Goal: Information Seeking & Learning: Learn about a topic

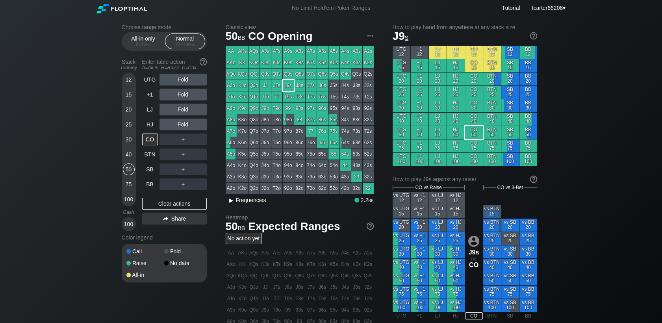
click at [262, 202] on span "Frequencies" at bounding box center [251, 200] width 30 height 6
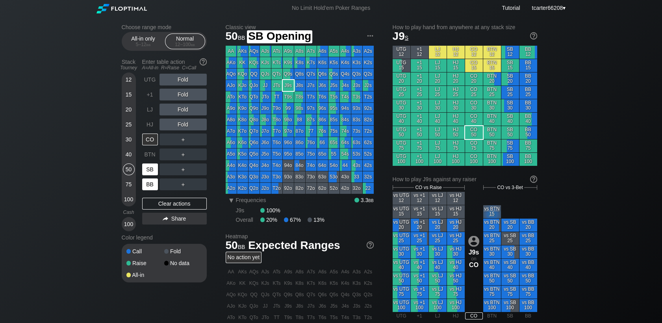
click at [150, 181] on div "BB" at bounding box center [150, 184] width 16 height 12
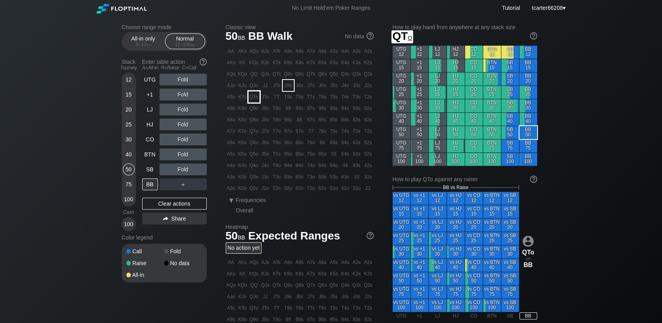
click at [250, 100] on div "QTo" at bounding box center [254, 96] width 11 height 11
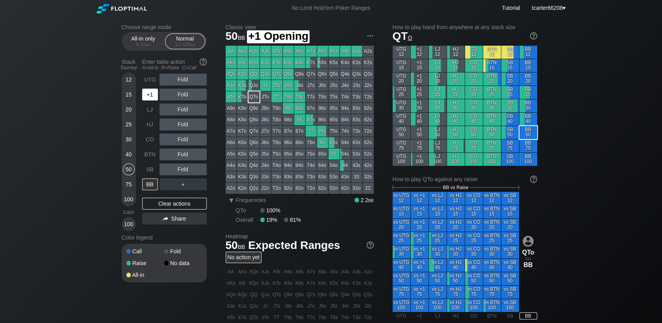
click at [151, 100] on div "+1" at bounding box center [150, 95] width 16 height 12
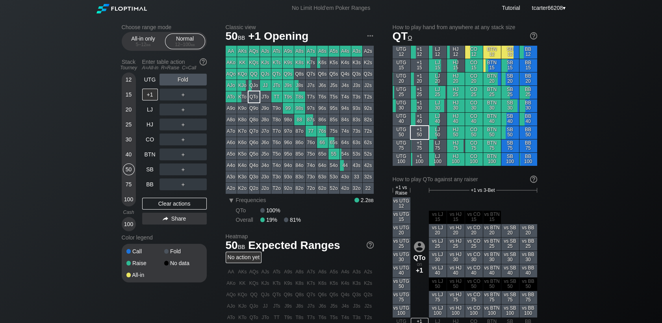
click at [140, 174] on div "Stack Tourney Enter table action A=All-in R=Raise C=Call [PHONE_NUMBER] [PHONE_…" at bounding box center [164, 144] width 85 height 176
click at [141, 173] on div "Stack Tourney Enter table action A=All-in R=Raise C=Call [PHONE_NUMBER] [PHONE_…" at bounding box center [164, 144] width 85 height 176
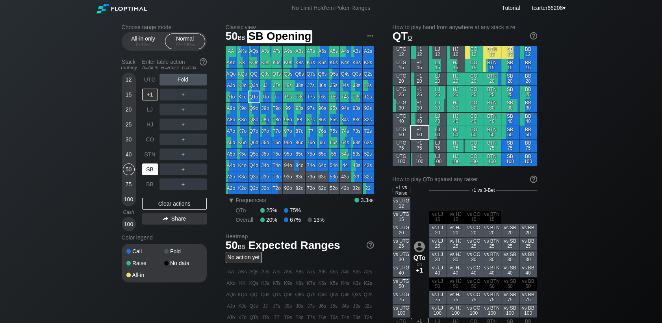
click at [143, 172] on div "SB" at bounding box center [150, 169] width 16 height 12
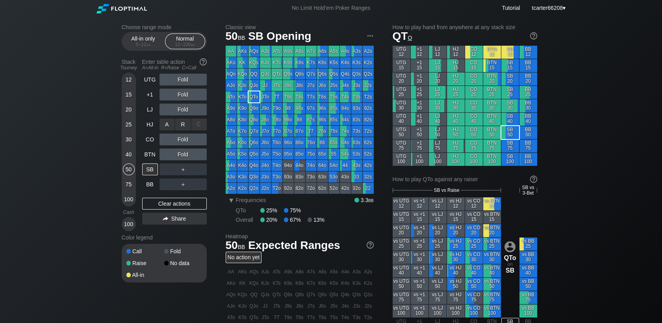
click at [180, 127] on div "R ✕" at bounding box center [182, 125] width 15 height 12
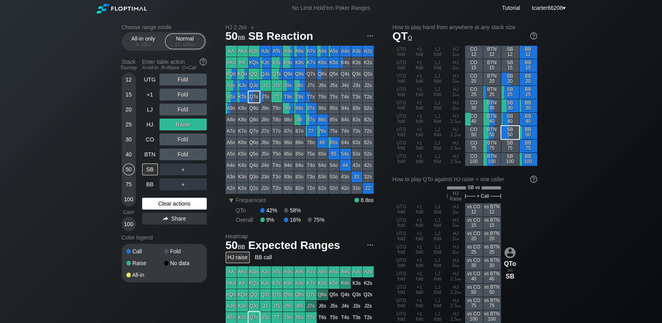
click at [185, 199] on div "UTG Fold +1 Fold LJ Fold HJ Raise CO Fold BTN Fold SB ＋ BB ＋ Clear actions Share" at bounding box center [174, 153] width 65 height 158
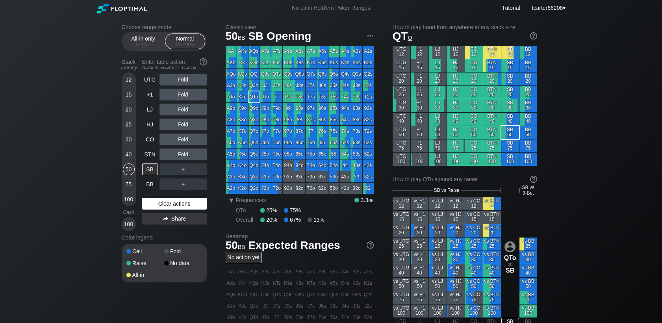
click at [184, 202] on div "Clear actions" at bounding box center [174, 204] width 65 height 12
click at [130, 187] on div "75" at bounding box center [129, 184] width 12 height 12
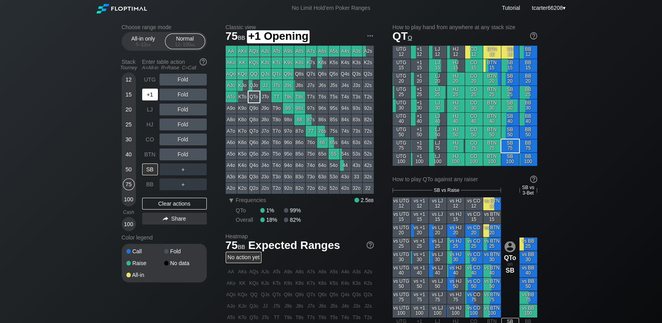
click at [147, 99] on div "+1" at bounding box center [150, 95] width 16 height 12
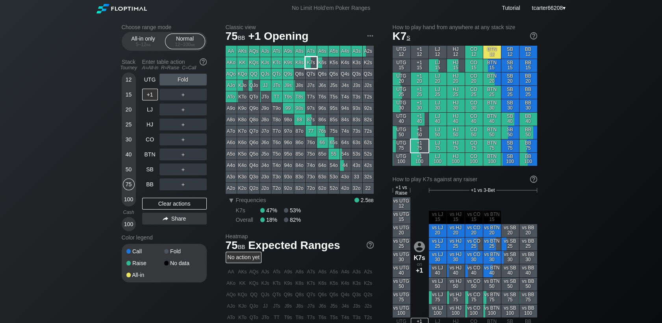
click at [310, 60] on div "K7s" at bounding box center [311, 62] width 11 height 11
click at [168, 208] on div "Clear actions" at bounding box center [174, 204] width 65 height 12
click at [132, 156] on div "40" at bounding box center [129, 155] width 12 height 12
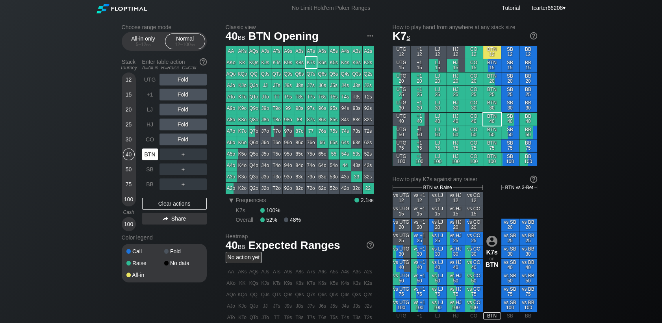
click at [154, 154] on div "BTN" at bounding box center [150, 155] width 16 height 12
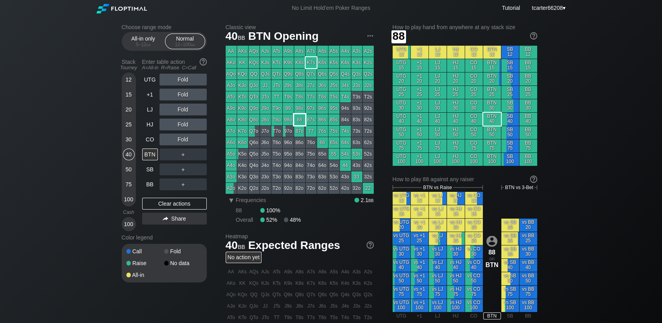
click at [301, 120] on div "88" at bounding box center [299, 119] width 11 height 11
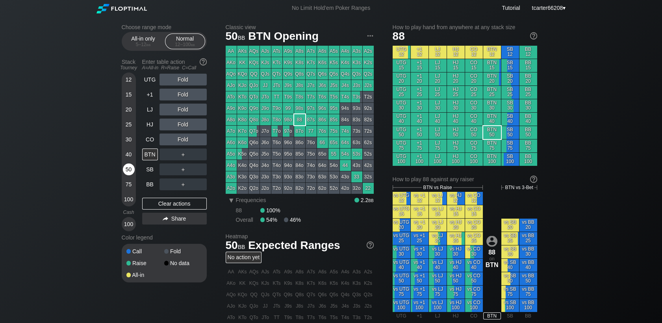
click at [127, 169] on div "50" at bounding box center [129, 169] width 12 height 12
click at [182, 113] on div "R ✕" at bounding box center [182, 110] width 15 height 12
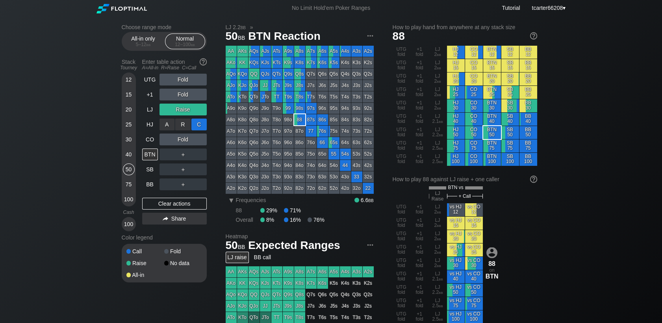
click at [196, 125] on div "C ✕" at bounding box center [198, 125] width 15 height 12
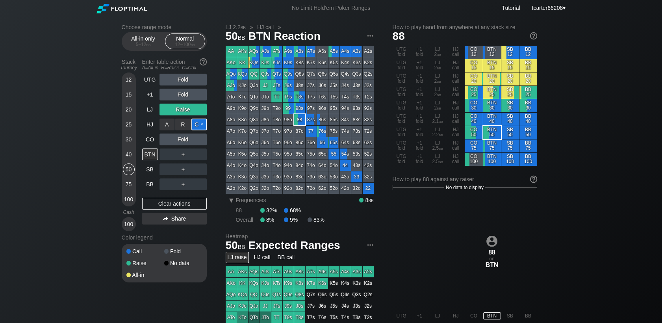
click at [196, 125] on div "C ✕" at bounding box center [198, 125] width 15 height 12
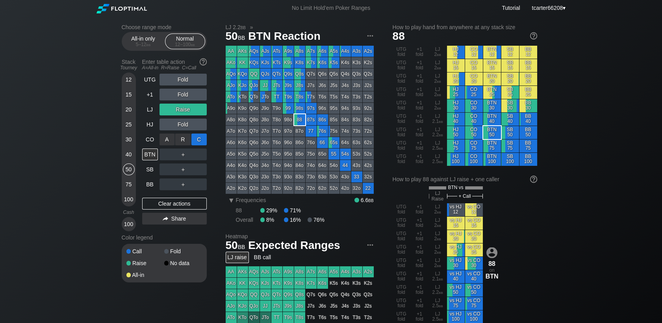
click at [206, 142] on div "C ✕" at bounding box center [198, 140] width 15 height 12
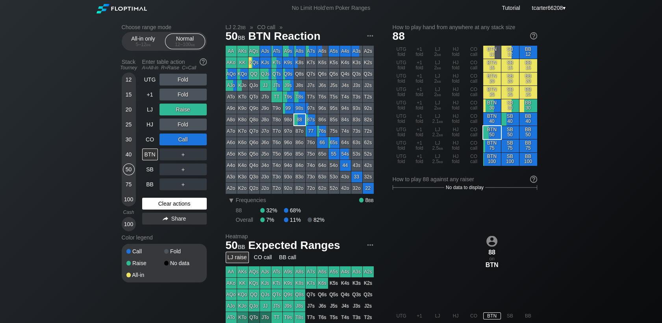
click at [199, 206] on div "Clear actions" at bounding box center [174, 204] width 65 height 12
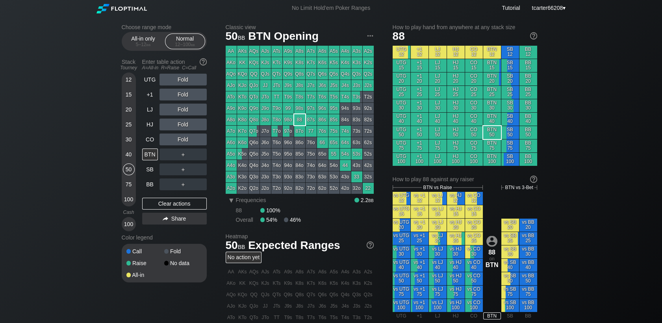
click at [178, 117] on div "Fold" at bounding box center [183, 124] width 47 height 18
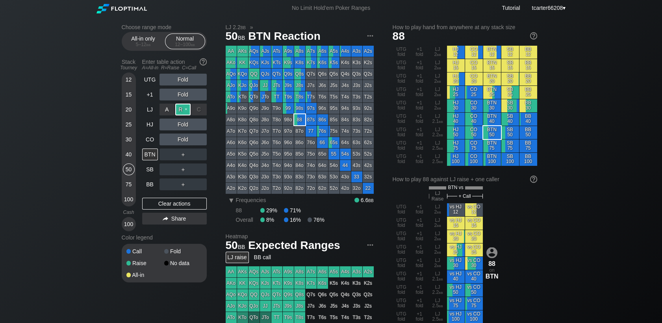
click at [183, 112] on div "R ✕" at bounding box center [182, 110] width 15 height 12
click at [199, 126] on div "C ✕" at bounding box center [198, 125] width 15 height 12
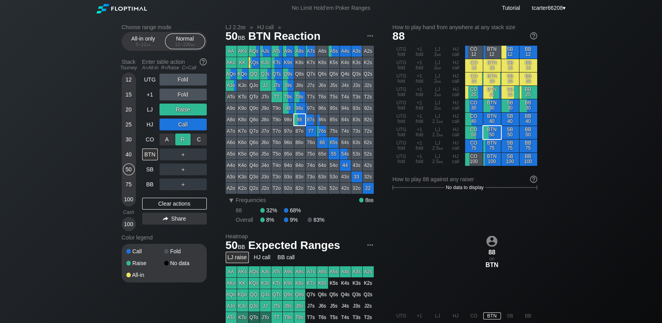
click at [182, 140] on div "R ✕" at bounding box center [182, 140] width 15 height 12
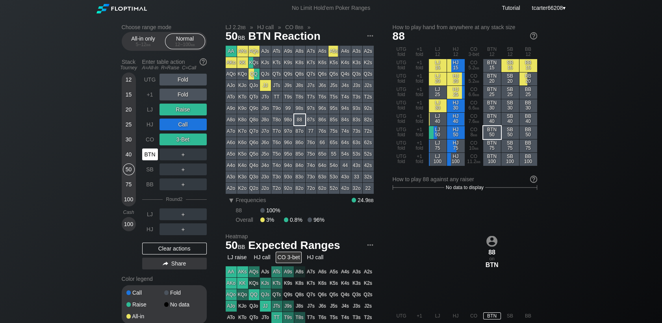
click at [147, 154] on div "BTN" at bounding box center [150, 155] width 16 height 12
drag, startPoint x: 180, startPoint y: 249, endPoint x: 173, endPoint y: 241, distance: 10.4
click at [180, 250] on div "Clear actions" at bounding box center [174, 249] width 65 height 12
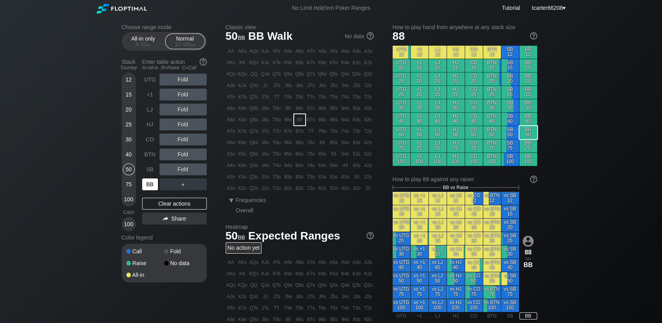
click at [154, 184] on div "BB" at bounding box center [150, 184] width 16 height 12
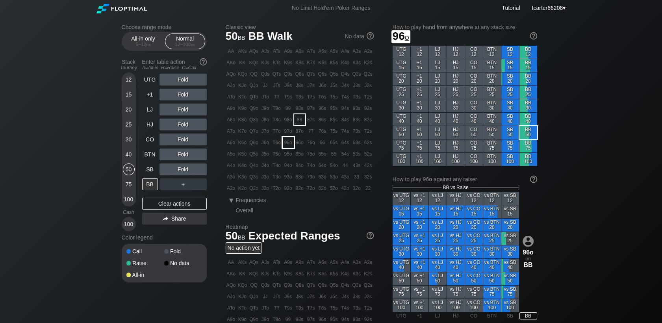
click at [288, 148] on div "96o" at bounding box center [288, 142] width 11 height 11
click at [199, 204] on div "Clear actions" at bounding box center [174, 204] width 65 height 12
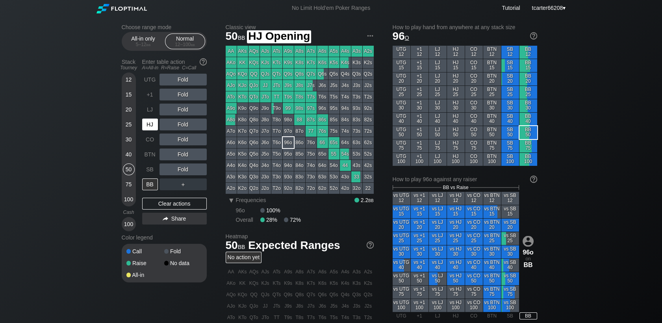
click at [154, 118] on div "HJ" at bounding box center [150, 124] width 17 height 15
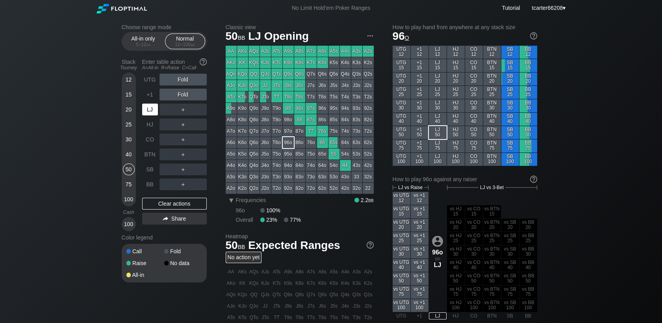
click at [157, 115] on div "LJ" at bounding box center [150, 110] width 16 height 12
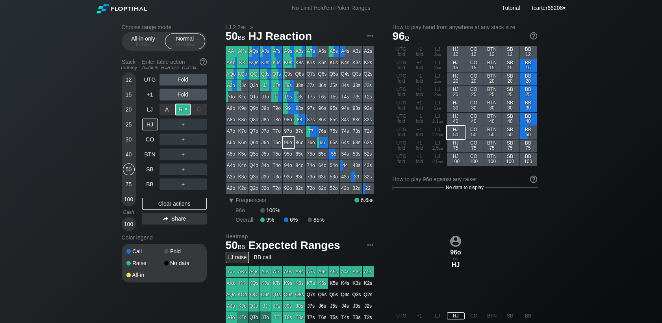
click at [185, 112] on div "R ✕" at bounding box center [182, 110] width 15 height 12
click at [200, 150] on div "C ✕" at bounding box center [198, 155] width 15 height 12
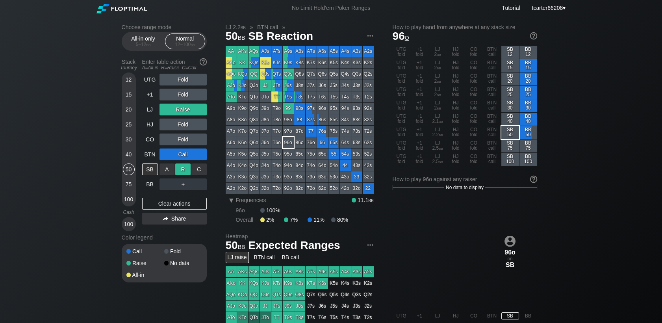
click at [184, 171] on div "R ✕" at bounding box center [182, 169] width 15 height 12
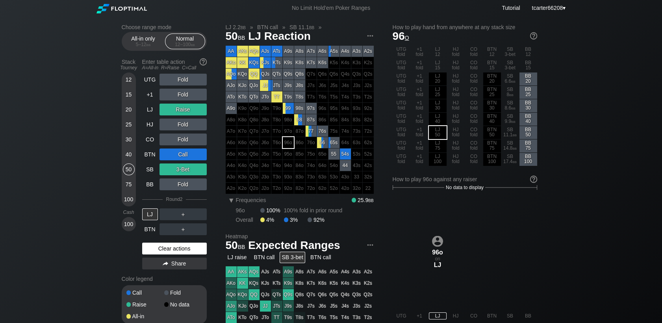
click at [180, 248] on div "Clear actions" at bounding box center [174, 249] width 65 height 12
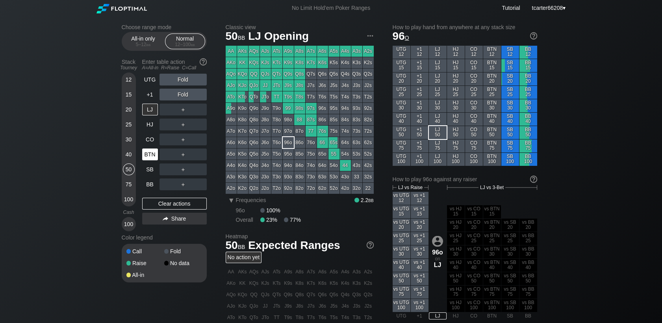
drag, startPoint x: 144, startPoint y: 152, endPoint x: 148, endPoint y: 150, distance: 4.2
click at [145, 152] on div "BTN" at bounding box center [150, 155] width 16 height 12
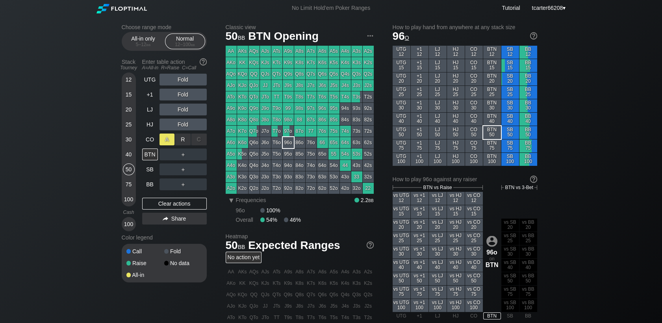
click at [171, 144] on div "A ✕" at bounding box center [167, 140] width 15 height 12
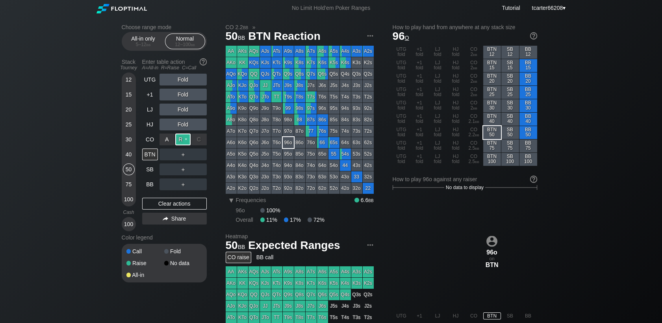
click at [178, 138] on div "R ✕" at bounding box center [182, 140] width 15 height 12
drag, startPoint x: 177, startPoint y: 205, endPoint x: 245, endPoint y: 234, distance: 73.3
click at [177, 205] on div "Clear actions" at bounding box center [174, 204] width 65 height 12
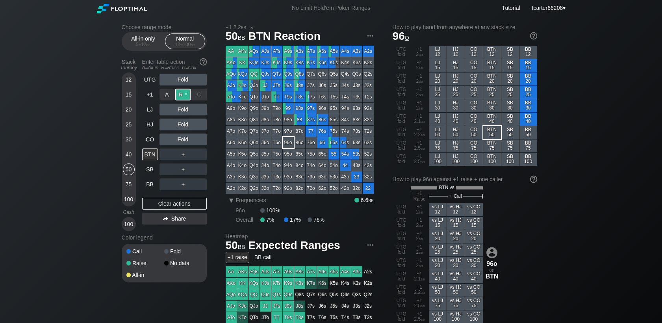
click at [184, 98] on div "R ✕" at bounding box center [182, 95] width 15 height 12
drag, startPoint x: 180, startPoint y: 206, endPoint x: 173, endPoint y: 157, distance: 49.4
click at [180, 206] on div "Clear actions" at bounding box center [174, 204] width 65 height 12
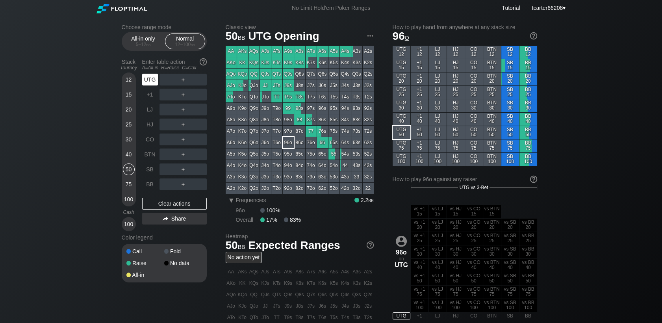
click at [150, 81] on div "UTG" at bounding box center [150, 80] width 16 height 12
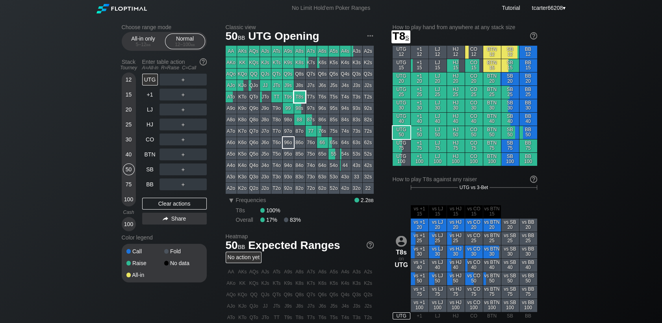
click at [302, 95] on div "T8s" at bounding box center [299, 96] width 11 height 11
click at [190, 206] on div "Clear actions" at bounding box center [174, 204] width 65 height 12
click at [128, 109] on div "20" at bounding box center [129, 110] width 12 height 12
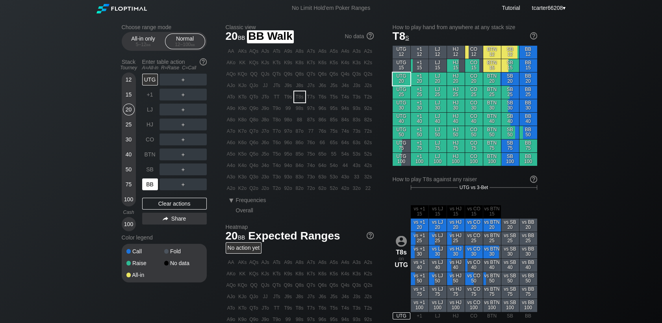
click at [155, 187] on div "BB" at bounding box center [150, 184] width 16 height 12
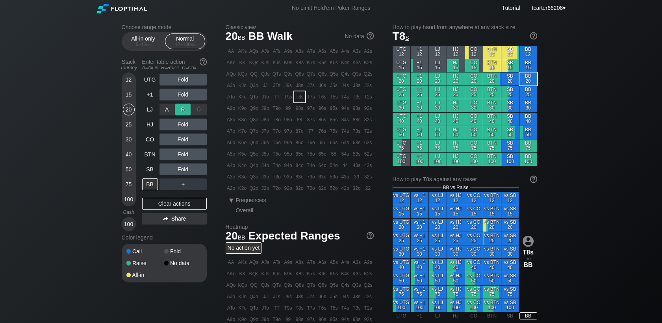
click at [180, 112] on div "R ✕" at bounding box center [182, 110] width 15 height 12
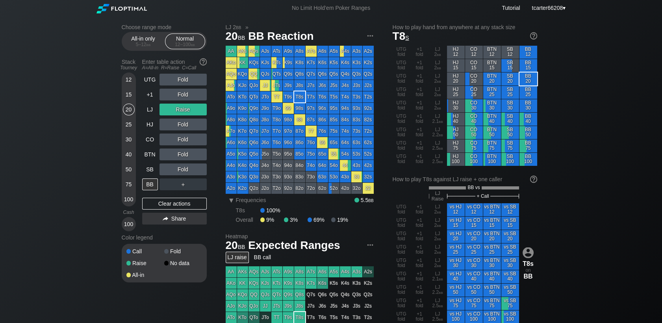
click at [127, 167] on div "50" at bounding box center [129, 169] width 12 height 12
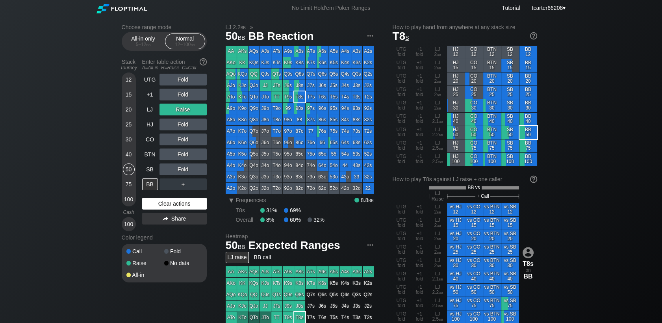
click at [160, 210] on div "Clear actions" at bounding box center [174, 204] width 65 height 12
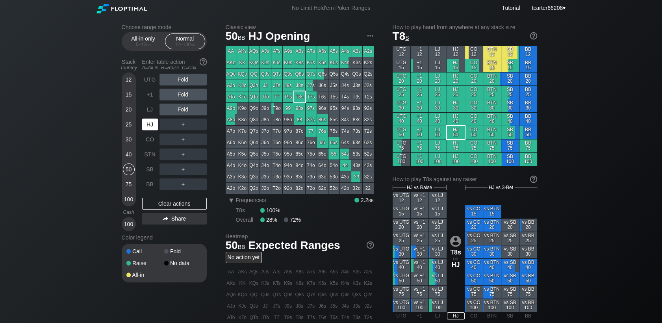
click at [150, 125] on div "HJ" at bounding box center [150, 125] width 16 height 12
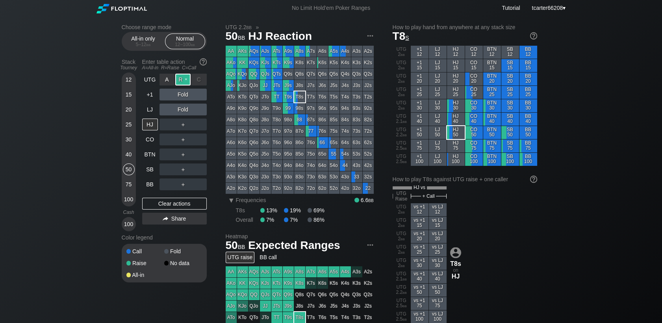
click at [186, 83] on div "R ✕" at bounding box center [182, 80] width 15 height 12
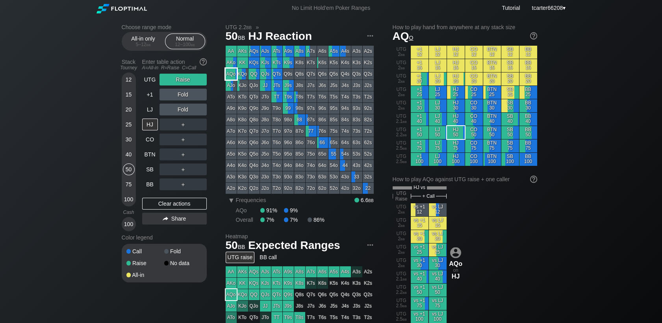
click at [232, 75] on div "AQo" at bounding box center [231, 74] width 11 height 11
drag, startPoint x: 205, startPoint y: 204, endPoint x: 149, endPoint y: 189, distance: 57.4
click at [204, 204] on div "Clear actions" at bounding box center [174, 204] width 65 height 12
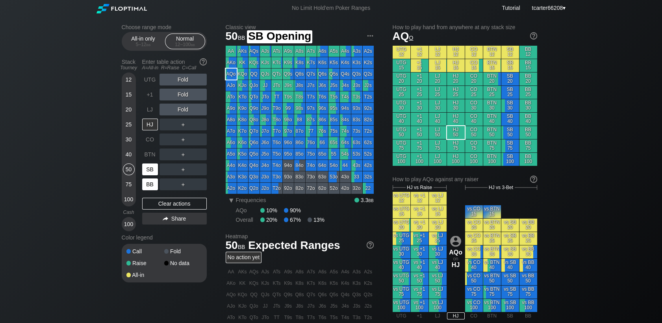
click at [149, 175] on div "SB" at bounding box center [150, 169] width 16 height 12
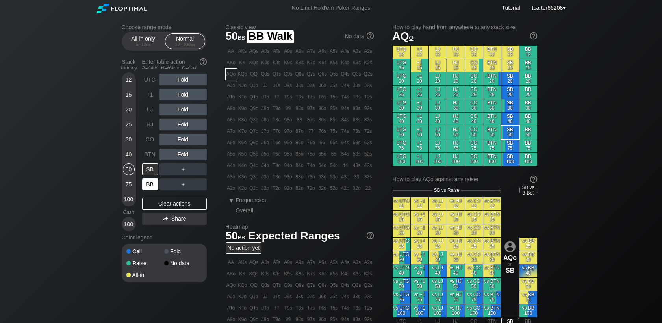
click at [150, 185] on div "BB" at bounding box center [150, 184] width 16 height 12
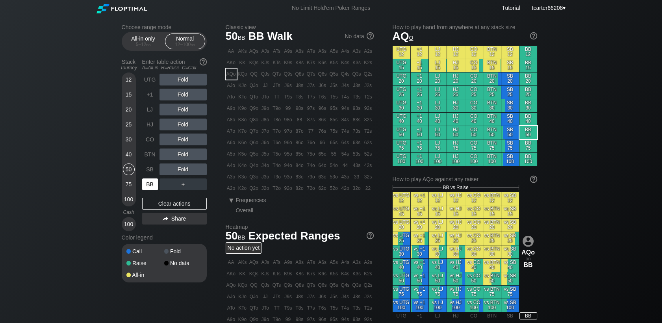
drag, startPoint x: 150, startPoint y: 185, endPoint x: 167, endPoint y: 154, distance: 35.4
click at [151, 184] on div "BB" at bounding box center [150, 184] width 16 height 12
click at [185, 78] on div "R ✕" at bounding box center [182, 80] width 15 height 12
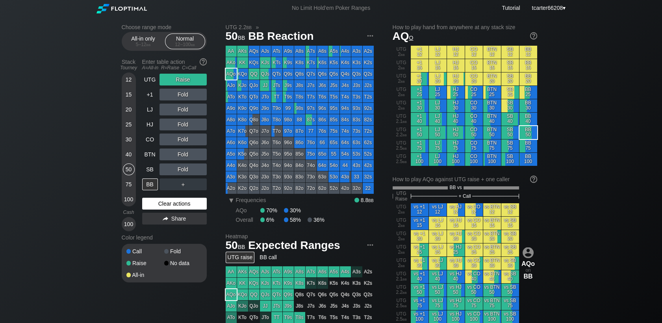
click at [186, 204] on div "Clear actions" at bounding box center [174, 204] width 65 height 12
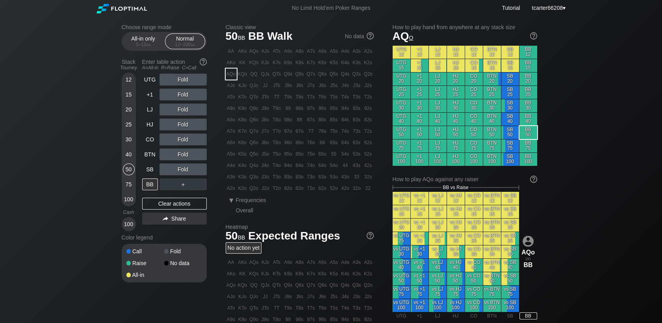
click at [129, 111] on div "20" at bounding box center [129, 110] width 12 height 12
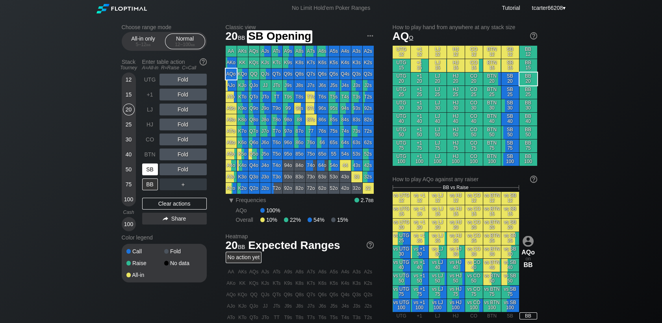
click at [154, 171] on div "SB" at bounding box center [150, 169] width 16 height 12
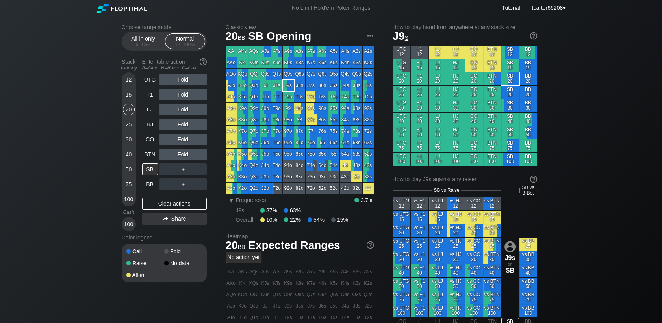
click at [287, 88] on div "J9s" at bounding box center [288, 85] width 11 height 11
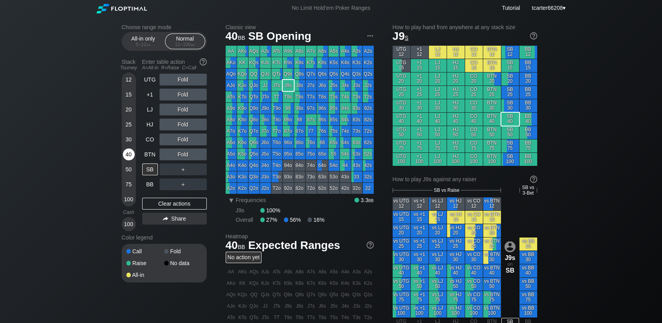
click at [127, 159] on div "40" at bounding box center [129, 155] width 12 height 12
click at [144, 156] on div "BTN" at bounding box center [150, 155] width 16 height 12
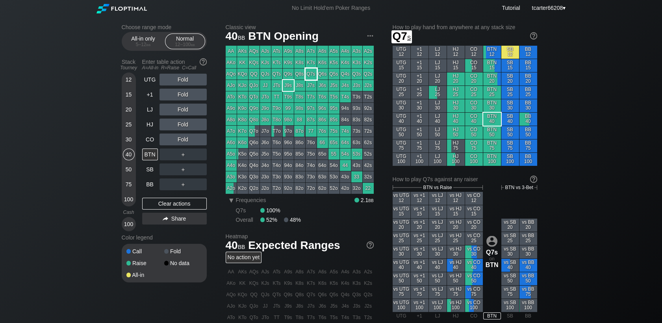
click at [316, 74] on div "Q7s" at bounding box center [311, 74] width 11 height 11
click at [130, 112] on div "20" at bounding box center [129, 110] width 12 height 12
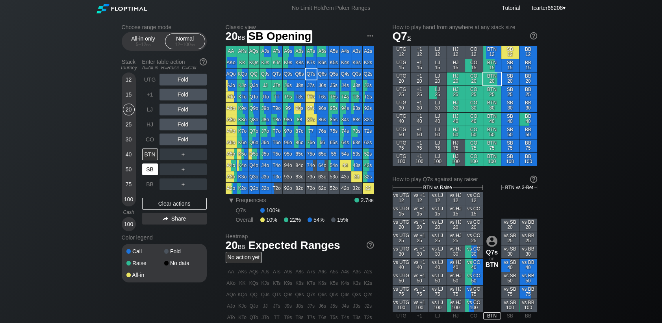
click at [146, 172] on div "SB" at bounding box center [150, 169] width 16 height 12
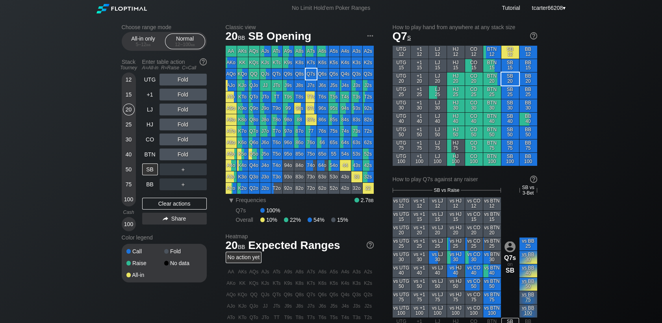
click at [125, 171] on div "50" at bounding box center [129, 169] width 12 height 12
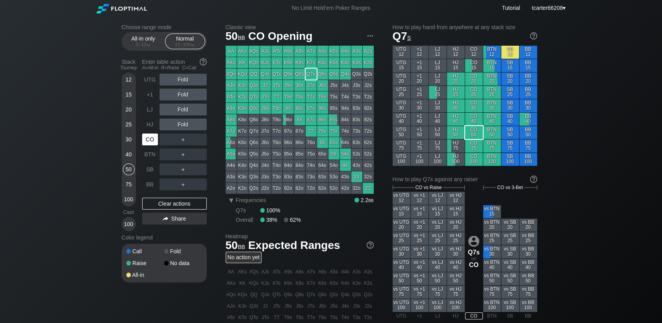
click at [152, 142] on div "CO" at bounding box center [150, 140] width 16 height 12
drag, startPoint x: 130, startPoint y: 96, endPoint x: 132, endPoint y: 101, distance: 5.4
click at [130, 96] on div "15" at bounding box center [129, 95] width 12 height 12
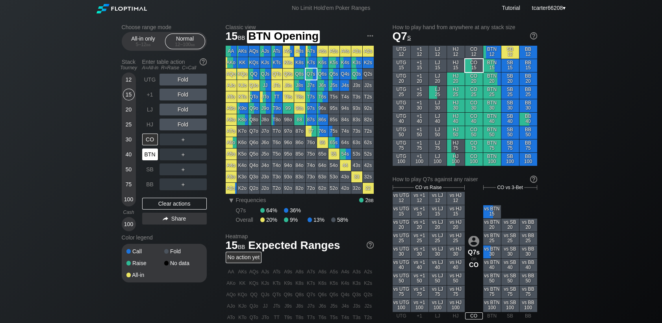
click at [149, 156] on div "BTN" at bounding box center [150, 155] width 16 height 12
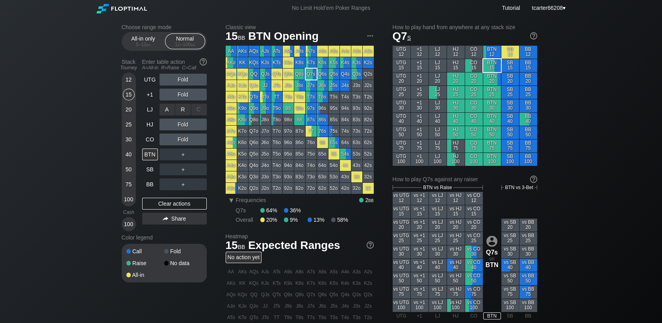
click at [182, 112] on div "R ✕" at bounding box center [182, 110] width 15 height 12
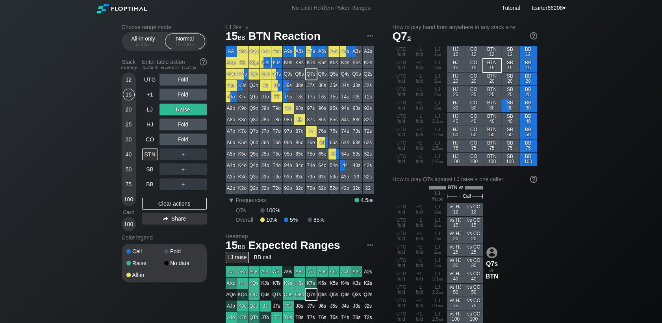
drag, startPoint x: 191, startPoint y: 203, endPoint x: 141, endPoint y: 137, distance: 82.7
click at [191, 203] on div "Clear actions" at bounding box center [174, 204] width 65 height 12
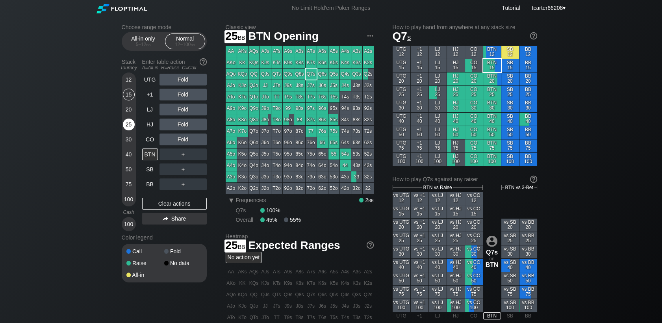
click at [126, 125] on div "25" at bounding box center [129, 125] width 12 height 12
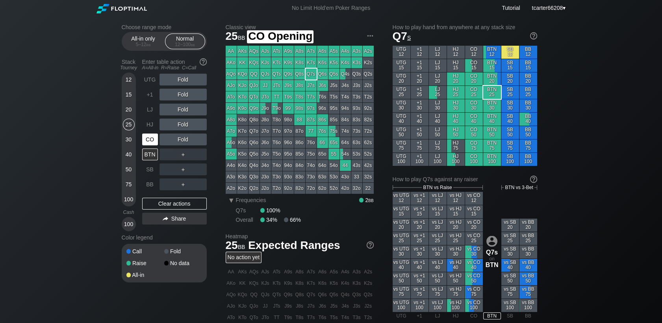
click at [149, 142] on div "CO" at bounding box center [150, 140] width 16 height 12
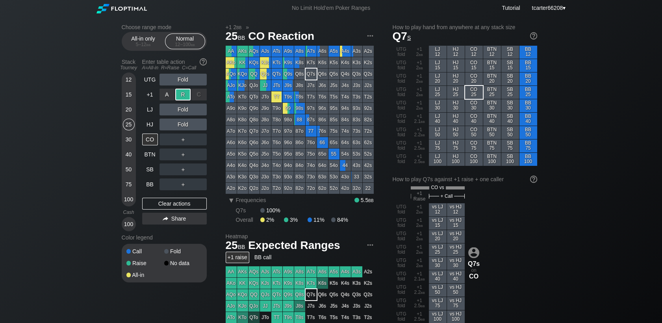
click at [185, 96] on div "R ✕" at bounding box center [182, 95] width 15 height 12
drag, startPoint x: 174, startPoint y: 206, endPoint x: 169, endPoint y: 197, distance: 11.1
click at [175, 206] on div "Clear actions" at bounding box center [174, 204] width 65 height 12
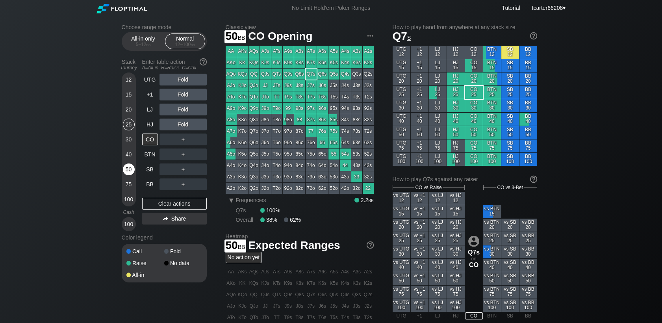
click at [129, 171] on div "50" at bounding box center [129, 169] width 12 height 12
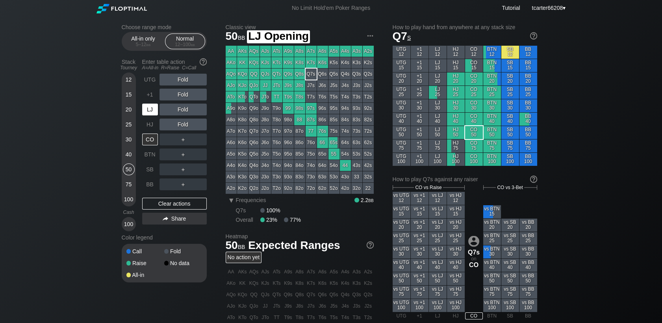
click at [152, 106] on div "LJ" at bounding box center [150, 110] width 16 height 12
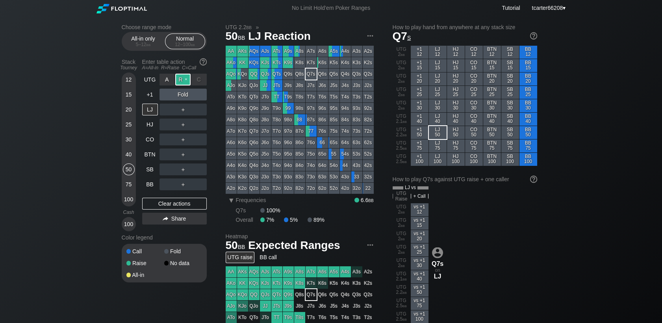
click at [185, 82] on div "R ✕" at bounding box center [182, 80] width 15 height 12
click at [180, 204] on div "Clear actions" at bounding box center [174, 204] width 65 height 12
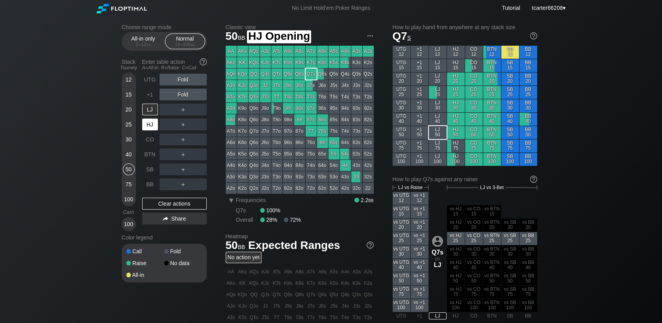
click at [151, 129] on div "HJ" at bounding box center [150, 125] width 16 height 12
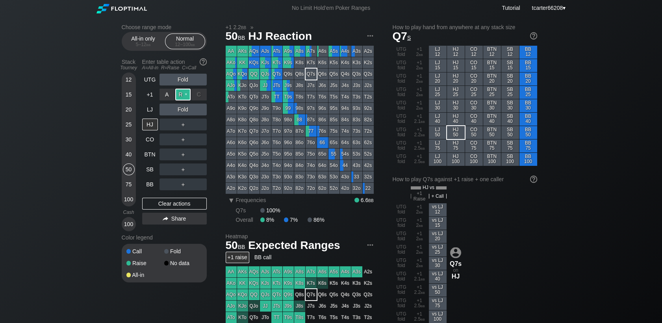
click at [185, 98] on div "R ✕" at bounding box center [182, 95] width 15 height 12
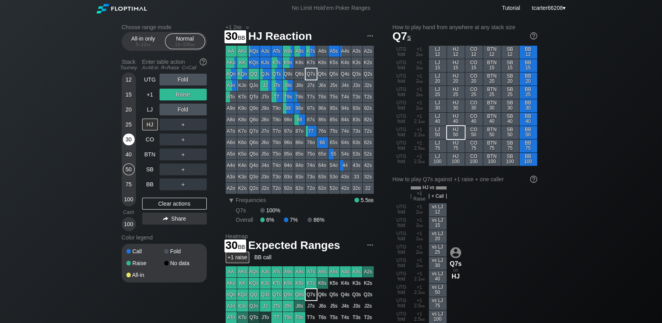
click at [130, 139] on div "30" at bounding box center [129, 140] width 12 height 12
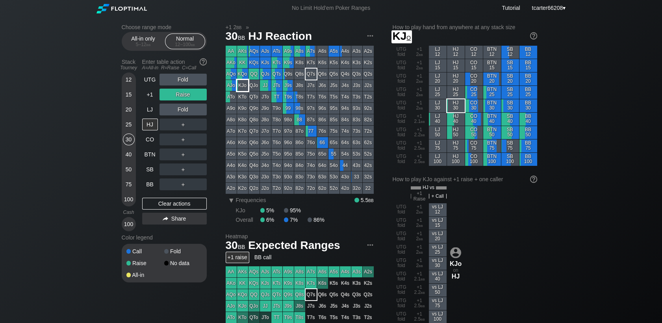
click at [246, 82] on div "KJo" at bounding box center [242, 85] width 11 height 11
click at [245, 78] on div "KQo" at bounding box center [242, 74] width 11 height 11
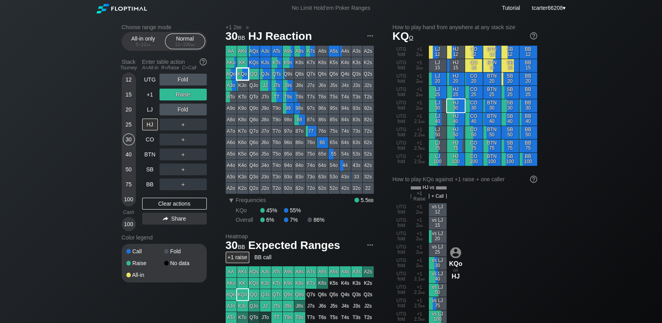
click at [245, 78] on div "KQo" at bounding box center [242, 74] width 11 height 11
click at [201, 128] on div "＋" at bounding box center [183, 125] width 47 height 12
click at [201, 128] on div "C ✕" at bounding box center [198, 125] width 15 height 12
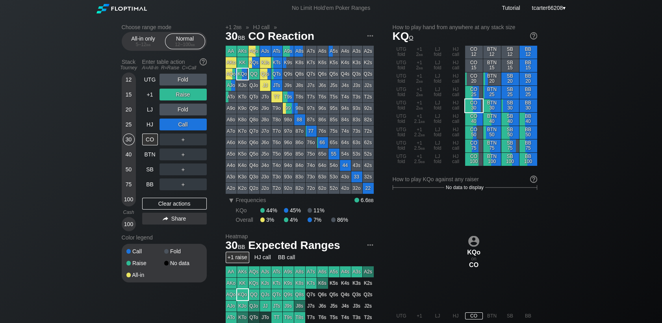
drag, startPoint x: 130, startPoint y: 177, endPoint x: 138, endPoint y: 178, distance: 8.4
click at [130, 177] on div "50" at bounding box center [129, 170] width 12 height 15
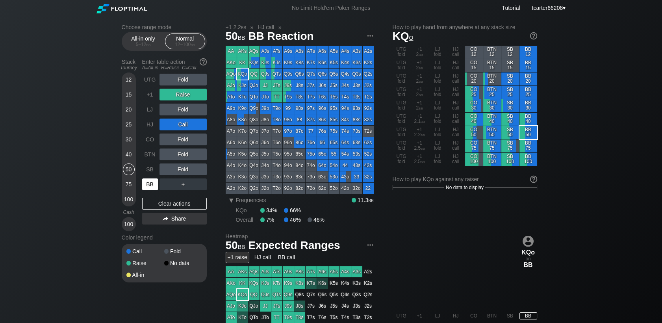
click at [149, 186] on div "BB" at bounding box center [150, 184] width 16 height 12
click at [164, 202] on div "Clear actions" at bounding box center [174, 204] width 65 height 12
click at [164, 203] on div "Clear actions" at bounding box center [174, 204] width 65 height 12
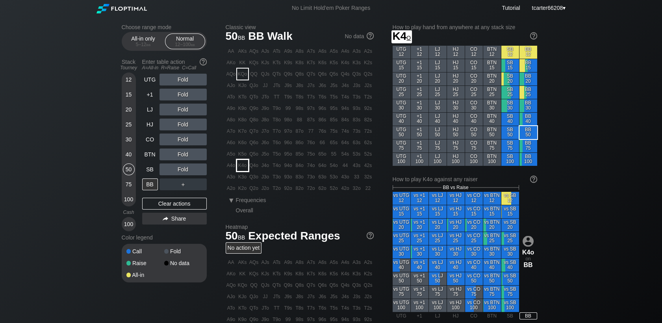
click at [243, 167] on div "K4o" at bounding box center [242, 165] width 11 height 11
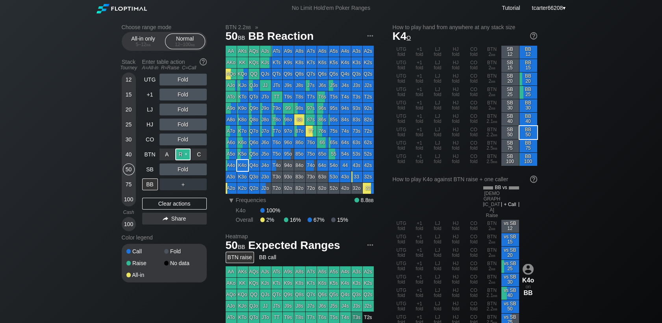
click at [184, 156] on div "R ✕" at bounding box center [182, 155] width 15 height 12
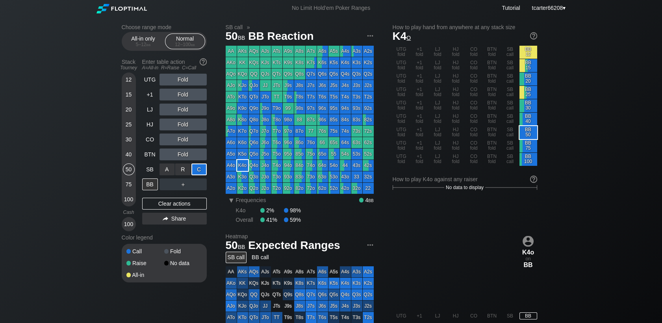
click at [201, 171] on div "C ✕" at bounding box center [198, 169] width 15 height 12
drag, startPoint x: 130, startPoint y: 128, endPoint x: 153, endPoint y: 151, distance: 32.6
click at [130, 128] on div "25" at bounding box center [129, 125] width 12 height 12
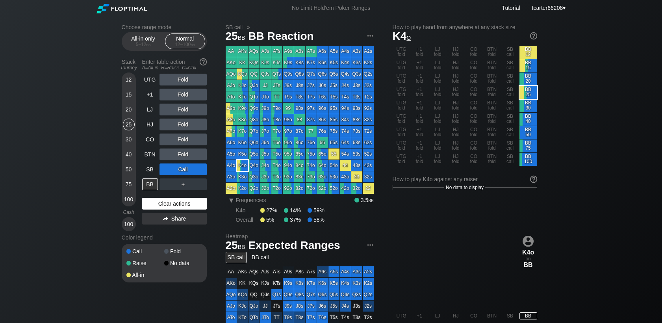
click at [178, 203] on div "Clear actions" at bounding box center [174, 204] width 65 height 12
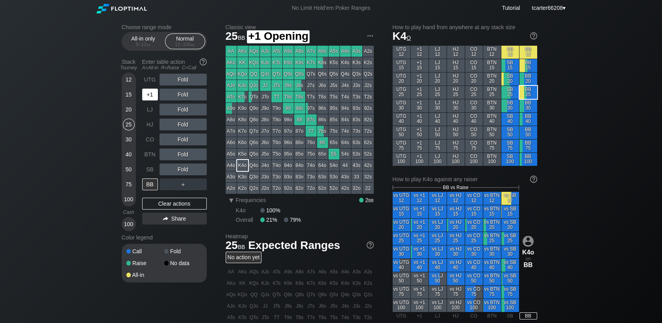
click at [152, 98] on div "+1" at bounding box center [150, 95] width 16 height 12
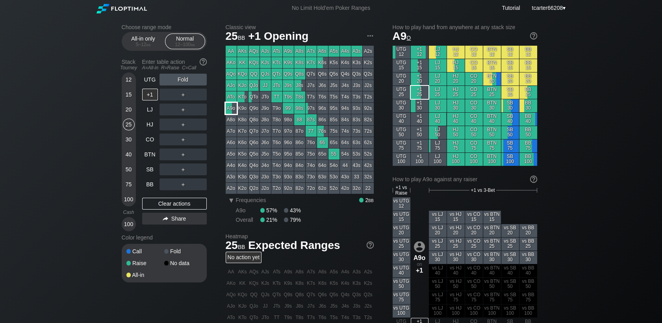
click at [232, 107] on div "A9o" at bounding box center [231, 108] width 11 height 11
click at [133, 112] on div "20" at bounding box center [129, 110] width 12 height 12
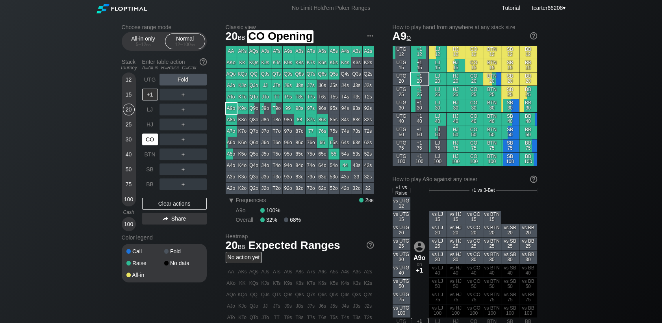
click at [154, 143] on div "CO" at bounding box center [150, 140] width 16 height 12
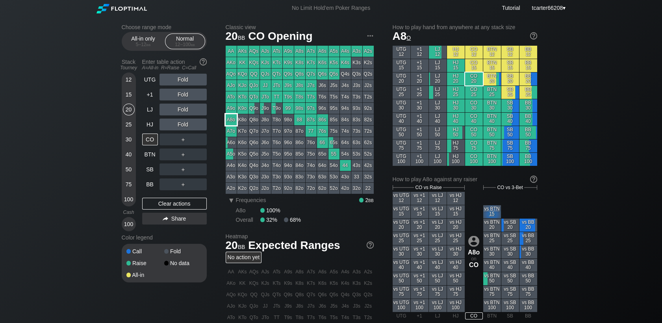
click at [230, 122] on div "A8o" at bounding box center [231, 119] width 11 height 11
click at [132, 138] on div "30" at bounding box center [129, 140] width 12 height 12
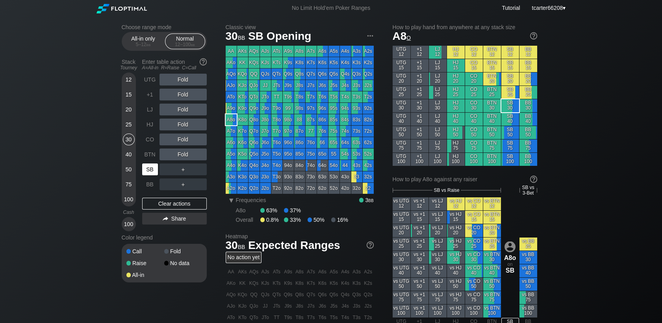
click at [147, 175] on div "SB" at bounding box center [150, 169] width 16 height 12
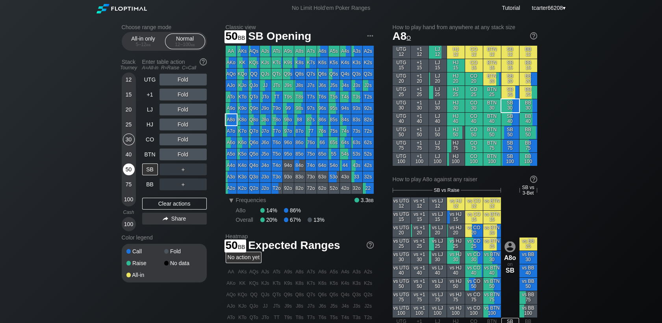
click at [126, 175] on div "50" at bounding box center [129, 169] width 12 height 12
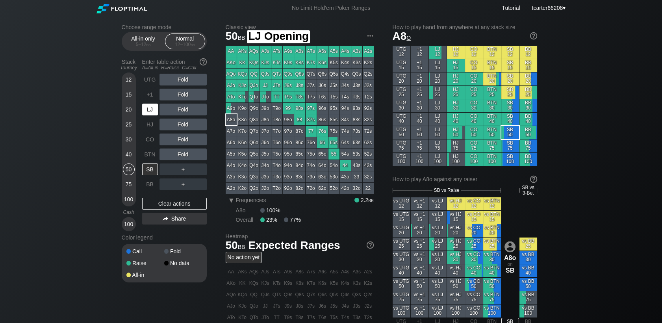
click at [149, 115] on div "LJ" at bounding box center [150, 110] width 16 height 12
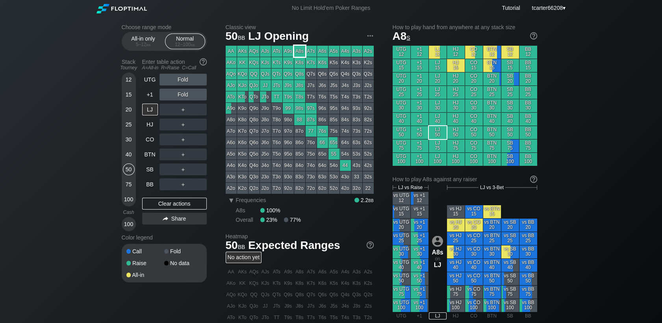
click at [296, 53] on div "A8s" at bounding box center [299, 51] width 11 height 11
click at [154, 204] on div "Clear actions" at bounding box center [174, 204] width 65 height 12
drag, startPoint x: 128, startPoint y: 135, endPoint x: 139, endPoint y: 147, distance: 16.5
click at [128, 135] on div "30" at bounding box center [129, 140] width 12 height 12
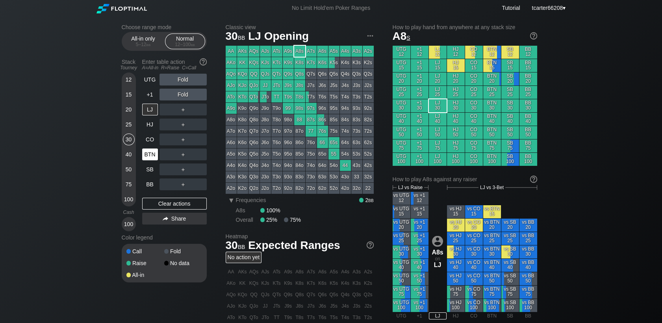
click at [143, 150] on div "Stack Tourney Enter table action A=All-in R=Raise C=Call 12 15 20 25 30 40 50 7…" at bounding box center [164, 144] width 85 height 176
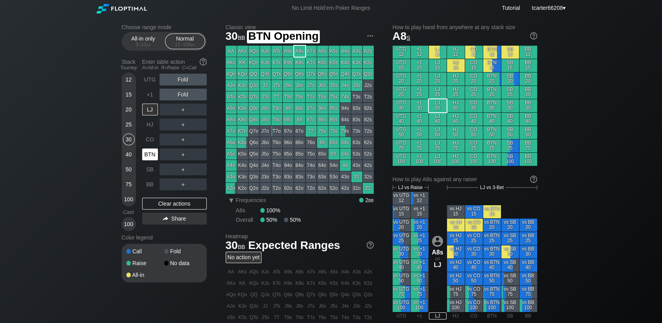
click at [147, 153] on div "BTN" at bounding box center [150, 155] width 16 height 12
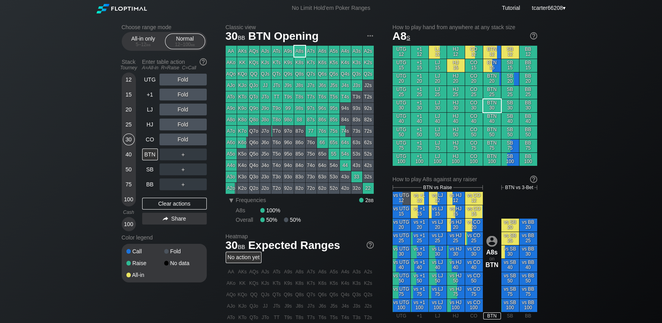
click at [122, 173] on div "12 15 20 25 30 40 50 75 100" at bounding box center [129, 139] width 14 height 134
drag, startPoint x: 123, startPoint y: 172, endPoint x: 127, endPoint y: 172, distance: 4.3
click at [124, 172] on div "50" at bounding box center [129, 169] width 12 height 12
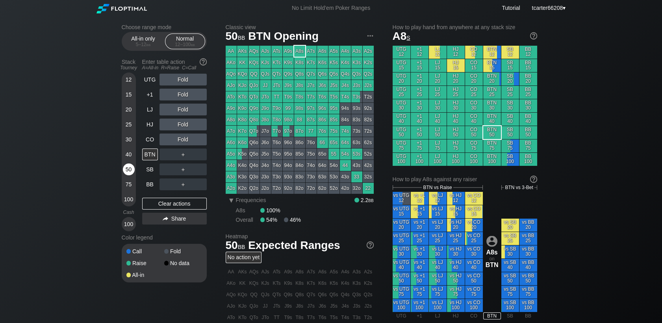
click at [128, 172] on div "50" at bounding box center [129, 169] width 12 height 12
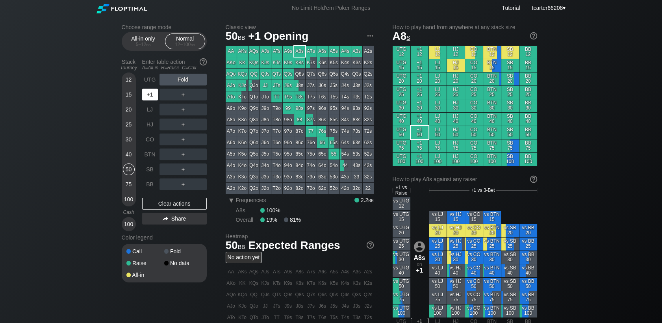
click at [149, 97] on div "+1" at bounding box center [150, 95] width 16 height 12
click at [184, 93] on div "A ✕ R ✕ C ✕ ＋" at bounding box center [183, 95] width 47 height 12
click at [184, 95] on div "R ✕" at bounding box center [182, 95] width 15 height 12
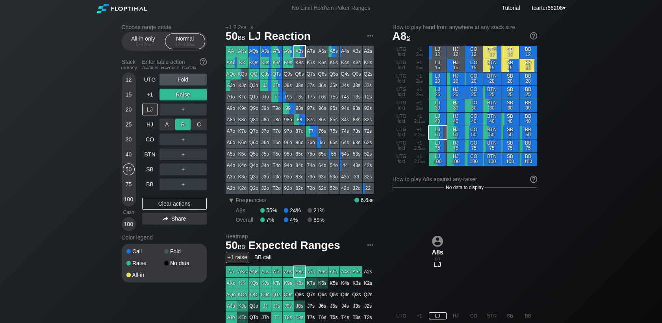
click at [183, 126] on div "R ✕" at bounding box center [182, 125] width 15 height 12
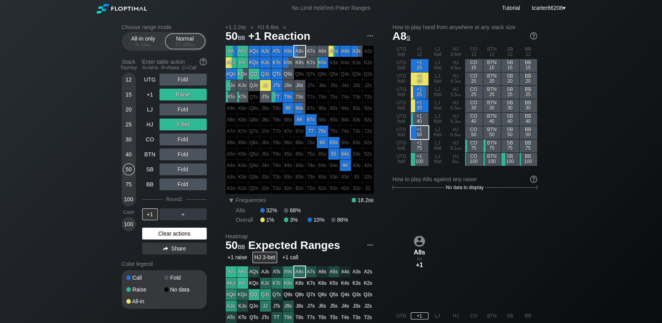
click at [182, 238] on div "Clear actions" at bounding box center [174, 234] width 65 height 12
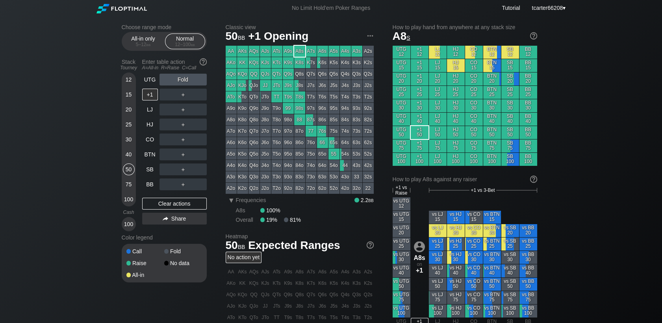
click at [126, 106] on div "20" at bounding box center [129, 110] width 12 height 12
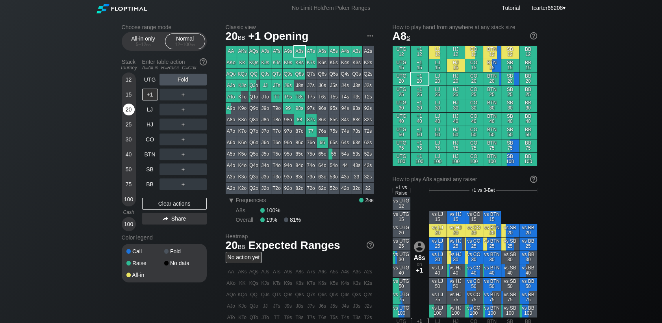
click at [127, 108] on div "20" at bounding box center [129, 110] width 12 height 12
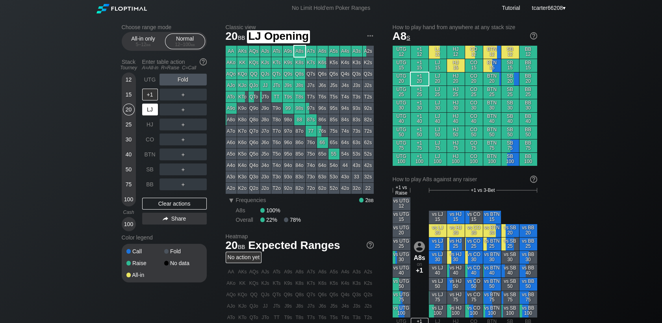
click at [155, 115] on div "LJ" at bounding box center [150, 110] width 16 height 12
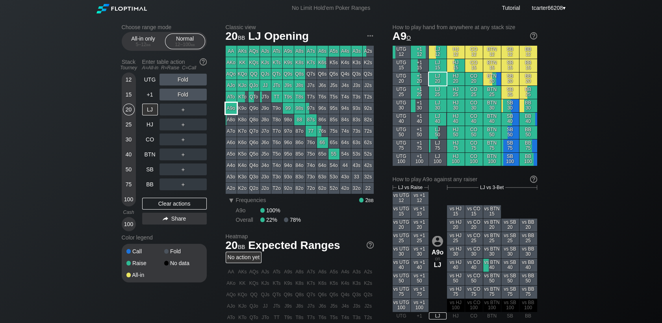
click at [232, 109] on div "A9o" at bounding box center [231, 108] width 11 height 11
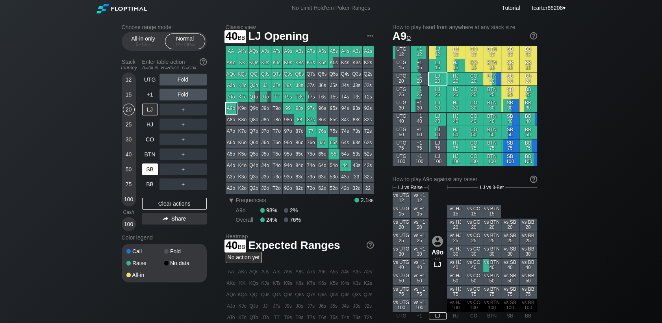
click at [146, 166] on div "SB" at bounding box center [150, 169] width 16 height 12
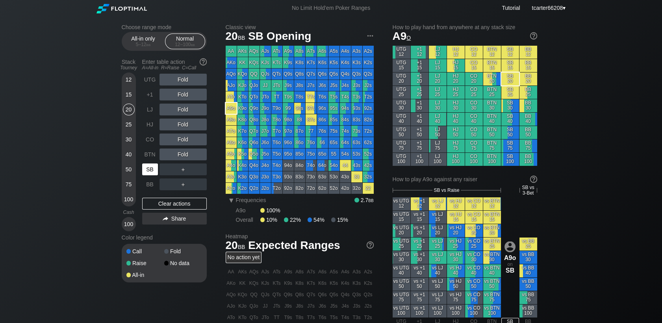
click at [146, 166] on div "SB" at bounding box center [150, 169] width 16 height 12
click at [146, 167] on div "SB" at bounding box center [150, 169] width 16 height 12
click at [148, 184] on div "BB" at bounding box center [150, 184] width 16 height 12
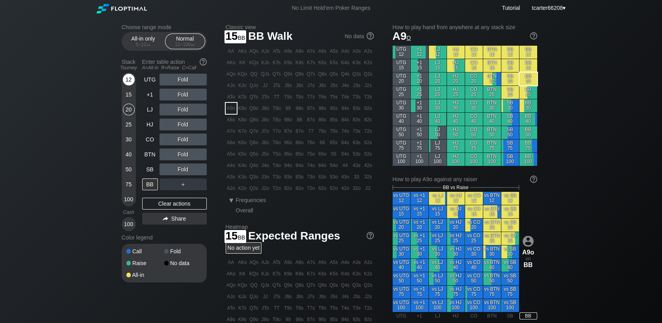
click at [127, 82] on div "12" at bounding box center [129, 80] width 12 height 12
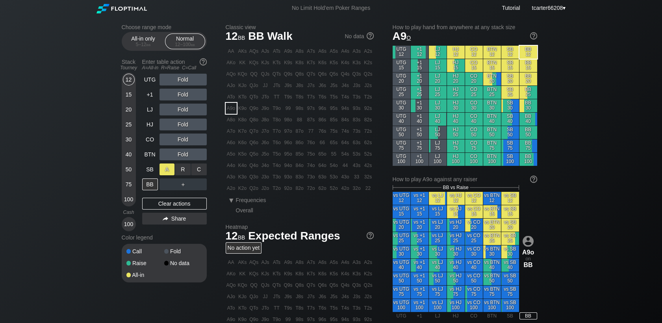
click at [165, 173] on div "A ✕" at bounding box center [167, 169] width 15 height 12
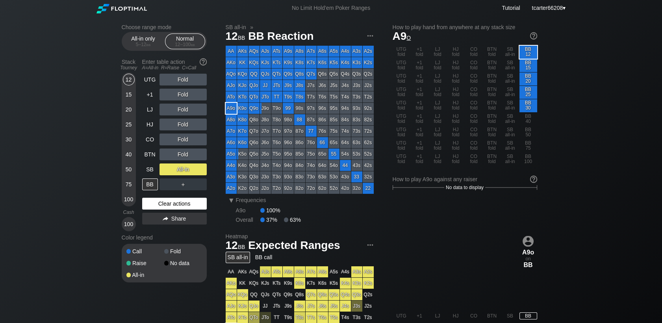
click at [175, 205] on div "Clear actions" at bounding box center [174, 204] width 65 height 12
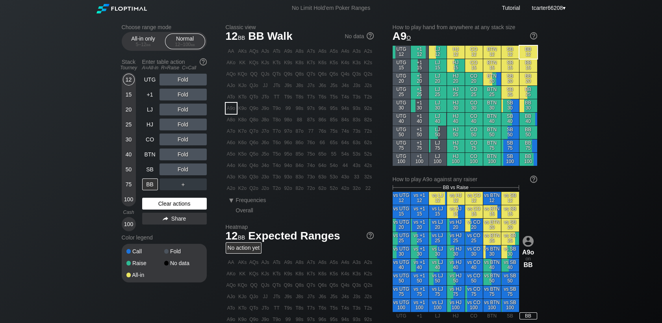
click at [196, 205] on div "Clear actions" at bounding box center [174, 204] width 65 height 12
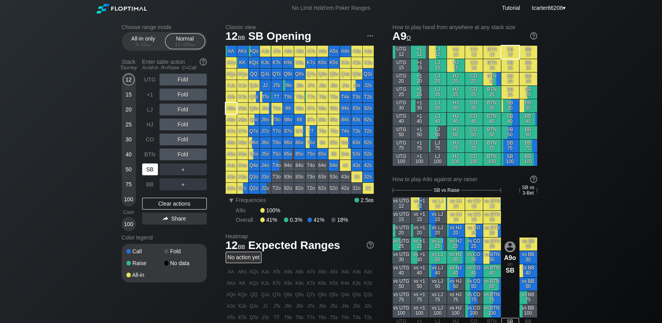
click at [154, 169] on div "SB" at bounding box center [150, 169] width 16 height 12
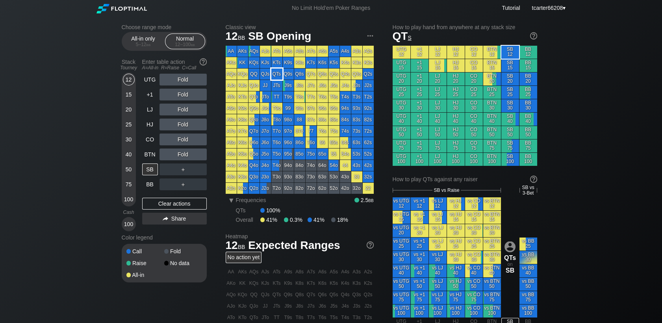
click at [281, 74] on div "QTs" at bounding box center [276, 74] width 11 height 11
click at [131, 111] on div "20" at bounding box center [129, 110] width 12 height 12
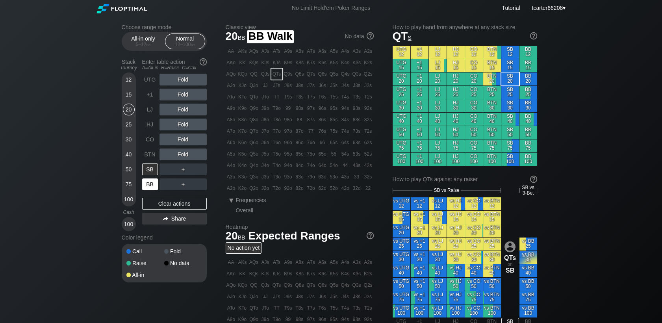
click at [145, 184] on div "BB" at bounding box center [150, 184] width 16 height 12
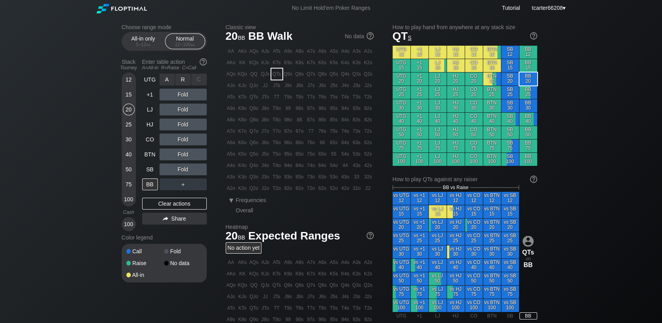
click at [186, 84] on div "R ✕" at bounding box center [182, 80] width 15 height 12
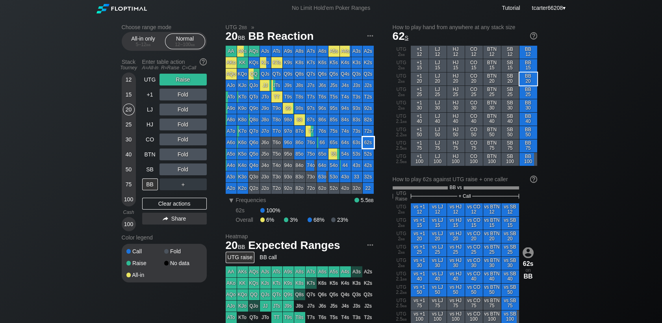
click at [372, 143] on div "62s" at bounding box center [368, 142] width 11 height 11
click at [129, 172] on div "50" at bounding box center [129, 169] width 12 height 12
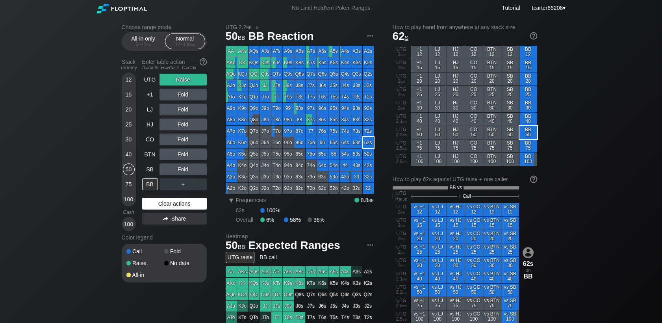
click at [167, 208] on div "Clear actions" at bounding box center [174, 204] width 65 height 12
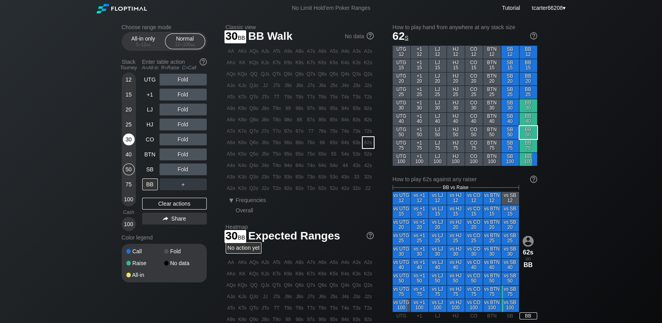
drag, startPoint x: 128, startPoint y: 139, endPoint x: 130, endPoint y: 143, distance: 4.6
click at [128, 139] on div "30" at bounding box center [129, 140] width 12 height 12
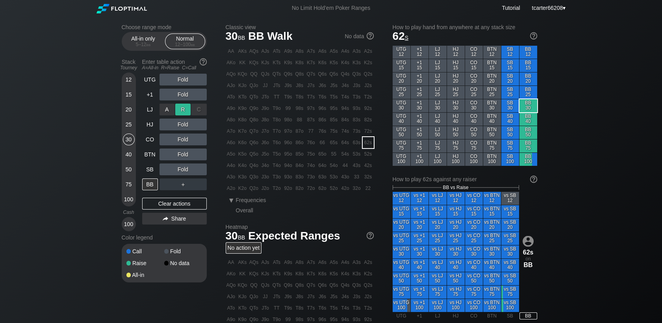
click at [185, 111] on div "R ✕" at bounding box center [182, 110] width 15 height 12
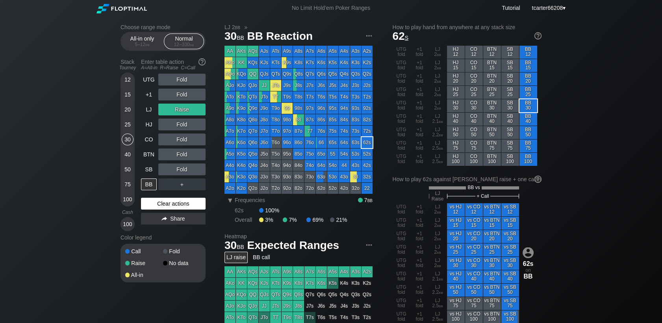
click at [171, 203] on div "Clear actions" at bounding box center [173, 204] width 65 height 12
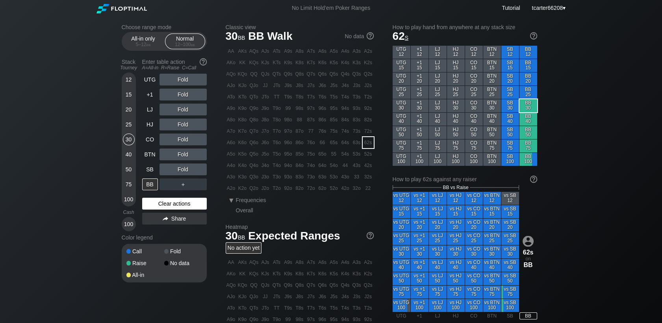
click at [174, 208] on div "Clear actions" at bounding box center [174, 204] width 65 height 12
click at [175, 206] on div "Clear actions" at bounding box center [174, 204] width 65 height 12
click at [242, 202] on span "Frequencies" at bounding box center [251, 200] width 30 height 6
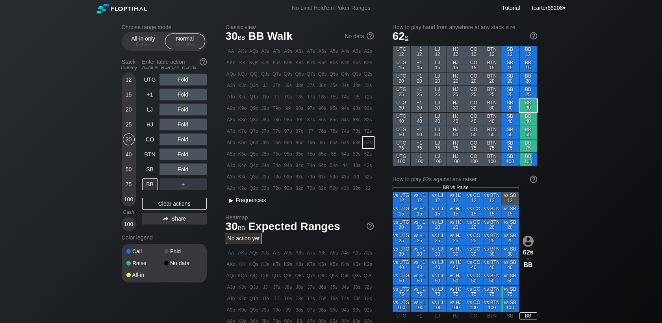
click at [242, 202] on span "Frequencies" at bounding box center [251, 200] width 30 height 6
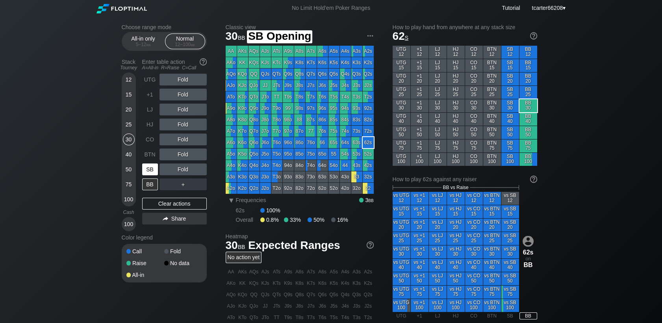
click at [149, 167] on div "SB" at bounding box center [150, 169] width 16 height 12
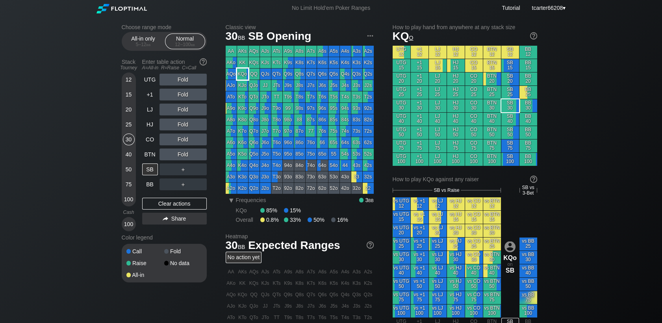
click at [243, 74] on div "KQo" at bounding box center [242, 74] width 11 height 11
click at [182, 141] on div "R ✕" at bounding box center [182, 140] width 15 height 12
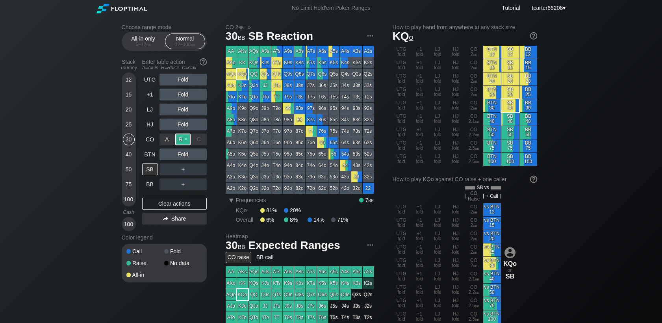
click at [182, 136] on div "R ✕" at bounding box center [182, 140] width 15 height 12
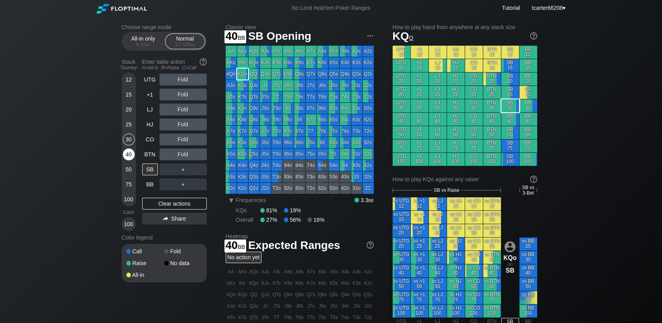
click at [125, 153] on div "40" at bounding box center [129, 155] width 12 height 12
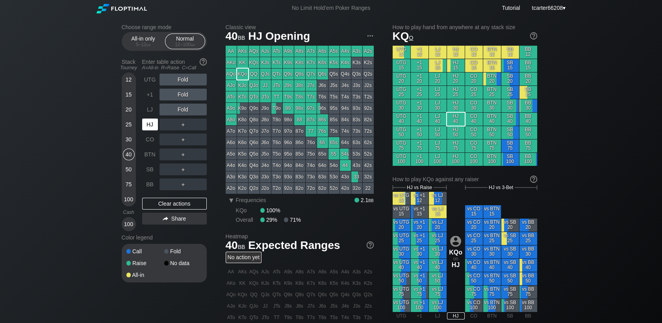
click at [148, 128] on div "HJ" at bounding box center [150, 125] width 16 height 12
drag, startPoint x: 179, startPoint y: 99, endPoint x: 193, endPoint y: 93, distance: 15.4
click at [180, 97] on div "R ✕" at bounding box center [182, 95] width 15 height 12
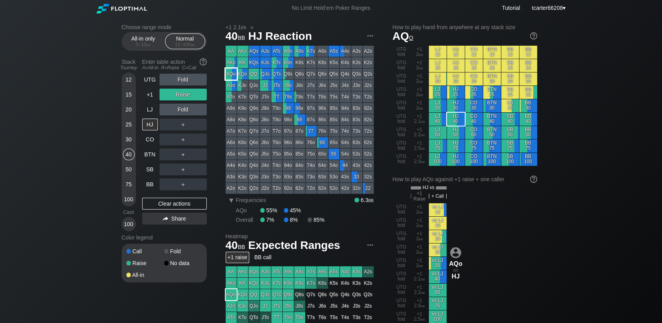
click at [231, 78] on div "AQo" at bounding box center [231, 74] width 11 height 11
click at [176, 206] on div "Clear actions" at bounding box center [174, 204] width 65 height 12
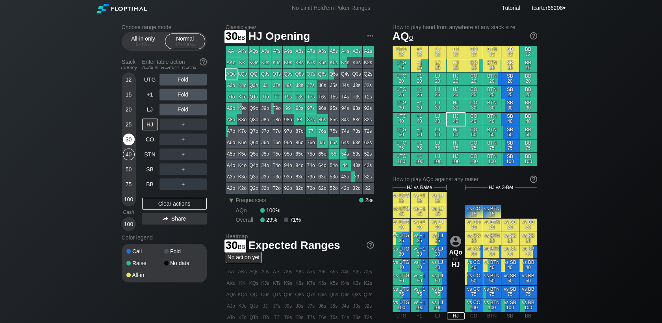
click at [132, 143] on div "30" at bounding box center [129, 140] width 12 height 12
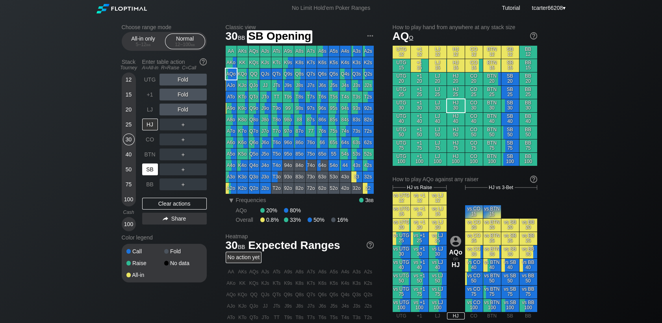
drag, startPoint x: 148, startPoint y: 169, endPoint x: 159, endPoint y: 165, distance: 12.0
click at [148, 169] on div "SB" at bounding box center [150, 169] width 16 height 12
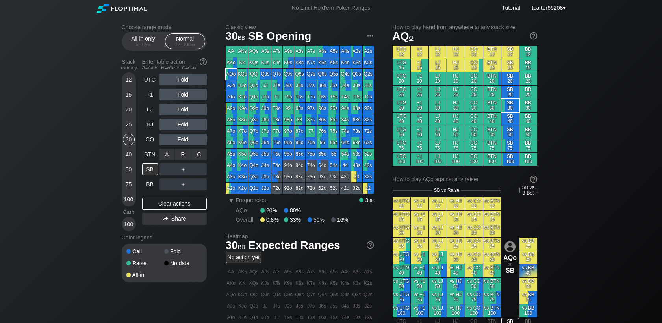
click at [186, 159] on div "R ✕" at bounding box center [182, 155] width 15 height 12
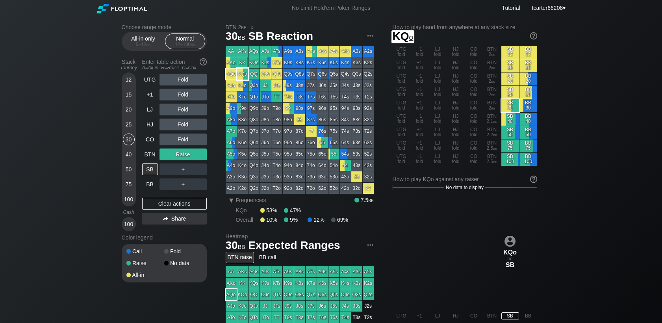
click at [243, 74] on div "KQo" at bounding box center [242, 74] width 11 height 11
click at [161, 203] on div "Clear actions" at bounding box center [174, 204] width 65 height 12
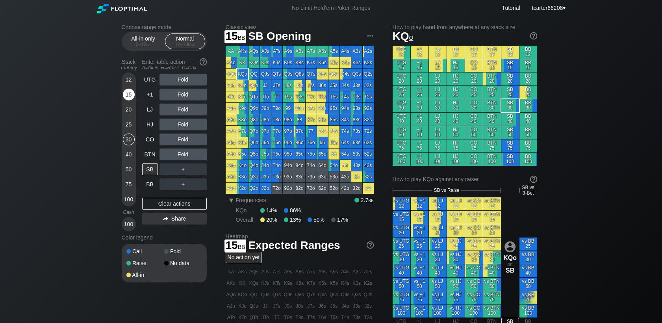
click at [133, 100] on div "15" at bounding box center [129, 96] width 12 height 15
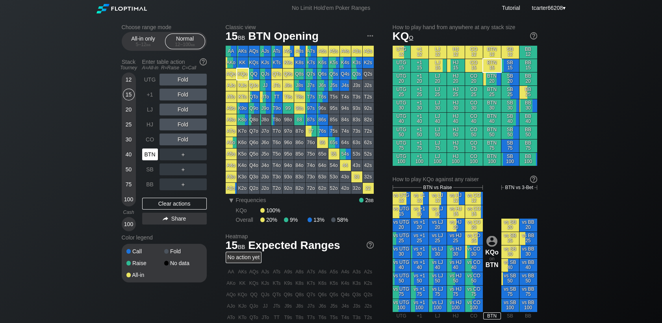
click at [155, 156] on div "BTN" at bounding box center [150, 155] width 16 height 12
click at [184, 202] on div "Clear actions" at bounding box center [174, 204] width 65 height 12
drag, startPoint x: 171, startPoint y: 195, endPoint x: 171, endPoint y: 200, distance: 4.7
click at [171, 195] on div "UTG Fold +1 Fold LJ Fold HJ Fold CO Fold BTN ＋ SB ＋ BB ＋ Clear actions Share" at bounding box center [174, 153] width 65 height 158
click at [171, 203] on div "Clear actions" at bounding box center [174, 204] width 65 height 12
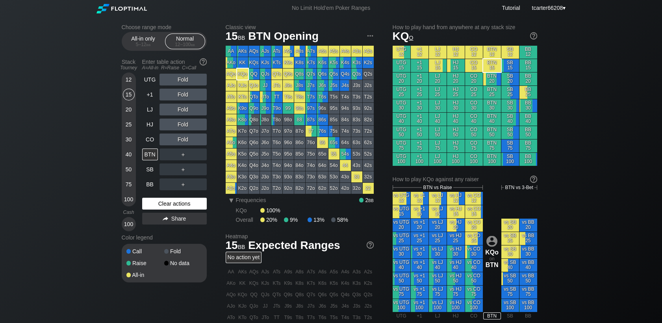
click at [177, 203] on div "Clear actions" at bounding box center [174, 204] width 65 height 12
click at [197, 208] on div "Clear actions" at bounding box center [174, 204] width 65 height 12
click at [154, 210] on div "Clear actions" at bounding box center [174, 204] width 65 height 12
click at [151, 108] on div "LJ" at bounding box center [150, 110] width 16 height 12
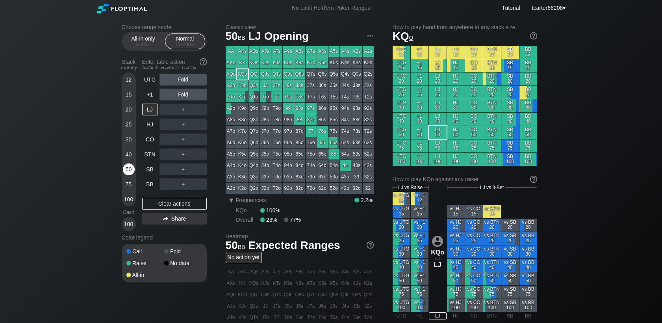
click at [129, 175] on div "50" at bounding box center [129, 169] width 12 height 12
click at [152, 156] on div "BTN" at bounding box center [150, 155] width 16 height 12
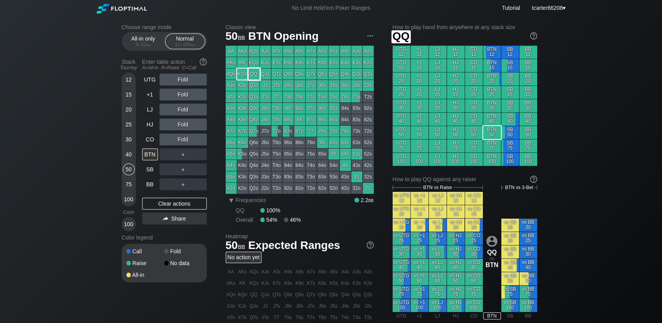
click at [255, 78] on div "QQ" at bounding box center [254, 74] width 11 height 11
click at [183, 113] on div "R ✕" at bounding box center [182, 110] width 15 height 12
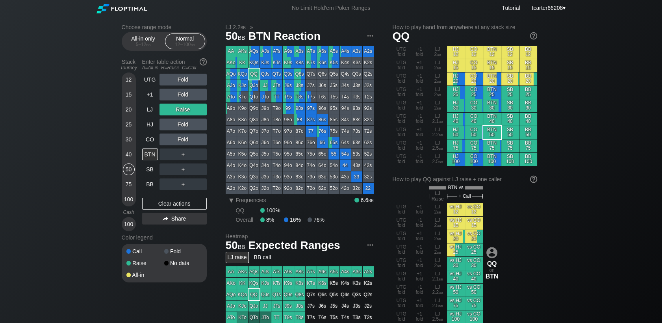
click at [178, 157] on div "＋" at bounding box center [183, 155] width 47 height 12
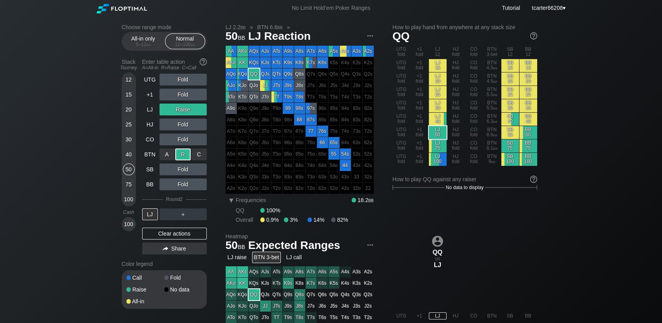
click at [178, 157] on div "R ✕" at bounding box center [182, 155] width 15 height 12
click at [168, 233] on div "Clear actions" at bounding box center [174, 234] width 65 height 12
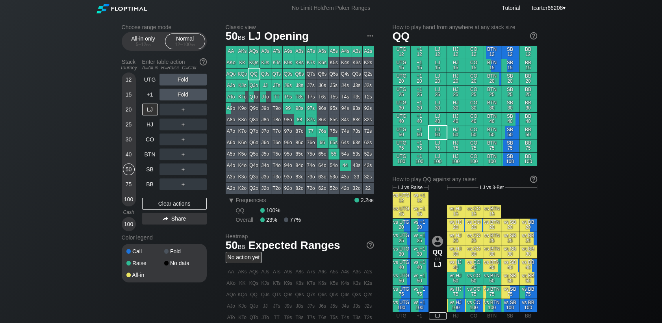
drag, startPoint x: 129, startPoint y: 126, endPoint x: 139, endPoint y: 147, distance: 24.0
click at [129, 126] on div "25" at bounding box center [129, 125] width 12 height 12
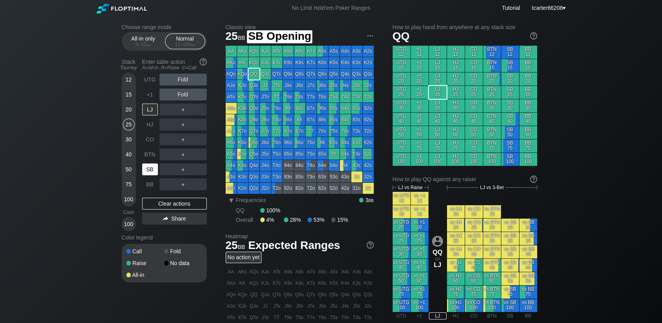
click at [147, 170] on div "SB" at bounding box center [150, 169] width 16 height 12
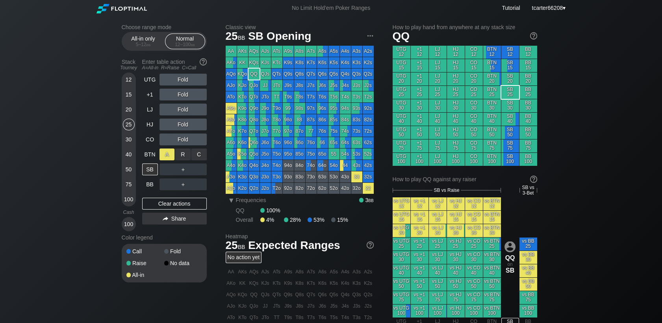
click at [167, 154] on div "A ✕" at bounding box center [167, 155] width 15 height 12
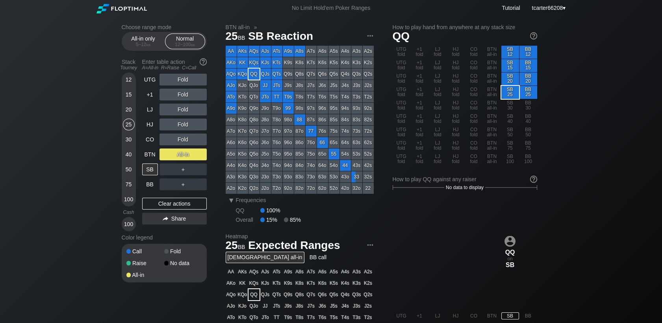
drag, startPoint x: 165, startPoint y: 204, endPoint x: 160, endPoint y: 196, distance: 9.2
click at [165, 204] on div "Clear actions" at bounding box center [174, 204] width 65 height 12
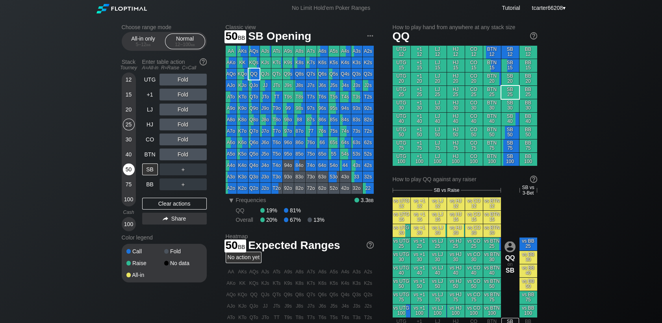
click at [129, 167] on div "50" at bounding box center [129, 169] width 12 height 12
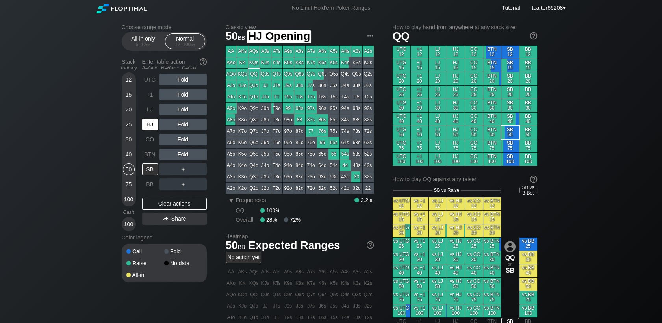
click at [151, 130] on div "HJ" at bounding box center [150, 125] width 16 height 12
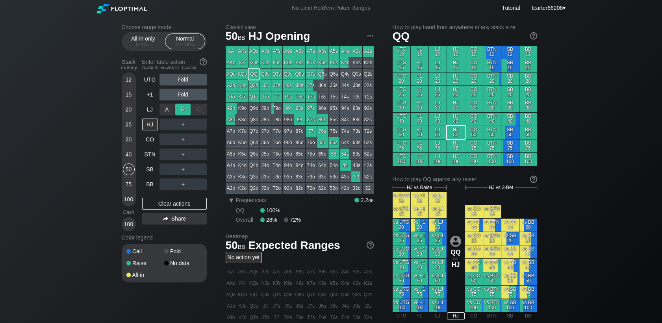
click at [182, 112] on div "R ✕" at bounding box center [182, 110] width 15 height 12
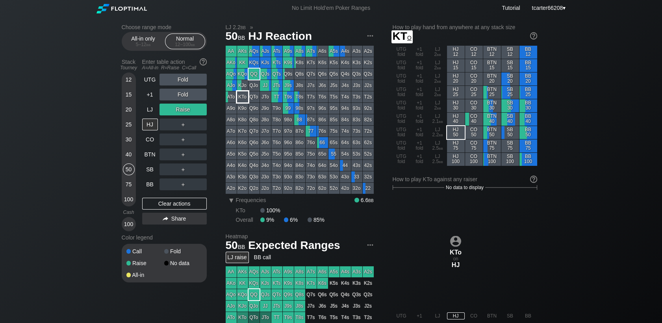
click at [246, 91] on div "KJo" at bounding box center [242, 85] width 11 height 11
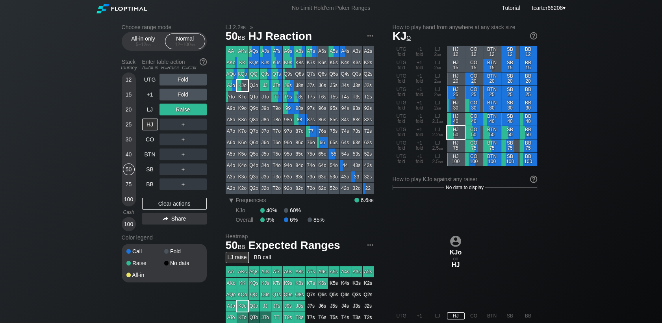
click at [246, 89] on div "KJo" at bounding box center [242, 85] width 11 height 11
click at [184, 208] on div "Clear actions" at bounding box center [174, 204] width 65 height 12
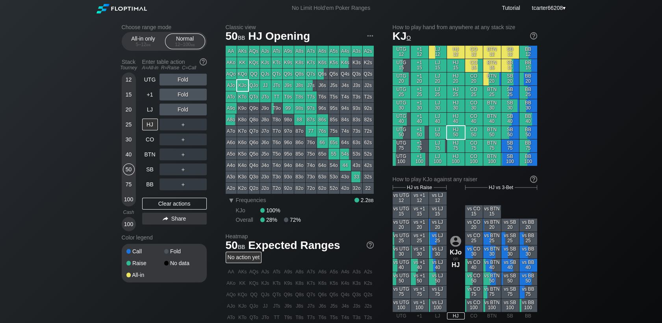
drag, startPoint x: 148, startPoint y: 138, endPoint x: 167, endPoint y: 131, distance: 20.7
click at [149, 138] on div "CO" at bounding box center [150, 140] width 16 height 12
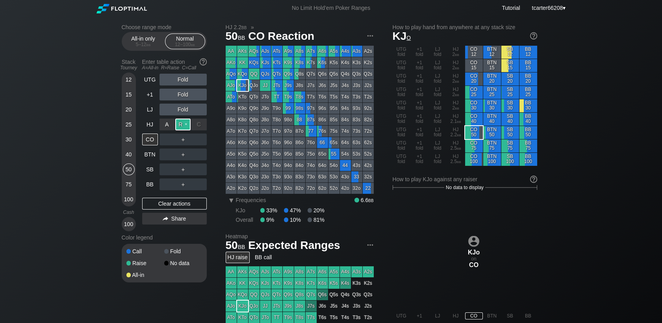
click at [181, 126] on div "R ✕" at bounding box center [182, 125] width 15 height 12
drag, startPoint x: 180, startPoint y: 206, endPoint x: 158, endPoint y: 197, distance: 24.2
click at [180, 206] on div "Clear actions" at bounding box center [174, 204] width 65 height 12
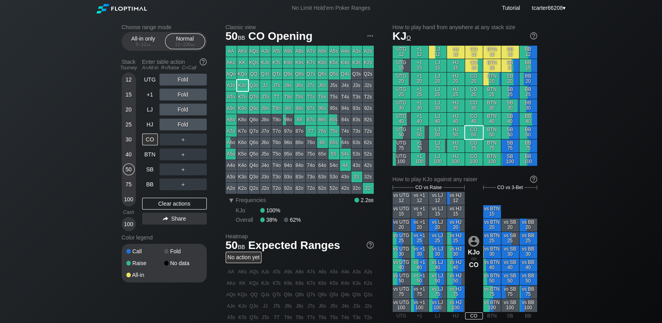
click at [130, 105] on div "20" at bounding box center [129, 110] width 12 height 12
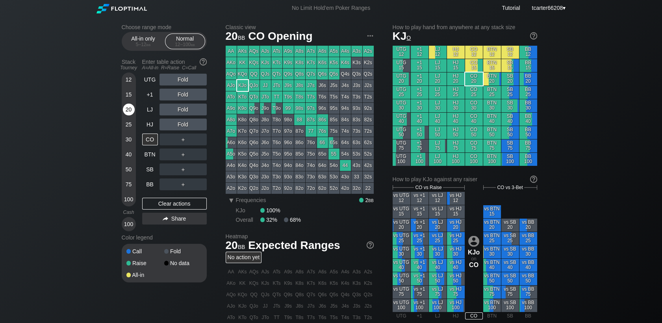
click at [131, 108] on div "20" at bounding box center [129, 110] width 12 height 12
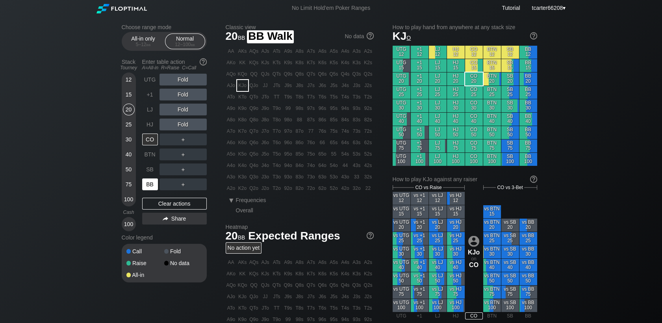
click at [155, 182] on div "BB" at bounding box center [150, 184] width 16 height 12
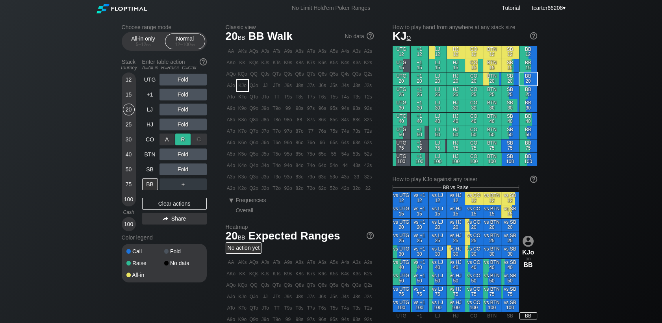
click at [186, 140] on div "R ✕" at bounding box center [182, 140] width 15 height 12
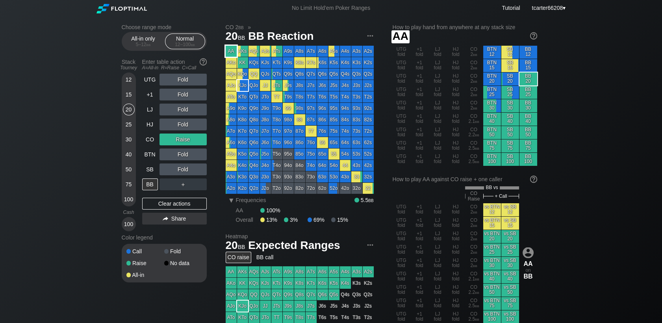
click at [231, 51] on div "AA" at bounding box center [231, 51] width 11 height 11
click at [128, 156] on div "40" at bounding box center [129, 155] width 12 height 12
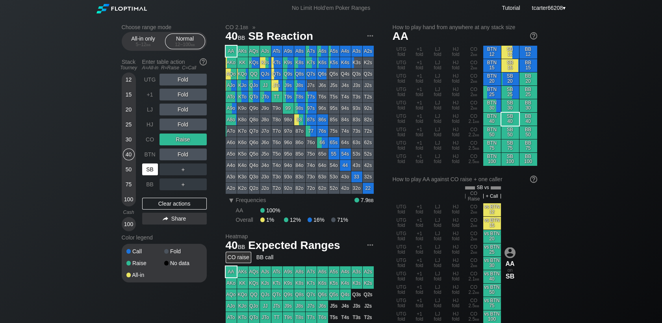
click at [147, 171] on div "SB" at bounding box center [150, 169] width 16 height 12
click at [163, 204] on div "Clear actions" at bounding box center [174, 204] width 65 height 12
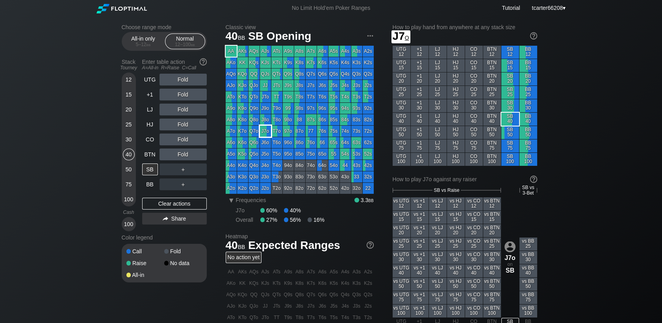
click at [265, 134] on div "J7o" at bounding box center [265, 131] width 11 height 11
click at [127, 201] on div "100" at bounding box center [129, 199] width 12 height 12
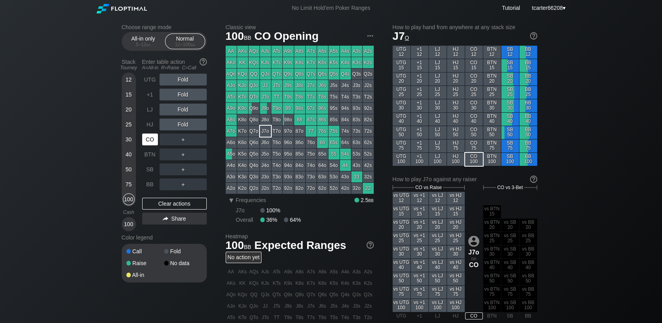
click at [158, 135] on div "CO" at bounding box center [150, 139] width 17 height 15
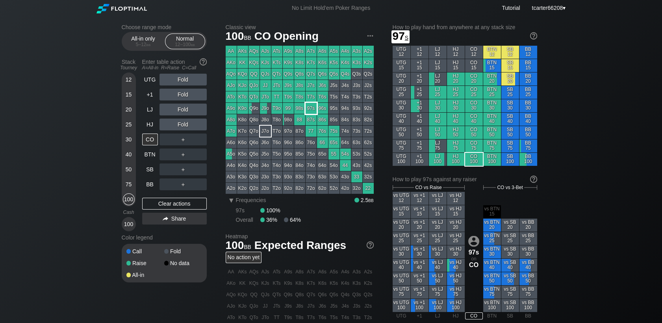
click at [298, 108] on div "98s" at bounding box center [299, 108] width 11 height 11
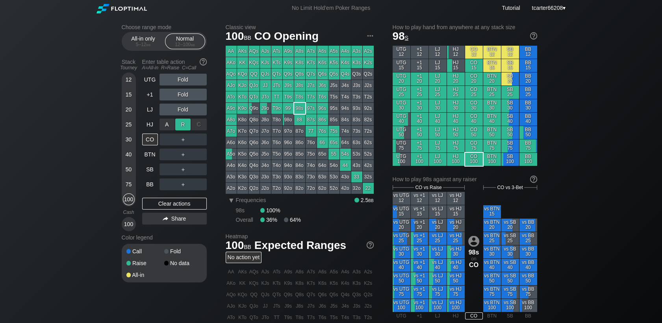
click at [180, 128] on div "R ✕" at bounding box center [182, 125] width 15 height 12
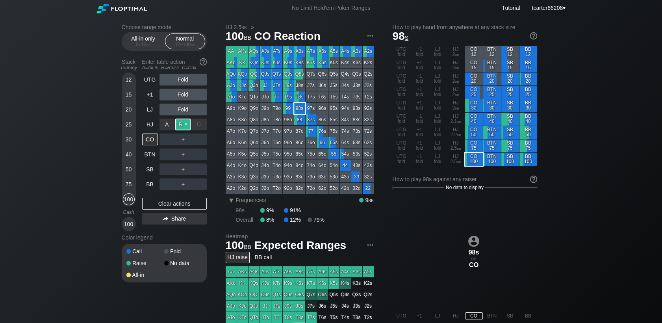
drag, startPoint x: 180, startPoint y: 128, endPoint x: 176, endPoint y: 126, distance: 4.1
click at [180, 128] on div "R ✕" at bounding box center [182, 125] width 15 height 12
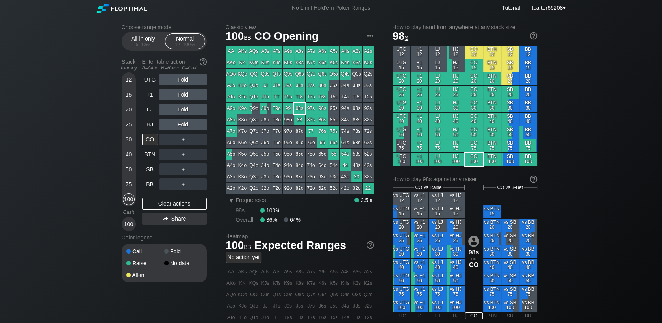
click at [129, 158] on div "40" at bounding box center [129, 155] width 12 height 12
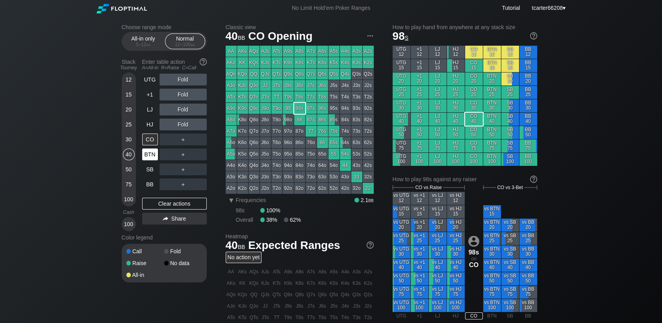
click at [145, 158] on div "BTN" at bounding box center [150, 155] width 16 height 12
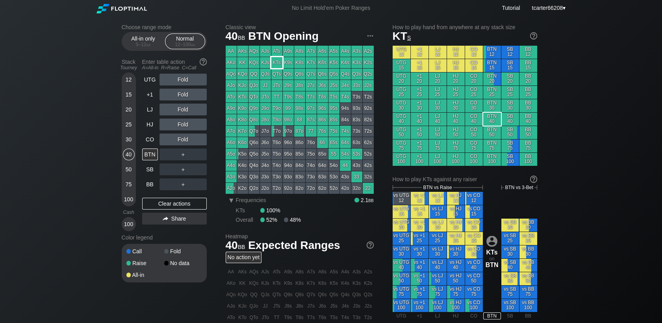
click at [277, 65] on div "KTs" at bounding box center [276, 62] width 11 height 11
click at [189, 139] on div "Fold" at bounding box center [183, 140] width 47 height 12
click at [184, 140] on div "R ✕" at bounding box center [182, 140] width 15 height 12
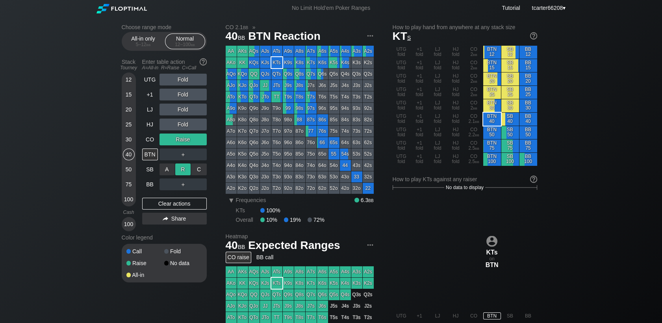
click at [182, 170] on div "R ✕" at bounding box center [182, 169] width 15 height 12
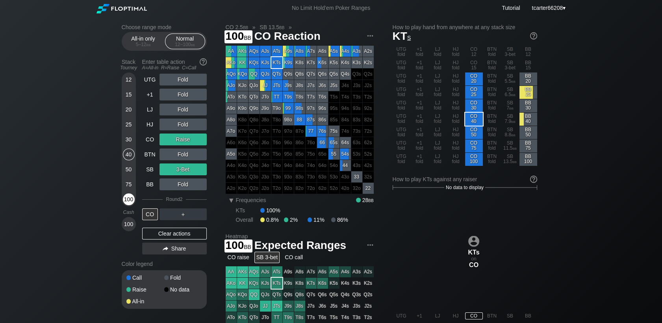
click at [128, 203] on div "100" at bounding box center [129, 199] width 12 height 12
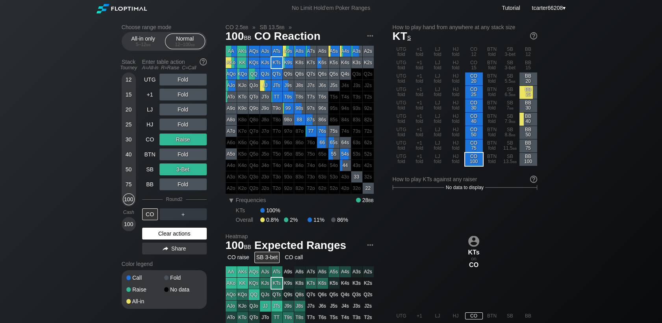
click at [176, 235] on div "Clear actions" at bounding box center [174, 234] width 65 height 12
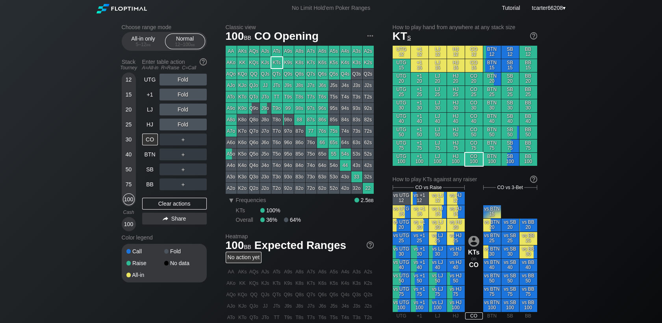
click at [129, 154] on div "40" at bounding box center [129, 155] width 12 height 12
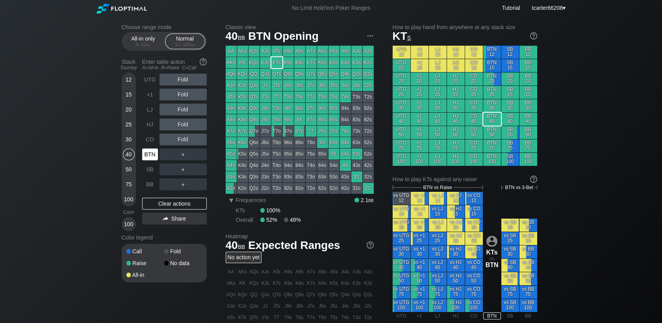
click at [154, 153] on div "BTN" at bounding box center [150, 155] width 16 height 12
click at [182, 96] on div "R ✕" at bounding box center [182, 95] width 15 height 12
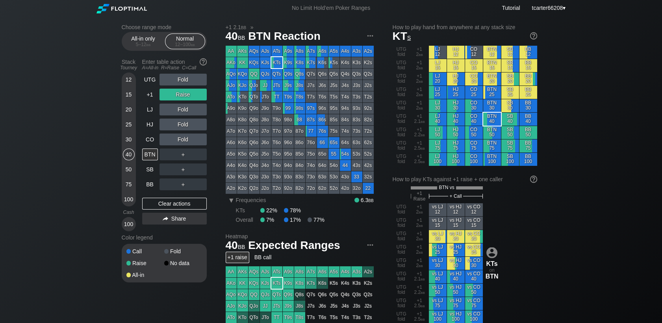
click at [205, 153] on div "＋" at bounding box center [183, 155] width 47 height 12
click at [203, 156] on div "C ✕" at bounding box center [198, 155] width 15 height 12
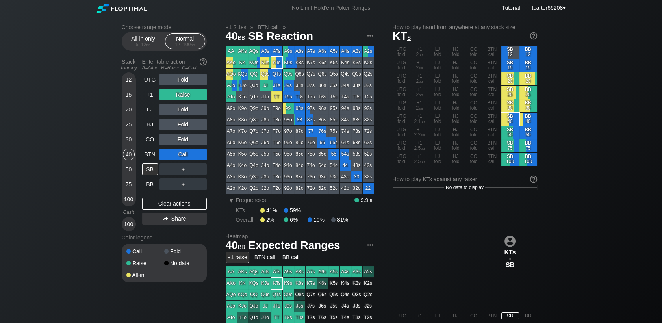
click at [154, 201] on div "Clear actions" at bounding box center [174, 204] width 65 height 12
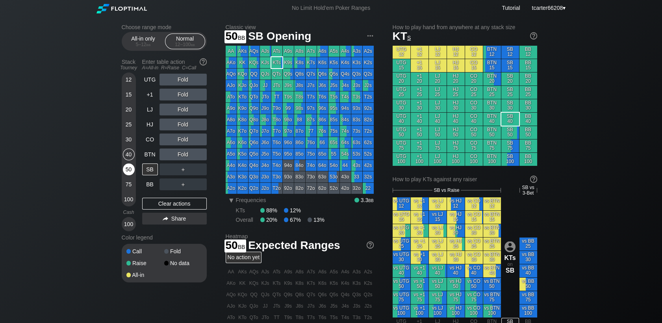
click at [128, 169] on div "50" at bounding box center [129, 169] width 12 height 12
click at [185, 124] on div "R ✕" at bounding box center [182, 125] width 15 height 12
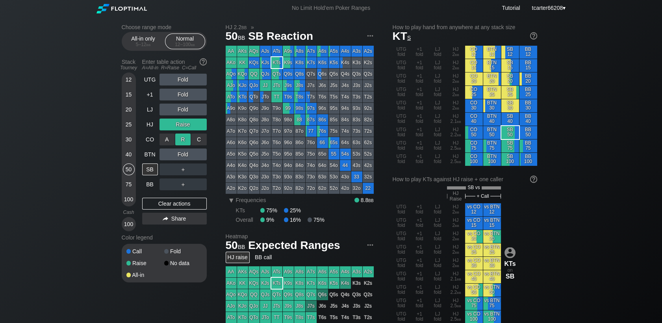
click at [186, 141] on div "R ✕" at bounding box center [182, 140] width 15 height 12
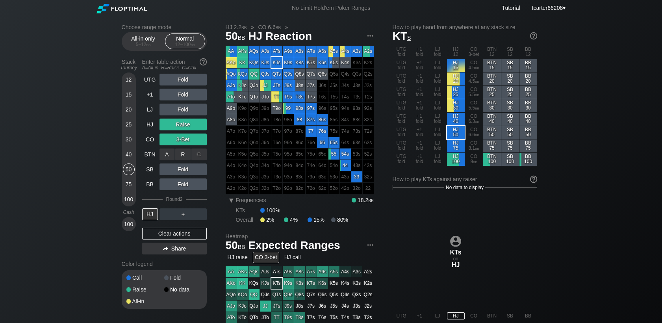
click at [194, 152] on div "C ✕" at bounding box center [198, 155] width 15 height 12
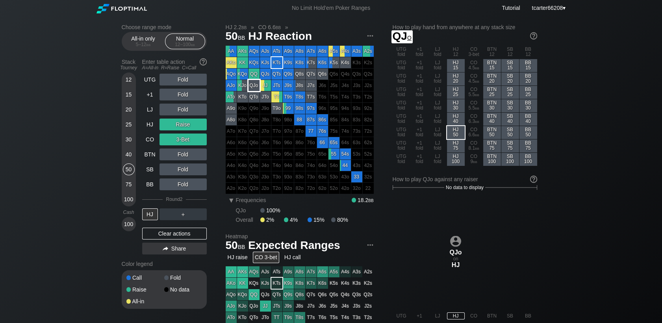
click at [263, 88] on div "JJ" at bounding box center [265, 85] width 11 height 11
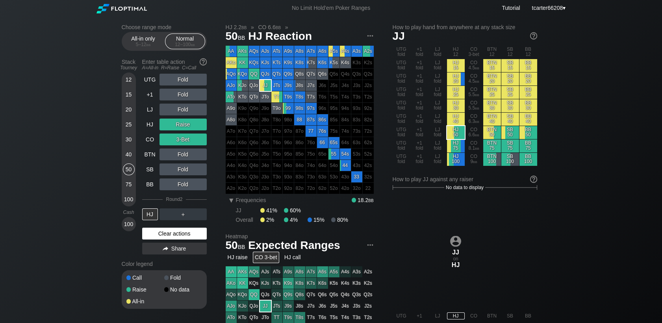
click at [173, 234] on div "Clear actions" at bounding box center [174, 234] width 65 height 12
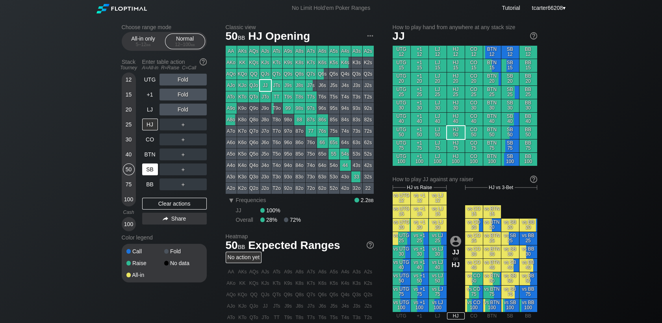
click at [150, 175] on div "SB" at bounding box center [150, 169] width 16 height 12
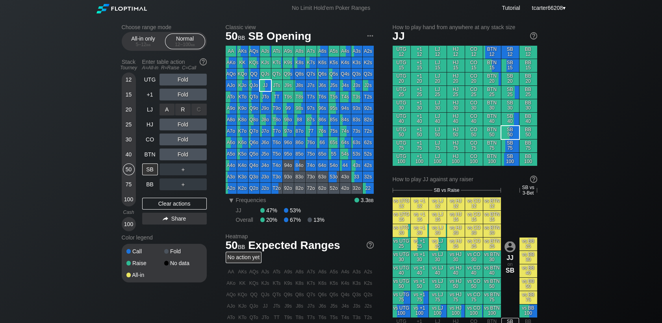
click at [180, 110] on div "R ✕" at bounding box center [182, 110] width 15 height 12
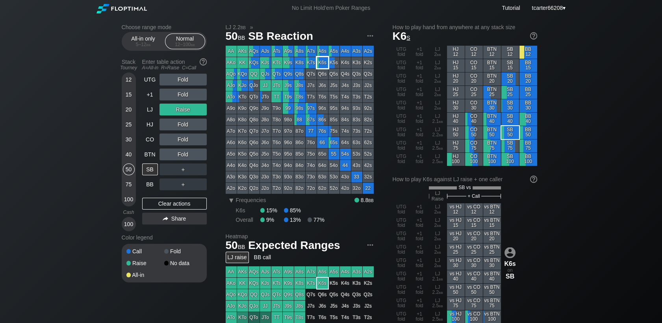
click at [323, 64] on div "K6s" at bounding box center [322, 62] width 11 height 11
click at [202, 169] on div "＋" at bounding box center [183, 169] width 47 height 12
click at [202, 171] on div "C ✕" at bounding box center [198, 169] width 15 height 12
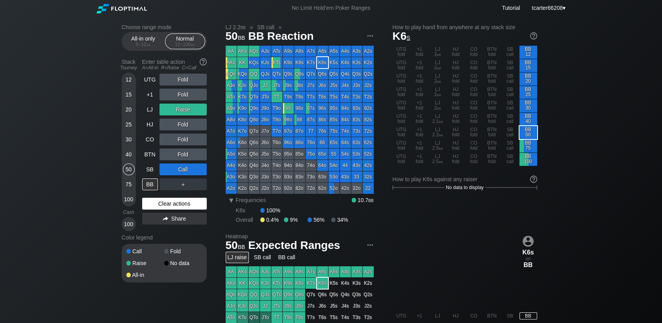
click at [181, 209] on div "Clear actions" at bounding box center [174, 204] width 65 height 12
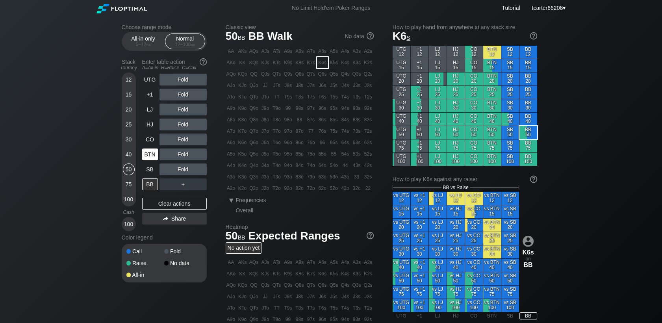
click at [148, 156] on div "BTN" at bounding box center [150, 155] width 16 height 12
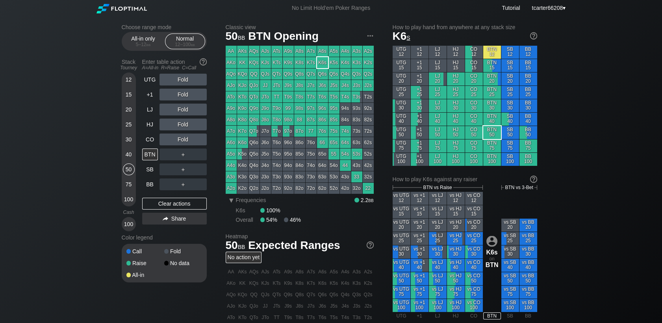
click at [126, 201] on div "100" at bounding box center [129, 199] width 12 height 12
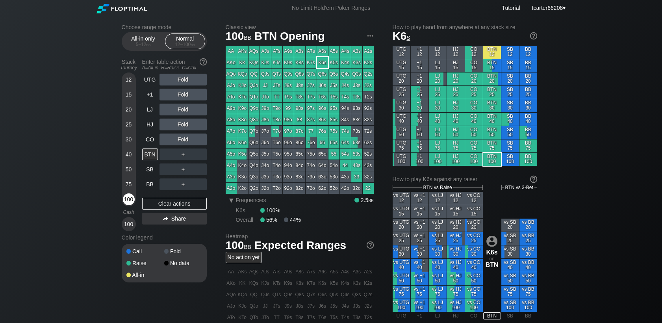
click at [126, 201] on div "100" at bounding box center [129, 199] width 12 height 12
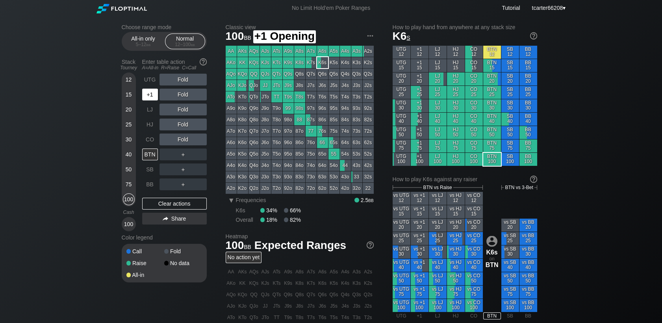
click at [151, 93] on div "+1" at bounding box center [150, 95] width 16 height 12
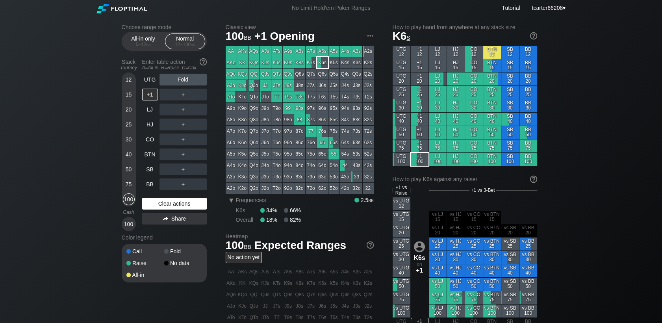
drag, startPoint x: 187, startPoint y: 207, endPoint x: 172, endPoint y: 204, distance: 15.3
click at [187, 207] on div "Clear actions" at bounding box center [174, 204] width 65 height 12
drag, startPoint x: 129, startPoint y: 140, endPoint x: 132, endPoint y: 147, distance: 7.8
click at [129, 140] on div "30" at bounding box center [129, 140] width 12 height 12
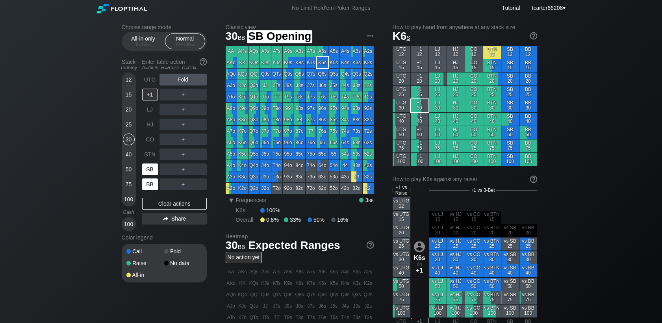
click at [150, 179] on div "BB" at bounding box center [150, 184] width 17 height 15
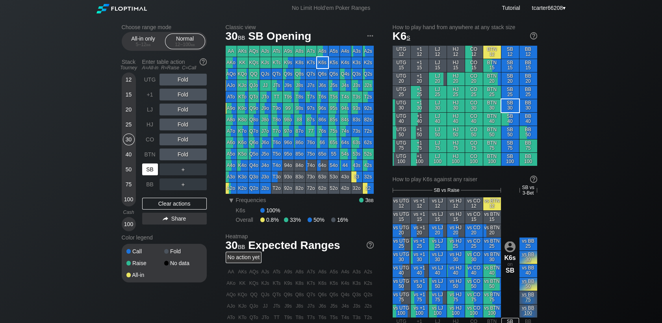
click at [150, 175] on div "SB" at bounding box center [150, 169] width 16 height 12
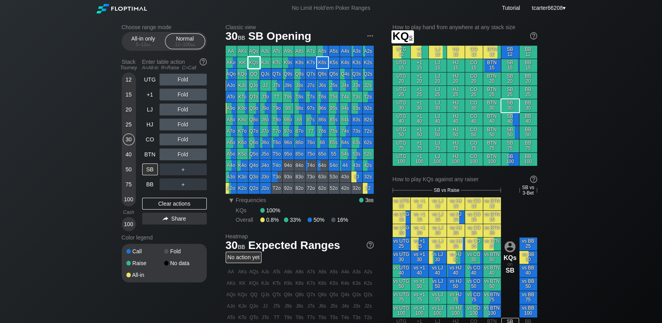
click at [251, 68] on div "KQs" at bounding box center [254, 62] width 11 height 11
click at [184, 172] on div "＋" at bounding box center [183, 169] width 47 height 12
click at [185, 172] on div "R ✕" at bounding box center [182, 169] width 15 height 12
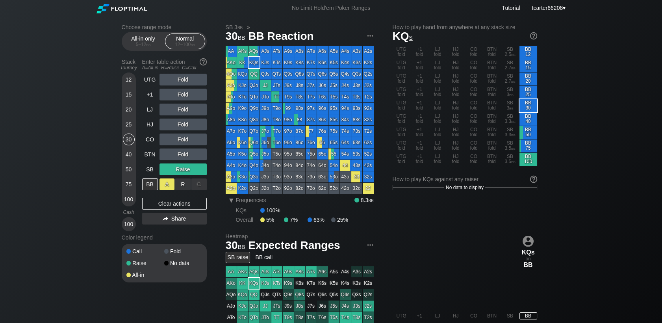
click at [165, 189] on div "A ✕" at bounding box center [167, 184] width 15 height 12
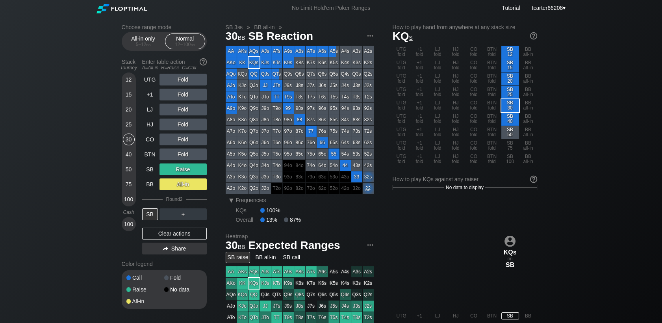
click at [126, 124] on div "25" at bounding box center [129, 125] width 12 height 12
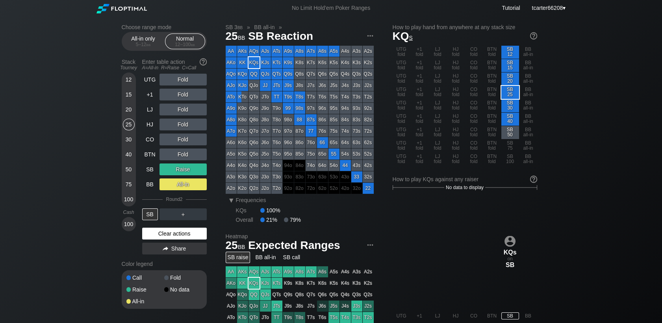
click at [161, 232] on div "Clear actions" at bounding box center [174, 234] width 65 height 12
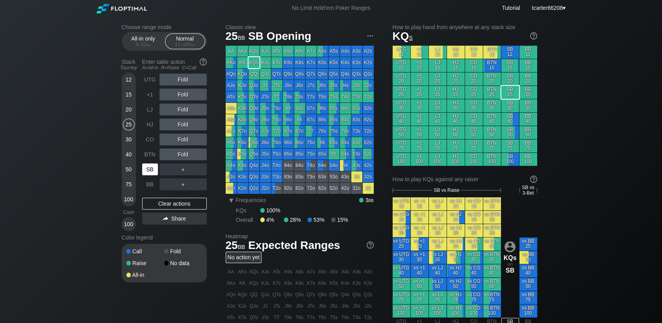
click at [149, 169] on div "SB" at bounding box center [150, 169] width 16 height 12
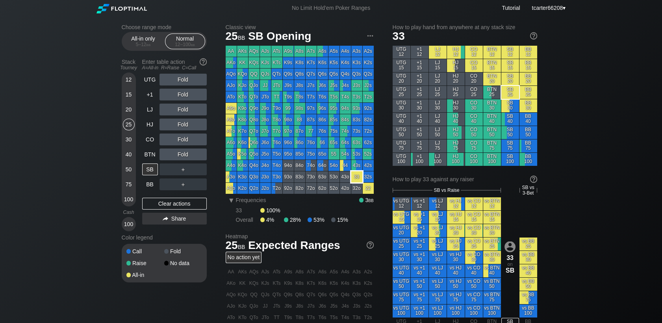
click at [358, 176] on div "33" at bounding box center [356, 176] width 11 height 11
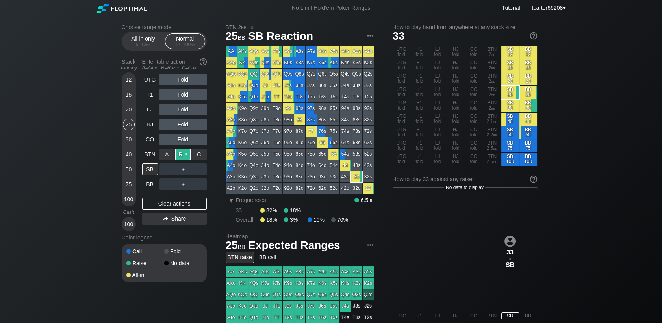
click at [182, 153] on div "R ✕" at bounding box center [182, 155] width 15 height 12
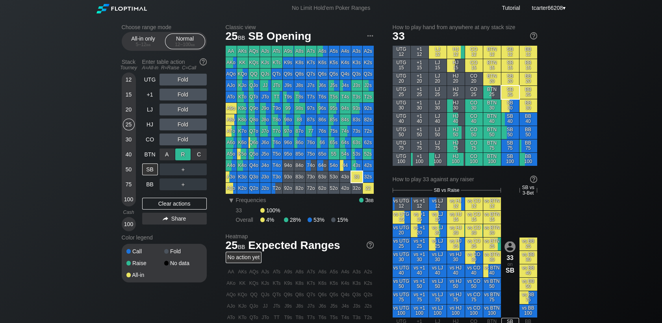
click at [184, 155] on div "R ✕" at bounding box center [182, 155] width 15 height 12
click at [129, 170] on div "50" at bounding box center [129, 169] width 12 height 12
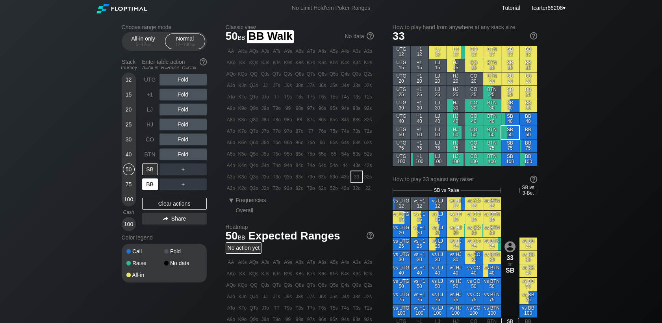
click at [145, 184] on div "BB" at bounding box center [150, 184] width 16 height 12
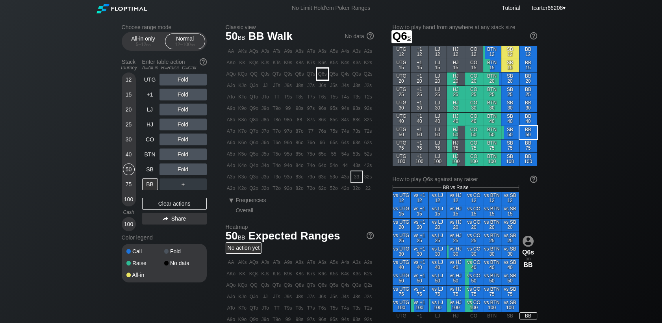
click at [325, 77] on div "Q6s" at bounding box center [322, 74] width 11 height 11
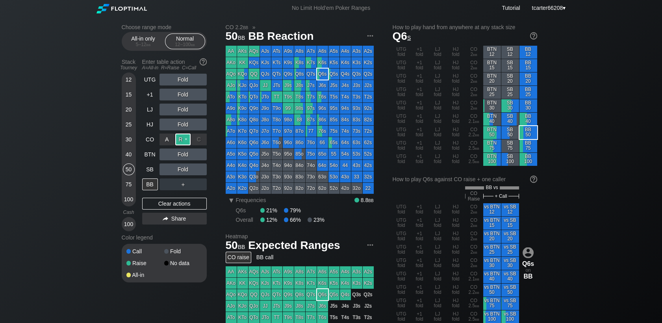
click at [182, 137] on div "R ✕" at bounding box center [182, 140] width 15 height 12
click at [183, 137] on div "R ✕" at bounding box center [182, 140] width 15 height 12
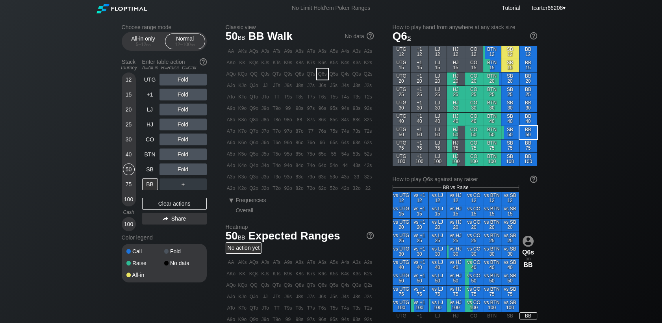
click at [126, 124] on div "25" at bounding box center [129, 125] width 12 height 12
click at [195, 203] on div "Clear actions" at bounding box center [174, 204] width 65 height 12
click at [123, 111] on div "20" at bounding box center [129, 110] width 12 height 12
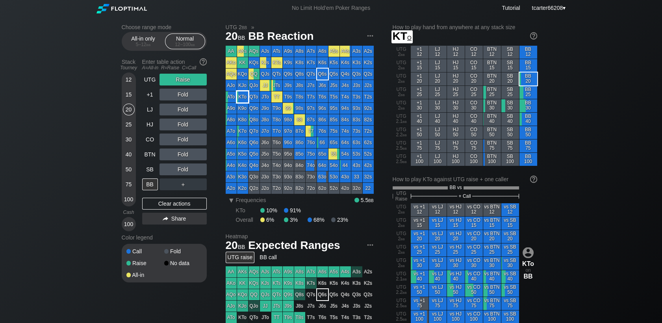
click at [243, 97] on div "KTo" at bounding box center [242, 96] width 11 height 11
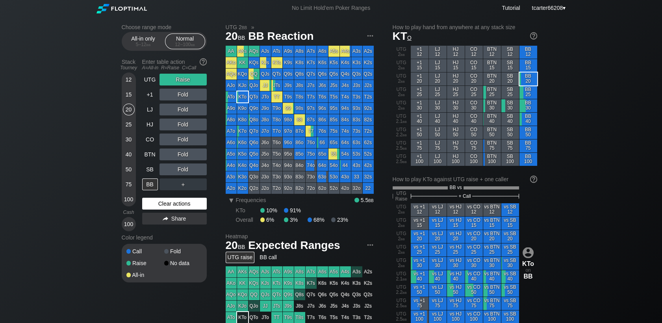
click at [170, 202] on div "Clear actions" at bounding box center [174, 204] width 65 height 12
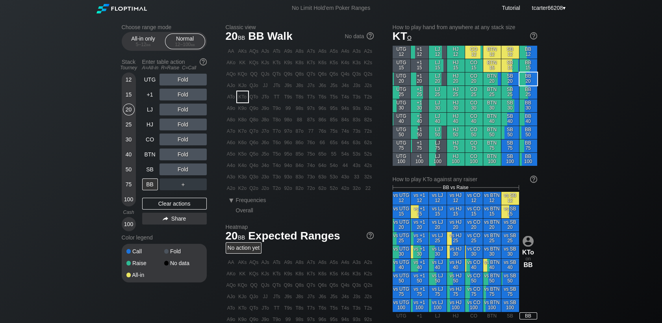
click at [130, 184] on div "75" at bounding box center [129, 184] width 12 height 12
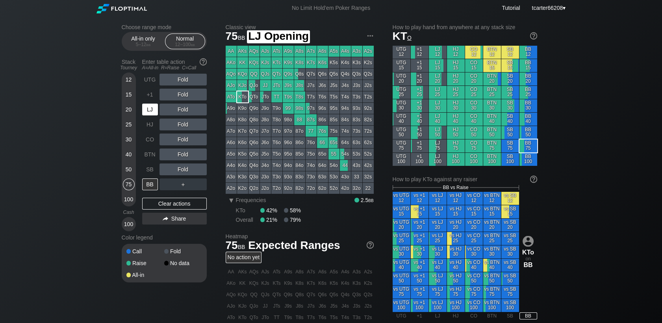
click at [153, 114] on div "LJ" at bounding box center [150, 110] width 16 height 12
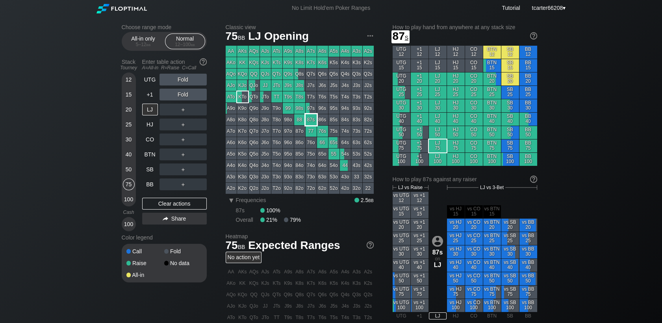
click at [310, 121] on div "87s" at bounding box center [311, 119] width 11 height 11
click at [130, 113] on div "20" at bounding box center [129, 110] width 12 height 12
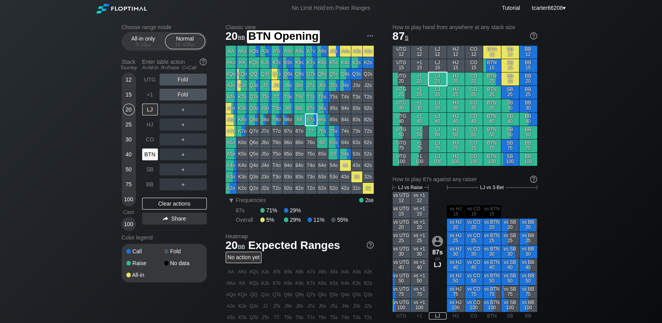
click at [159, 162] on div "BTN" at bounding box center [150, 154] width 17 height 15
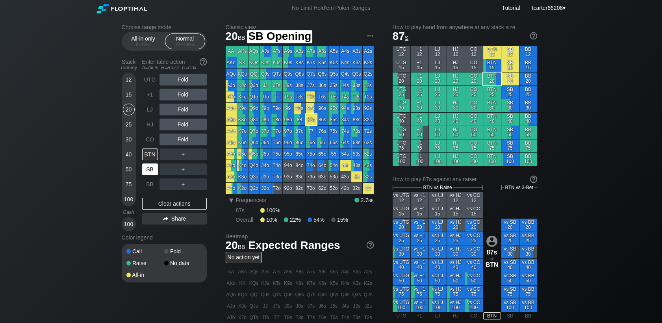
click at [154, 168] on div "SB" at bounding box center [150, 169] width 16 height 12
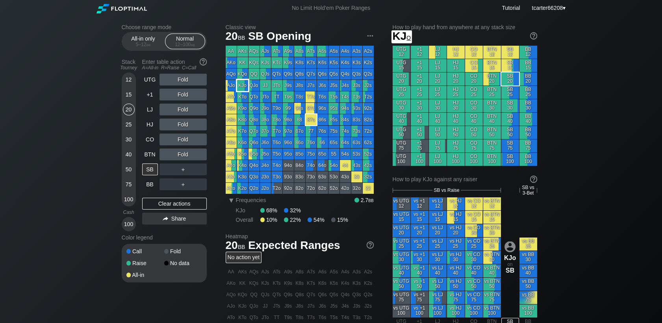
click at [243, 84] on div "KJo" at bounding box center [242, 85] width 11 height 11
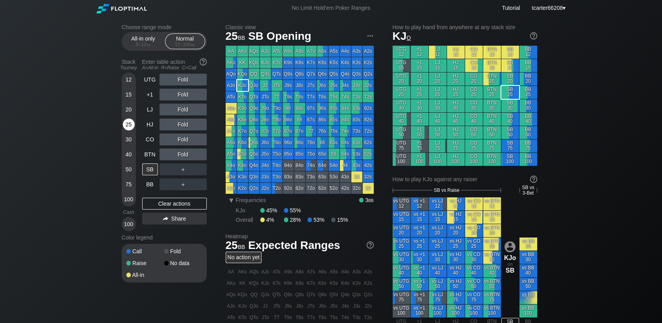
click at [133, 126] on div "25" at bounding box center [129, 125] width 12 height 12
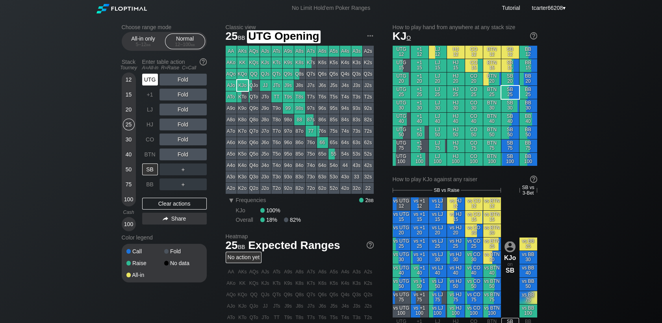
click at [146, 83] on div "UTG" at bounding box center [150, 80] width 16 height 12
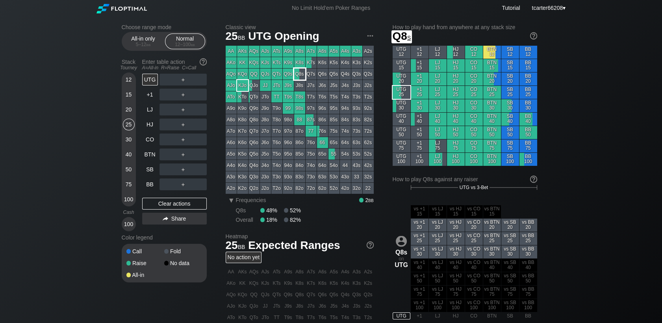
click at [302, 76] on div "Q8s" at bounding box center [299, 74] width 11 height 11
drag, startPoint x: 129, startPoint y: 112, endPoint x: 136, endPoint y: 121, distance: 10.7
click at [129, 112] on div "20" at bounding box center [129, 110] width 12 height 12
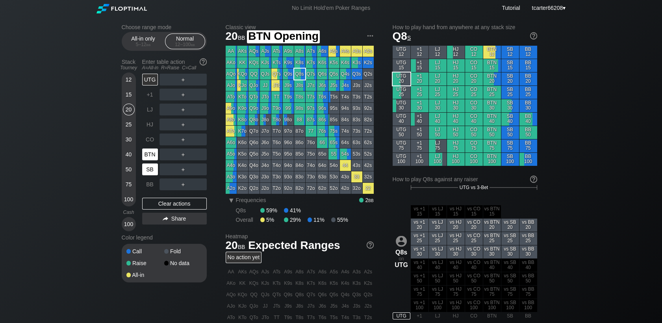
click at [152, 162] on div "BTN" at bounding box center [150, 154] width 17 height 15
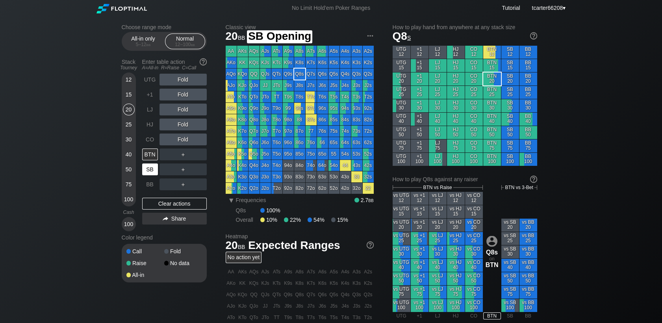
click at [152, 166] on div "SB" at bounding box center [150, 169] width 16 height 12
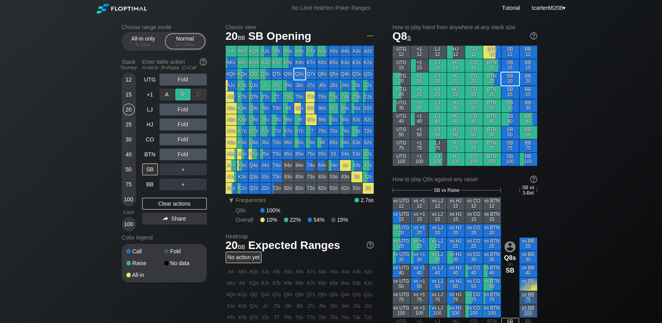
click at [188, 93] on div "R ✕" at bounding box center [182, 95] width 15 height 12
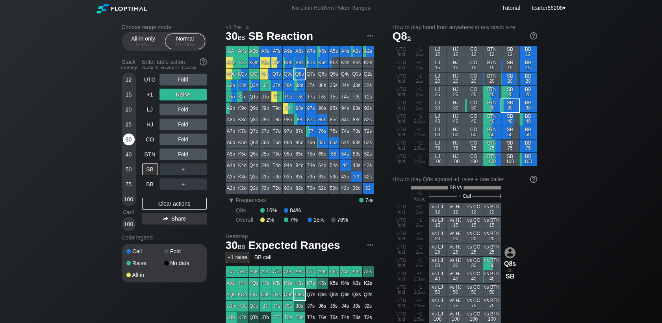
click at [128, 145] on div "30" at bounding box center [129, 140] width 12 height 12
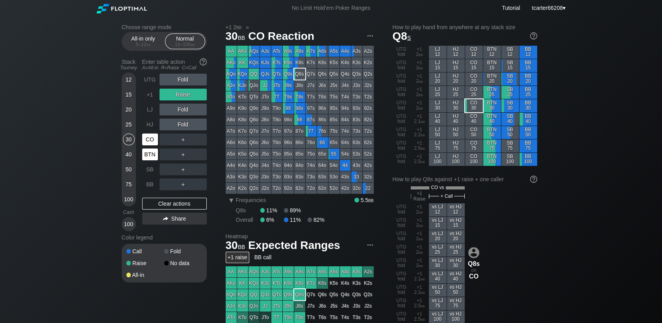
drag, startPoint x: 152, startPoint y: 142, endPoint x: 157, endPoint y: 150, distance: 9.2
click at [153, 142] on div "CO" at bounding box center [150, 140] width 16 height 12
click at [170, 207] on div "Clear actions" at bounding box center [174, 204] width 65 height 12
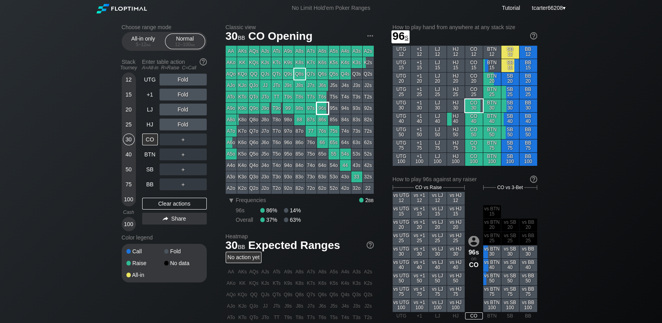
click at [322, 110] on div "96s" at bounding box center [322, 108] width 11 height 11
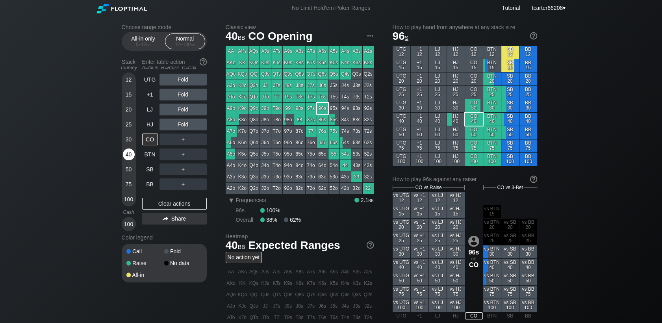
click at [128, 156] on div "40" at bounding box center [129, 155] width 12 height 12
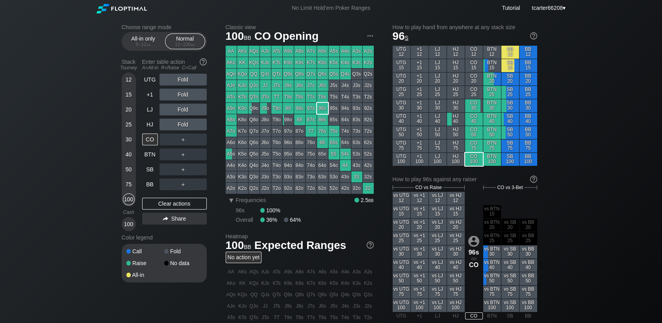
drag, startPoint x: 128, startPoint y: 200, endPoint x: 141, endPoint y: 160, distance: 42.2
click at [129, 200] on div "100" at bounding box center [129, 199] width 12 height 12
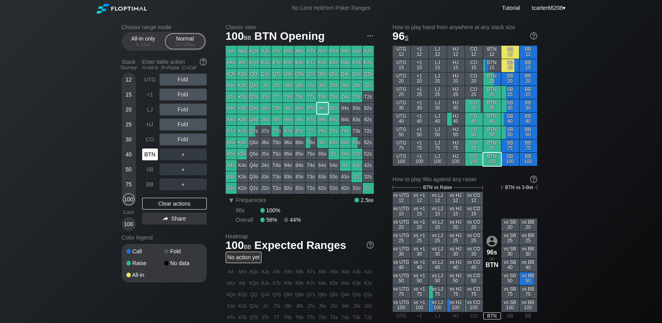
click at [146, 148] on div "BTN" at bounding box center [150, 154] width 17 height 15
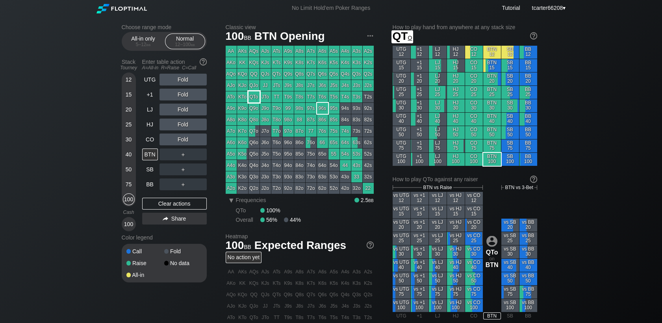
click at [252, 97] on div "QTo" at bounding box center [254, 96] width 11 height 11
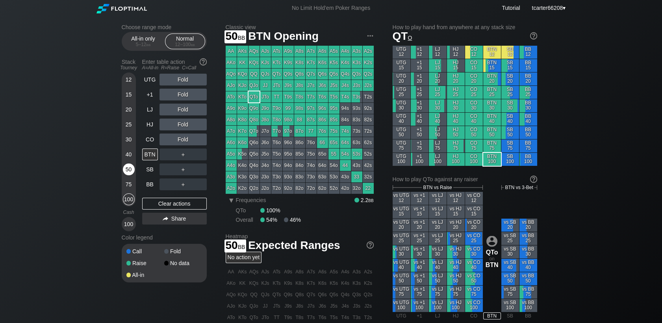
click at [132, 171] on div "50" at bounding box center [129, 169] width 12 height 12
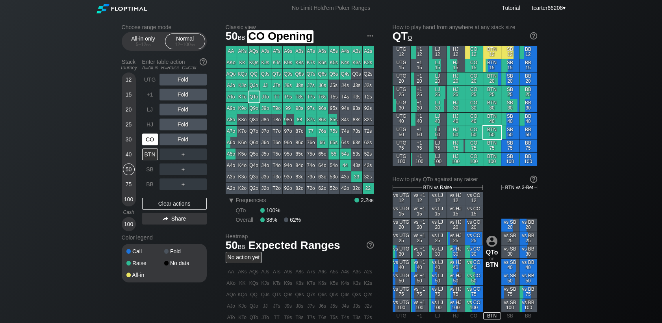
click at [149, 141] on div "CO" at bounding box center [150, 140] width 16 height 12
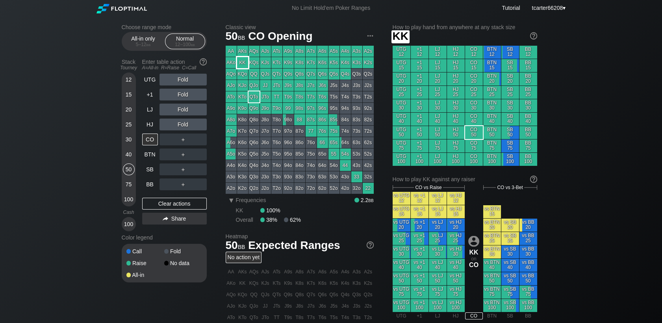
click at [241, 62] on div "KK" at bounding box center [242, 62] width 11 height 11
click at [189, 143] on div "＋" at bounding box center [183, 140] width 47 height 12
click at [188, 142] on div "R ✕" at bounding box center [182, 140] width 15 height 12
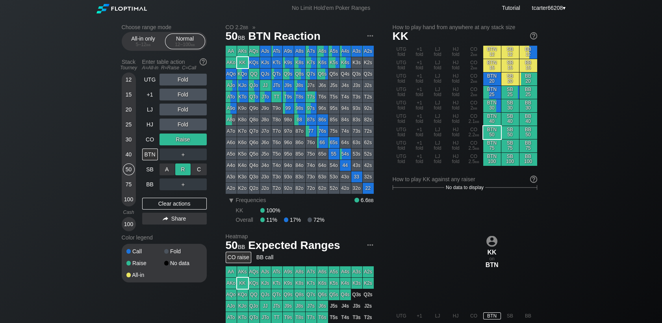
click at [184, 172] on div "R ✕" at bounding box center [182, 169] width 15 height 12
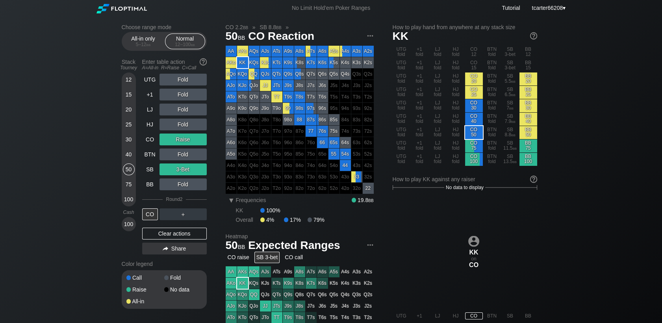
drag, startPoint x: 196, startPoint y: 236, endPoint x: 20, endPoint y: 195, distance: 180.3
click at [196, 236] on div "Clear actions" at bounding box center [174, 234] width 65 height 12
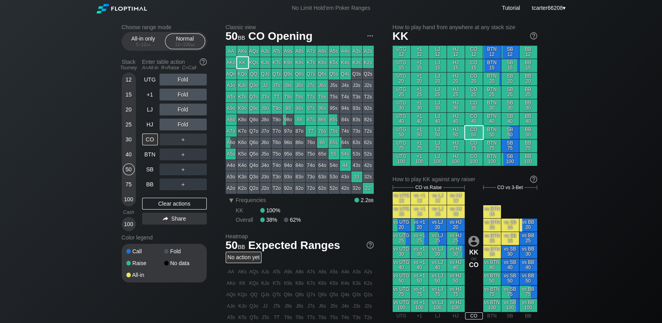
click at [124, 147] on div "30" at bounding box center [129, 141] width 12 height 15
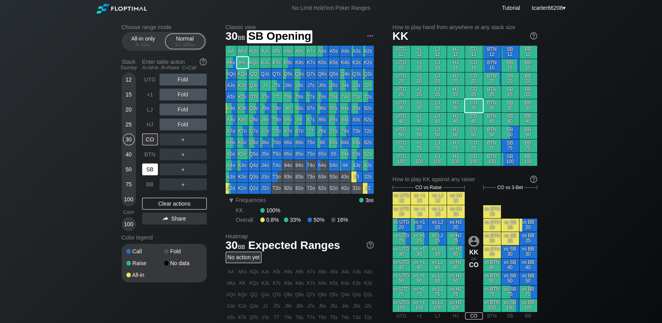
click at [151, 173] on div "SB" at bounding box center [150, 169] width 16 height 12
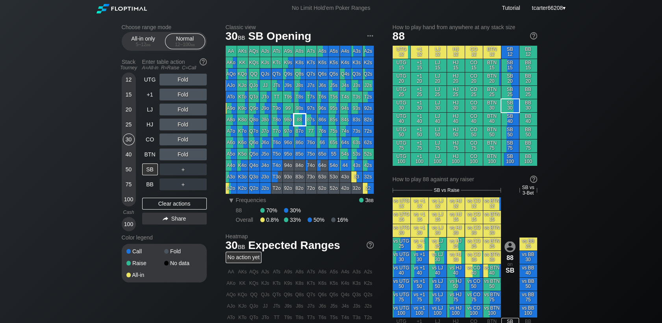
click at [299, 119] on div "88" at bounding box center [299, 119] width 11 height 11
drag, startPoint x: 123, startPoint y: 111, endPoint x: 137, endPoint y: 135, distance: 27.7
click at [123, 112] on div "20" at bounding box center [129, 110] width 12 height 12
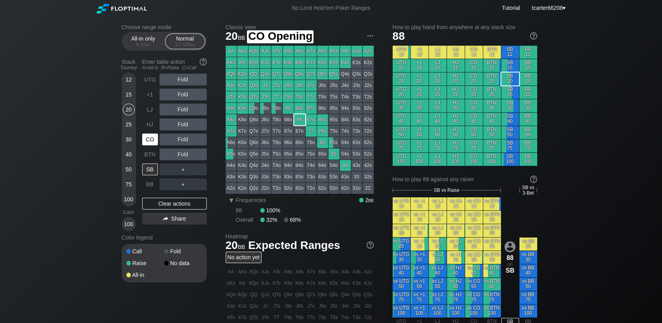
click at [151, 143] on div "CO" at bounding box center [150, 140] width 16 height 12
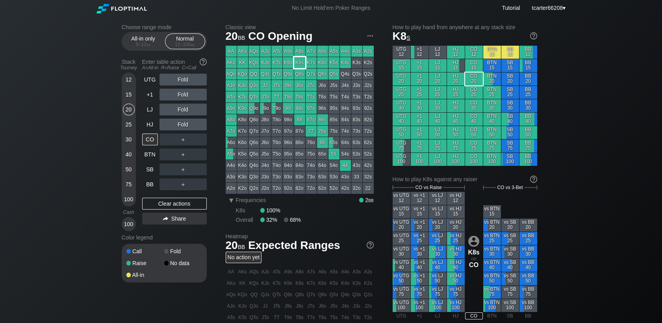
click at [299, 64] on div "K8s" at bounding box center [299, 62] width 11 height 11
click at [125, 95] on div "15" at bounding box center [129, 95] width 12 height 12
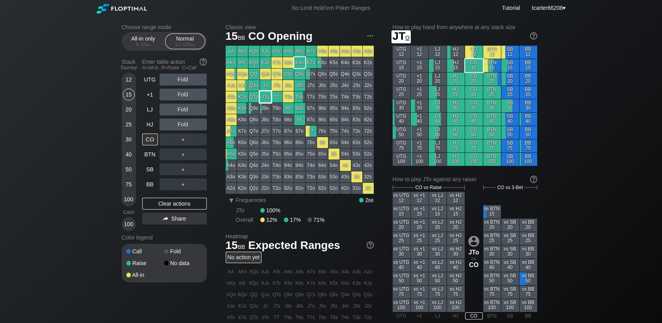
click at [262, 99] on div "JTo" at bounding box center [265, 96] width 11 height 11
drag, startPoint x: 126, startPoint y: 199, endPoint x: 134, endPoint y: 194, distance: 9.6
click at [126, 199] on div "100" at bounding box center [129, 199] width 12 height 12
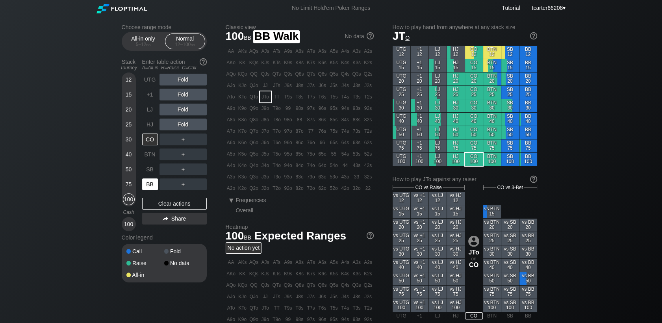
click at [153, 181] on div "BB" at bounding box center [150, 184] width 16 height 12
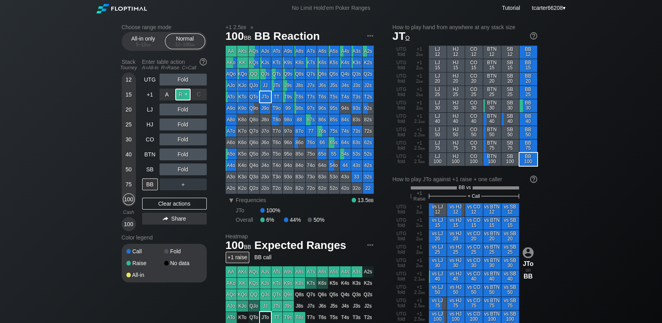
click at [183, 97] on div "R ✕" at bounding box center [182, 95] width 15 height 12
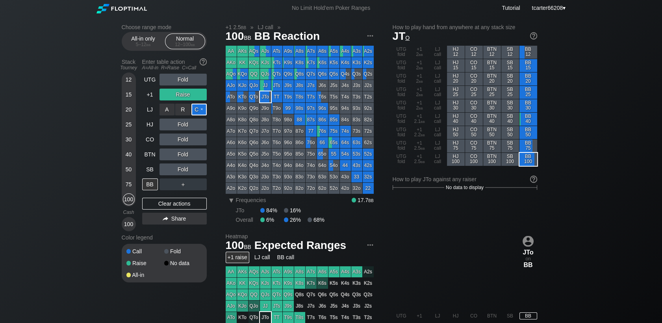
click at [203, 113] on div "C ✕" at bounding box center [198, 110] width 15 height 12
drag, startPoint x: 128, startPoint y: 84, endPoint x: 157, endPoint y: 145, distance: 68.0
click at [128, 84] on div "12" at bounding box center [129, 80] width 12 height 12
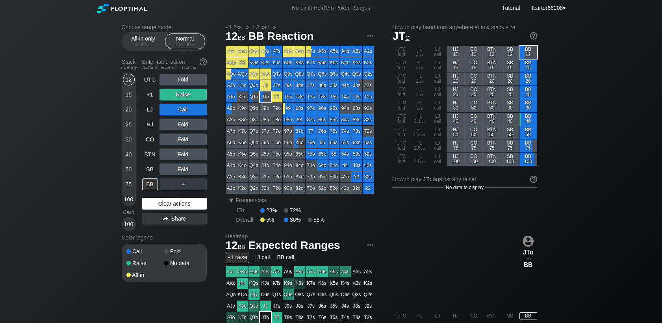
click at [171, 209] on div "Clear actions" at bounding box center [174, 204] width 65 height 12
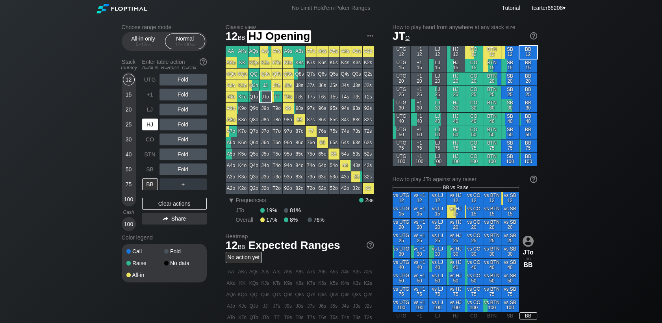
click at [150, 126] on div "HJ" at bounding box center [150, 125] width 16 height 12
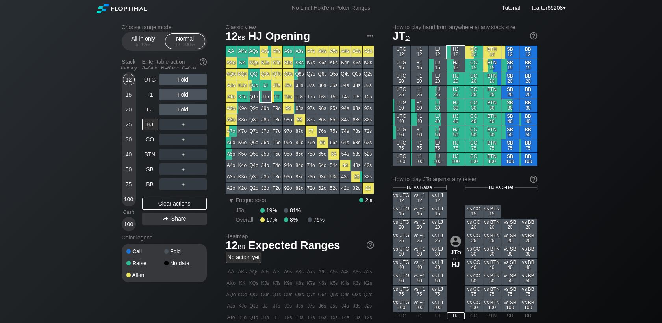
click at [120, 198] on div "Choose range mode All-in only 5 – 12 bb Normal 12 – 100 bb Stack Tourney Enter …" at bounding box center [331, 267] width 432 height 503
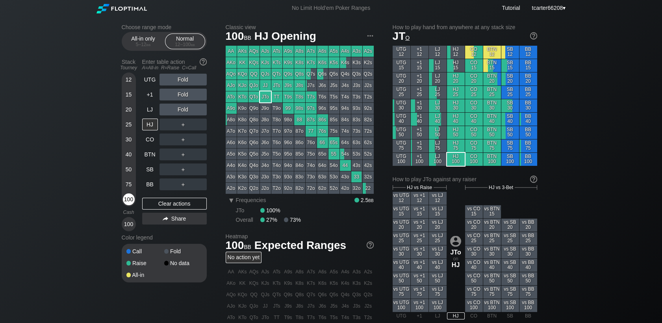
click at [125, 199] on div "100" at bounding box center [129, 199] width 12 height 12
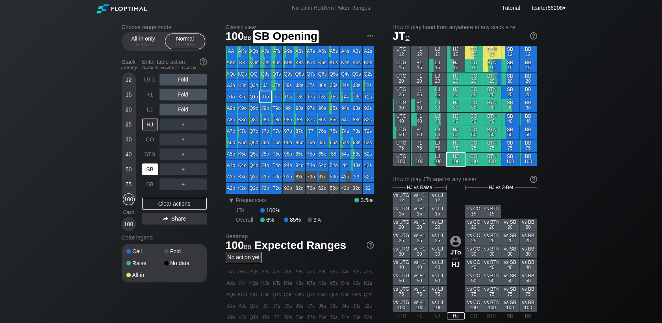
click at [152, 169] on div "SB" at bounding box center [150, 169] width 16 height 12
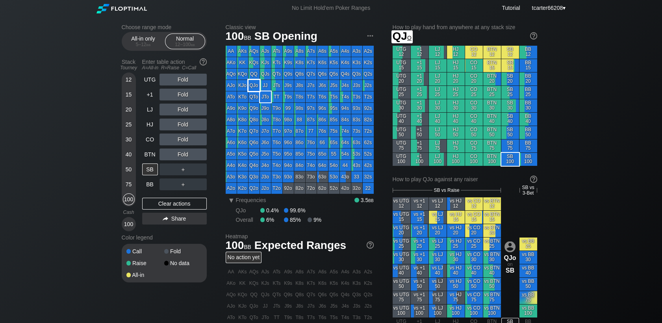
click at [255, 76] on div "QQ" at bounding box center [254, 74] width 11 height 11
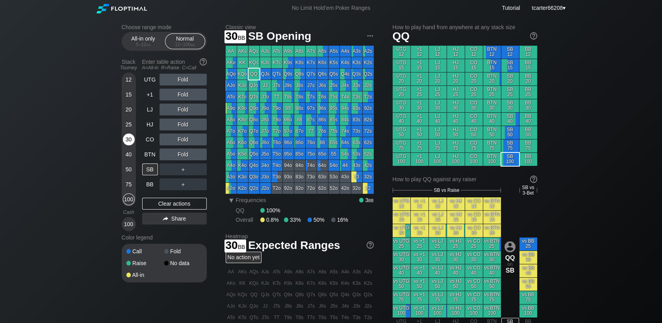
click at [132, 137] on div "30" at bounding box center [129, 140] width 12 height 12
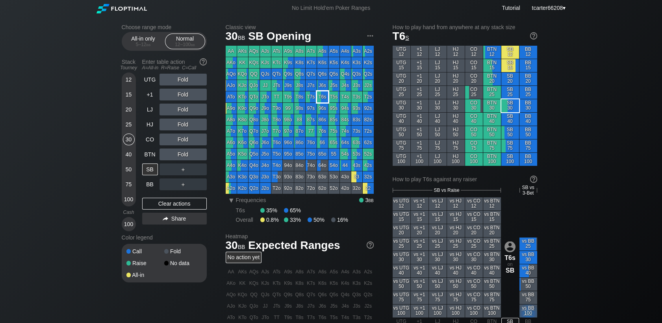
click at [323, 95] on div "T6s" at bounding box center [322, 96] width 11 height 11
click at [131, 199] on div "100" at bounding box center [129, 199] width 12 height 12
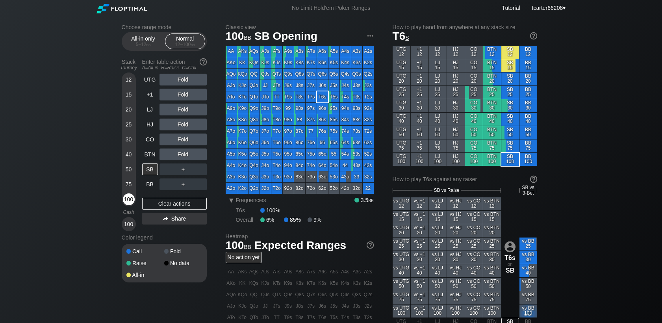
click at [131, 200] on div "100" at bounding box center [129, 199] width 12 height 12
click at [131, 199] on div "100" at bounding box center [129, 199] width 12 height 12
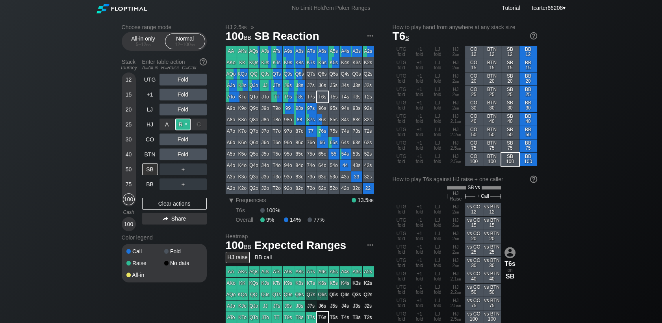
click at [182, 124] on div "R ✕" at bounding box center [182, 125] width 15 height 12
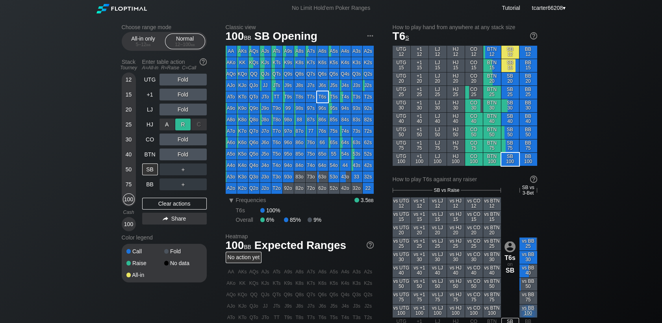
click at [182, 124] on div "R ✕" at bounding box center [182, 125] width 15 height 12
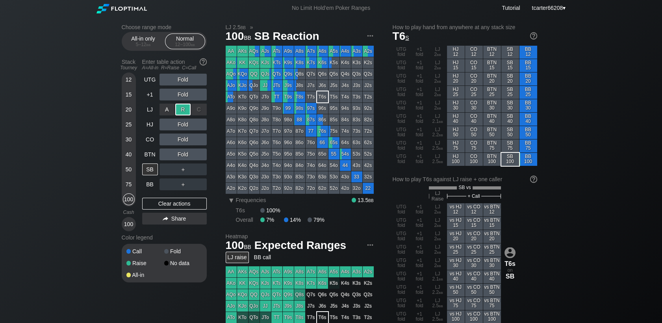
click at [185, 110] on div "R ✕" at bounding box center [182, 110] width 15 height 12
click at [201, 156] on div "C ✕" at bounding box center [198, 155] width 15 height 12
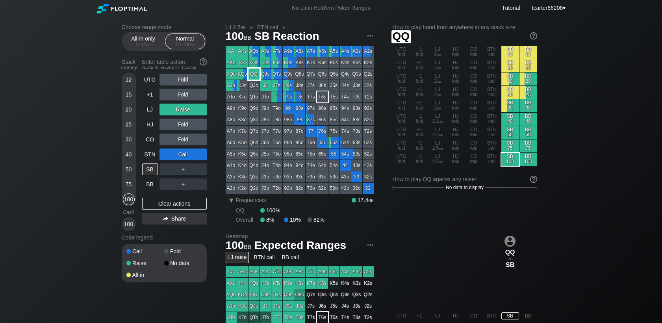
click at [253, 75] on div "QQ" at bounding box center [254, 74] width 11 height 11
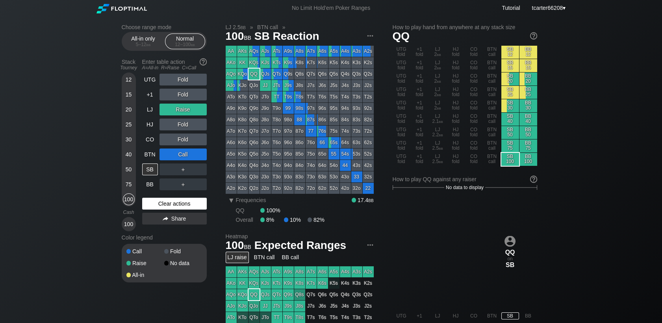
click at [180, 205] on div "Clear actions" at bounding box center [174, 204] width 65 height 12
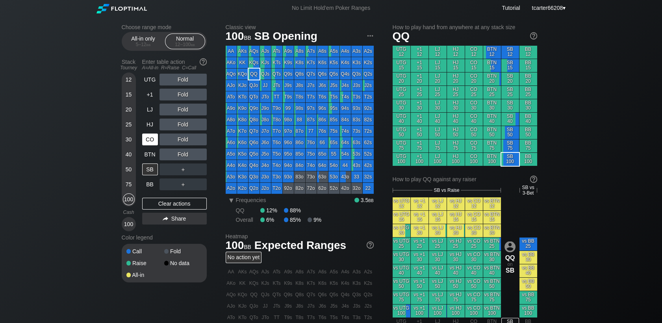
drag, startPoint x: 133, startPoint y: 186, endPoint x: 149, endPoint y: 145, distance: 43.9
click at [132, 186] on div "75" at bounding box center [129, 184] width 12 height 12
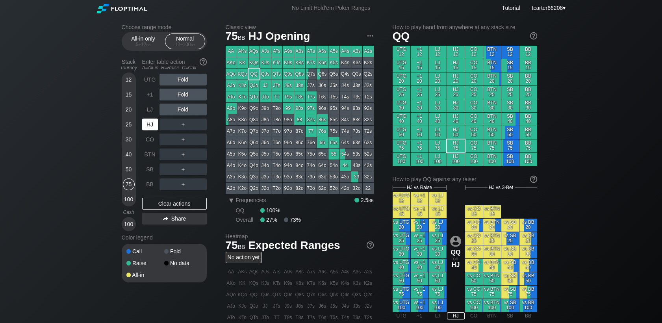
click at [149, 129] on div "HJ" at bounding box center [150, 125] width 16 height 12
click at [132, 111] on div "20" at bounding box center [129, 110] width 12 height 12
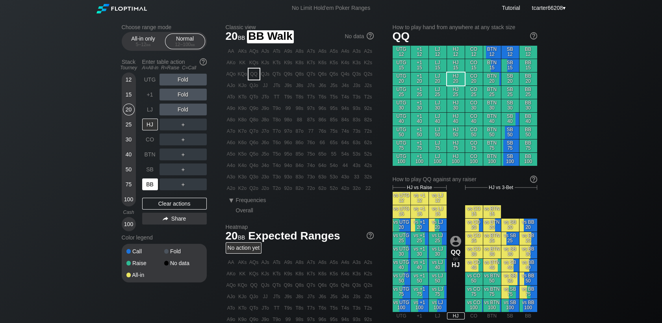
click at [151, 186] on div "BB" at bounding box center [150, 184] width 16 height 12
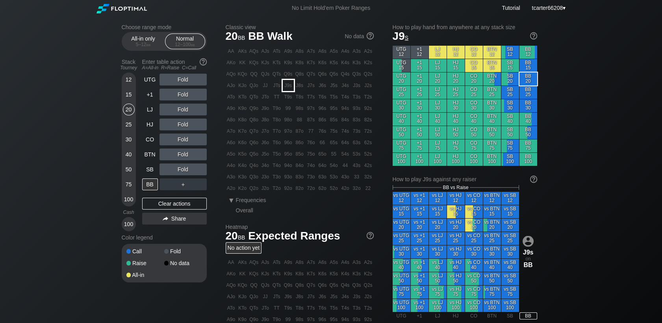
drag, startPoint x: 284, startPoint y: 88, endPoint x: 274, endPoint y: 89, distance: 9.9
click at [284, 88] on div "J9s" at bounding box center [288, 85] width 11 height 11
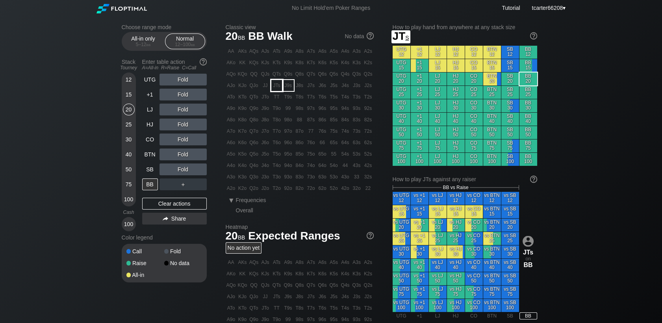
click at [274, 89] on div "JTs" at bounding box center [276, 85] width 11 height 11
click at [196, 174] on div "Fold" at bounding box center [183, 169] width 47 height 12
click at [201, 172] on div "C ✕" at bounding box center [198, 169] width 15 height 12
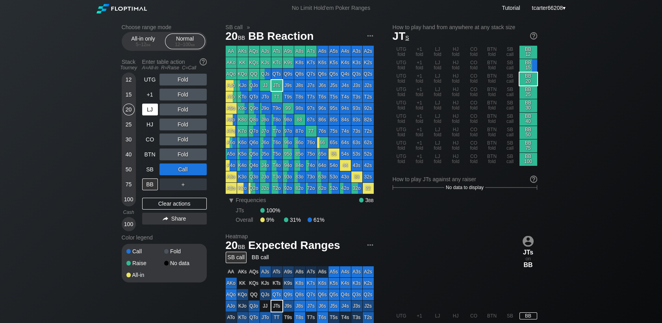
drag, startPoint x: 129, startPoint y: 94, endPoint x: 144, endPoint y: 115, distance: 26.0
click at [129, 94] on div "15" at bounding box center [129, 95] width 12 height 12
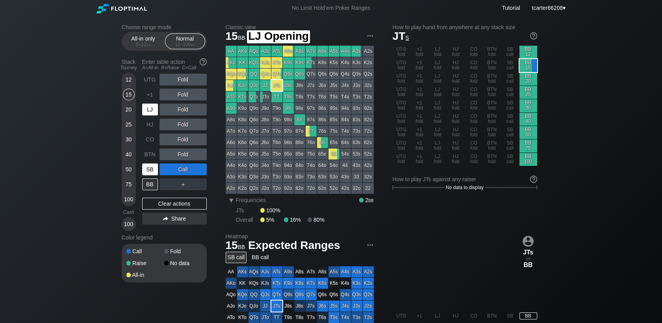
click at [150, 171] on div "SB" at bounding box center [150, 169] width 16 height 12
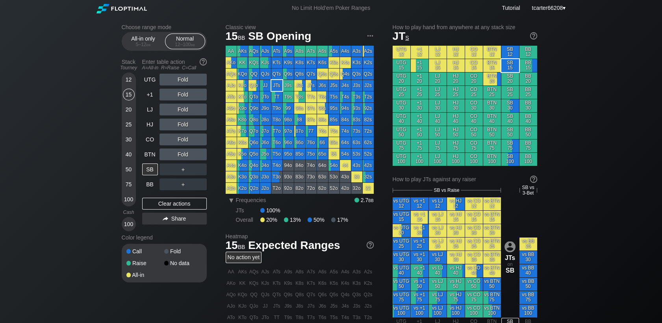
click at [197, 170] on div "＋" at bounding box center [183, 169] width 47 height 12
click at [198, 171] on div "C ✕" at bounding box center [198, 169] width 15 height 12
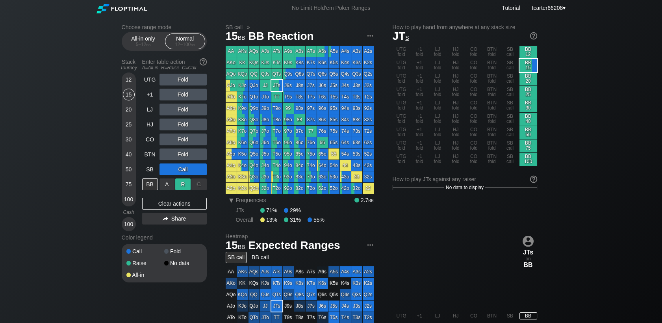
click at [182, 186] on div "R ✕" at bounding box center [182, 184] width 15 height 12
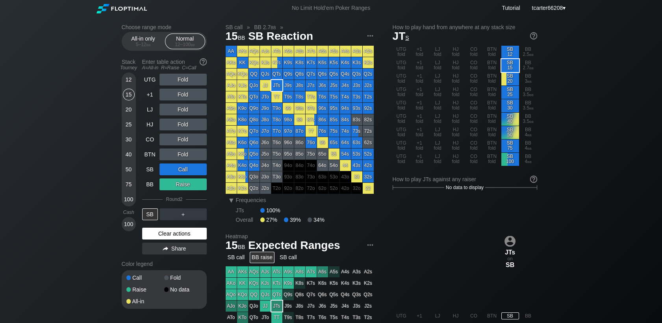
click at [178, 233] on div "Clear actions" at bounding box center [174, 234] width 65 height 12
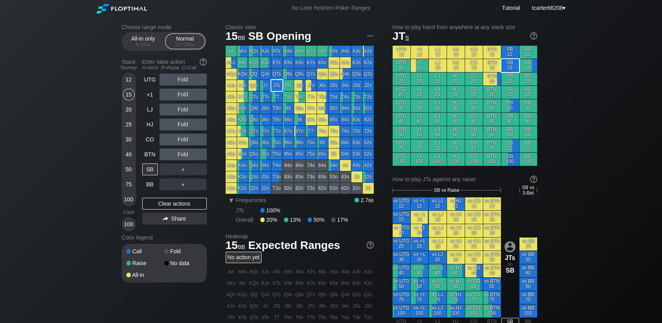
click at [128, 84] on div "12" at bounding box center [129, 80] width 12 height 12
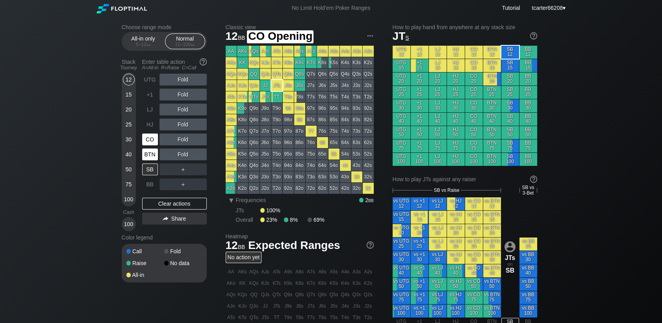
click at [150, 158] on div "BTN" at bounding box center [150, 155] width 16 height 12
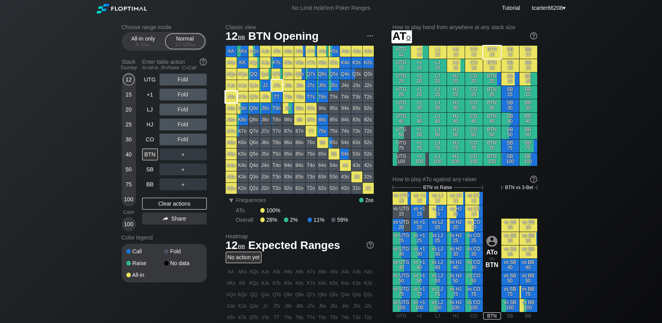
click at [227, 97] on div "ATo" at bounding box center [231, 96] width 11 height 11
click at [180, 140] on div "R ✕" at bounding box center [182, 140] width 15 height 12
drag, startPoint x: 180, startPoint y: 132, endPoint x: 183, endPoint y: 140, distance: 8.5
click at [183, 140] on div "R ✕" at bounding box center [182, 140] width 15 height 12
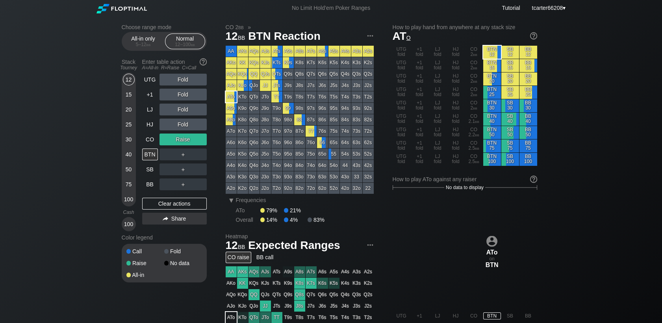
click at [126, 95] on div "15" at bounding box center [129, 95] width 12 height 12
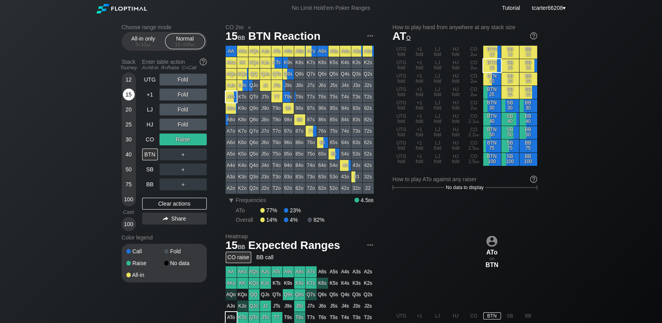
click at [126, 95] on div "15" at bounding box center [129, 95] width 12 height 12
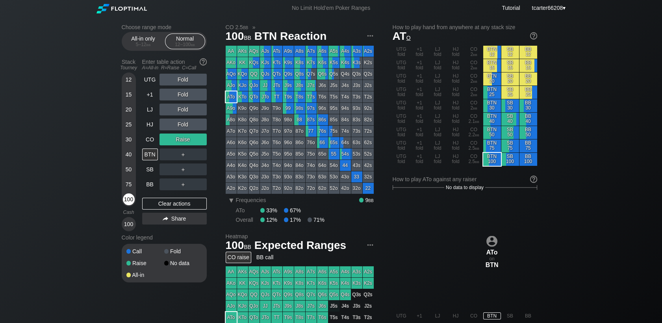
click at [126, 199] on div "100" at bounding box center [129, 199] width 12 height 12
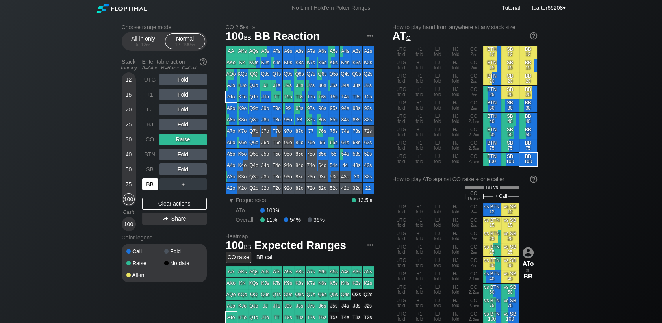
click at [153, 189] on div "BB" at bounding box center [150, 184] width 16 height 12
click at [175, 210] on div "Clear actions" at bounding box center [174, 204] width 65 height 12
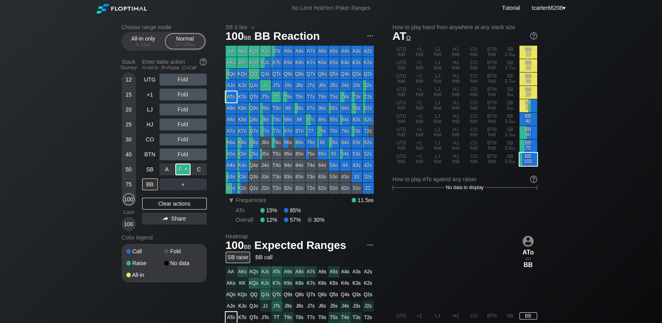
click at [186, 171] on div "R ✕" at bounding box center [182, 169] width 15 height 12
click at [195, 203] on div "Clear actions" at bounding box center [174, 204] width 65 height 12
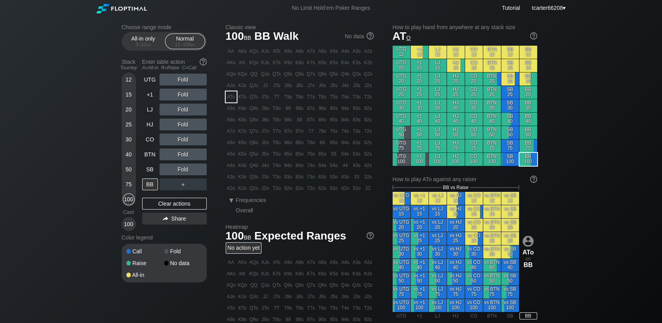
click at [133, 110] on div "20" at bounding box center [129, 110] width 12 height 12
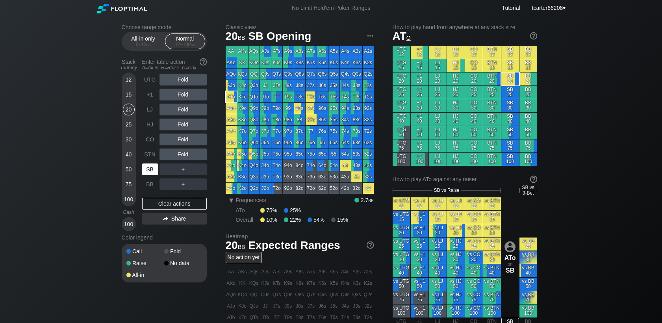
click at [151, 171] on div "SB" at bounding box center [150, 169] width 16 height 12
click at [176, 154] on div "Fold" at bounding box center [183, 155] width 47 height 12
click at [180, 156] on div "R ✕" at bounding box center [182, 155] width 15 height 12
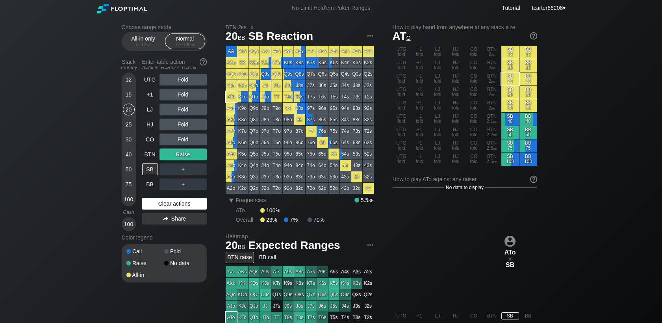
drag, startPoint x: 161, startPoint y: 202, endPoint x: 148, endPoint y: 205, distance: 12.8
click at [161, 202] on div "Clear actions" at bounding box center [174, 204] width 65 height 12
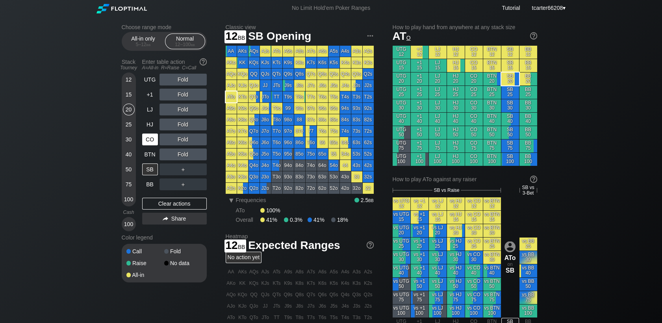
click at [127, 199] on div "100" at bounding box center [129, 199] width 12 height 12
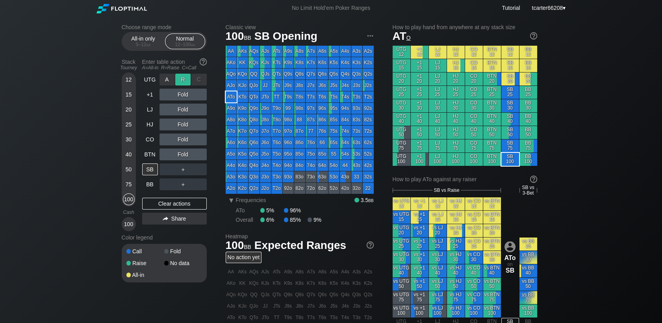
click at [179, 79] on div "R ✕" at bounding box center [182, 80] width 15 height 12
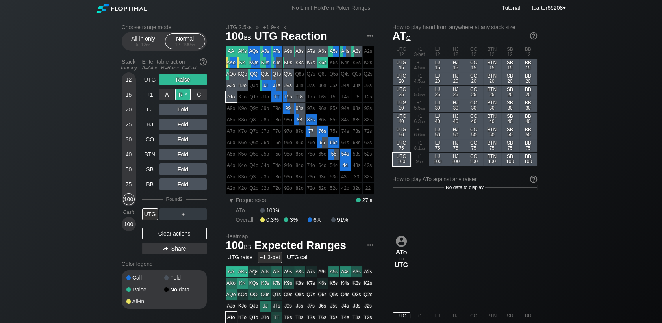
click at [187, 99] on div "R ✕" at bounding box center [182, 95] width 15 height 12
click at [188, 80] on div "R ✕" at bounding box center [182, 80] width 15 height 12
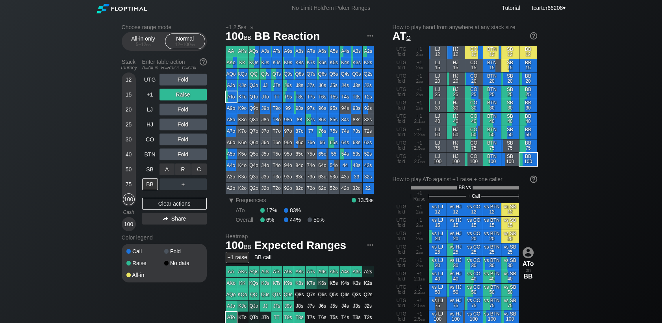
click at [186, 172] on div "R ✕" at bounding box center [182, 169] width 15 height 12
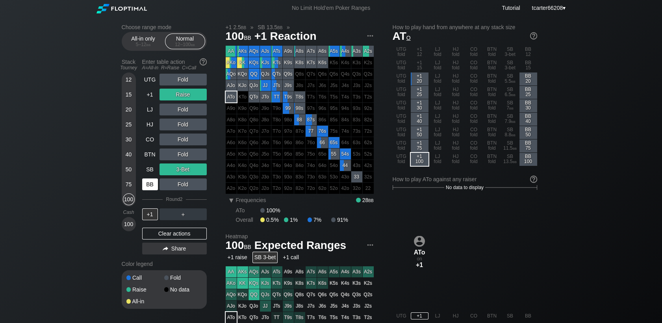
drag, startPoint x: 165, startPoint y: 235, endPoint x: 146, endPoint y: 180, distance: 57.9
click at [165, 235] on div "Clear actions" at bounding box center [174, 234] width 65 height 12
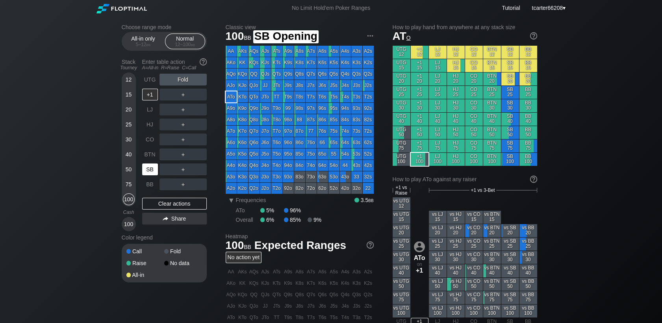
click at [146, 173] on div "SB" at bounding box center [150, 169] width 16 height 12
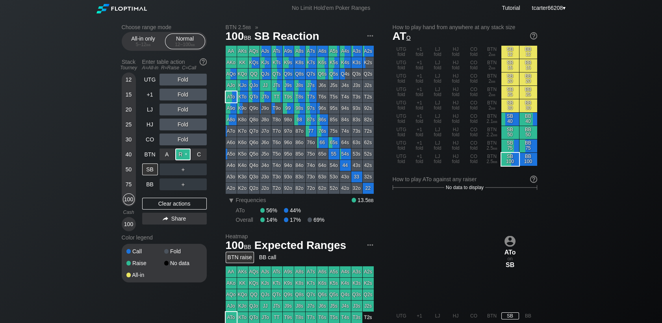
click at [185, 158] on div "R ✕" at bounding box center [182, 155] width 15 height 12
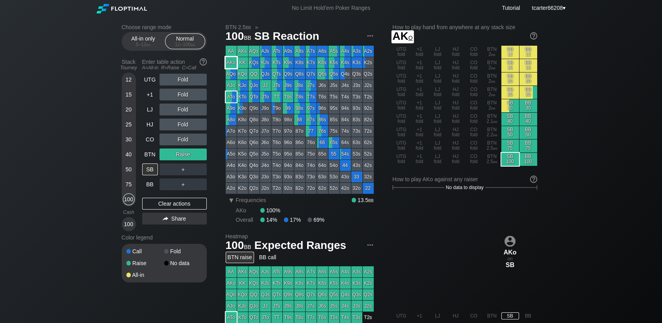
click at [234, 62] on div "AKo" at bounding box center [231, 62] width 11 height 11
click at [185, 171] on div "＋" at bounding box center [183, 169] width 47 height 12
click at [184, 172] on div "R ✕" at bounding box center [182, 169] width 15 height 12
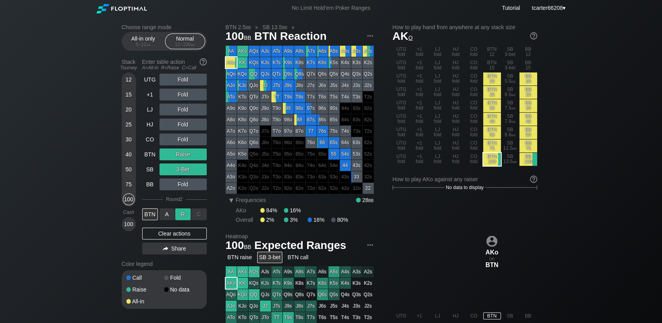
click at [184, 214] on div "R ✕" at bounding box center [182, 214] width 15 height 12
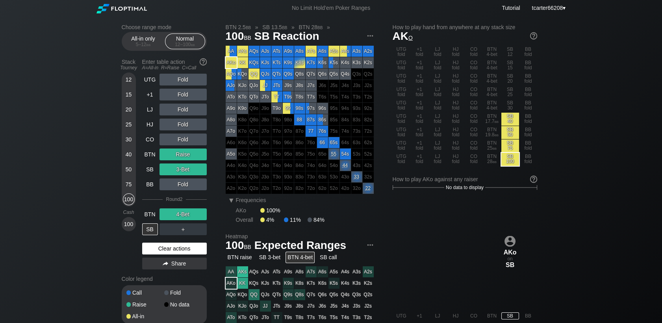
click at [164, 251] on div "Clear actions" at bounding box center [174, 249] width 65 height 12
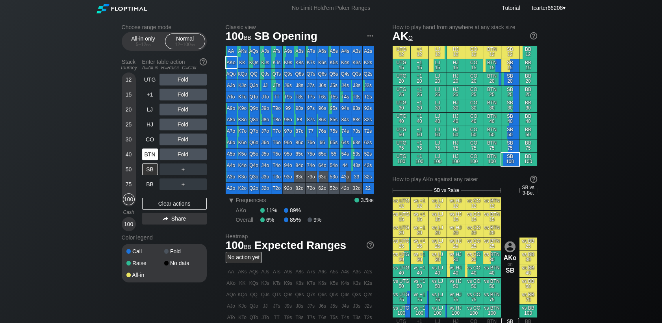
drag, startPoint x: 129, startPoint y: 152, endPoint x: 152, endPoint y: 154, distance: 23.8
click at [129, 152] on div "40" at bounding box center [129, 155] width 12 height 12
click at [152, 154] on div "BTN" at bounding box center [150, 155] width 16 height 12
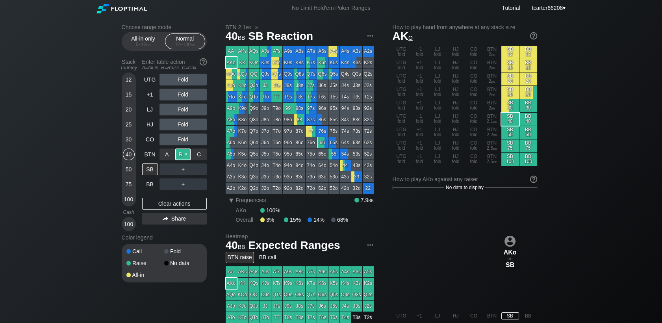
click at [184, 154] on div "R ✕" at bounding box center [182, 155] width 15 height 12
click at [182, 187] on div "R ✕" at bounding box center [182, 184] width 15 height 12
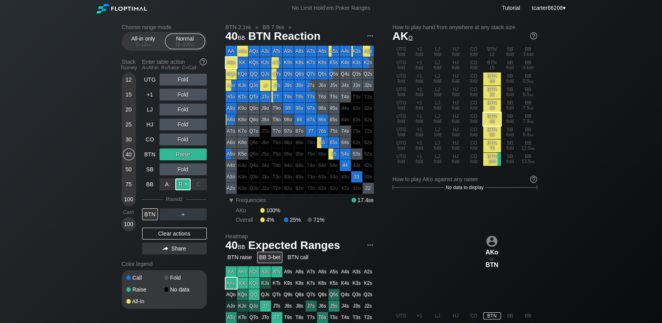
click at [182, 187] on div "R ✕" at bounding box center [182, 184] width 15 height 12
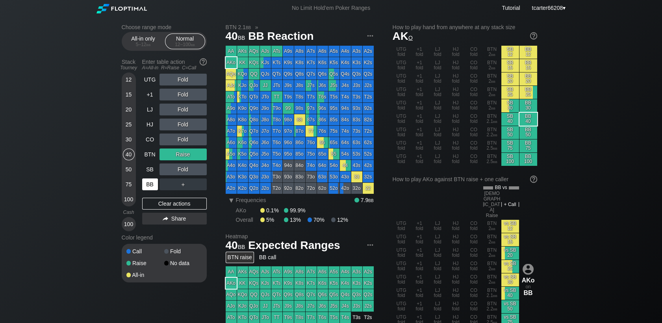
drag, startPoint x: 133, startPoint y: 166, endPoint x: 151, endPoint y: 184, distance: 25.4
click at [133, 166] on div "50" at bounding box center [129, 170] width 12 height 15
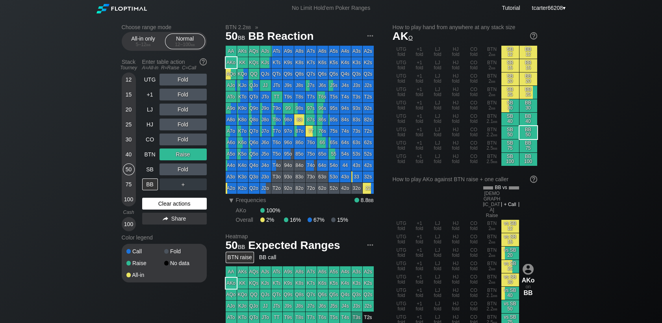
click at [167, 205] on div "Clear actions" at bounding box center [174, 204] width 65 height 12
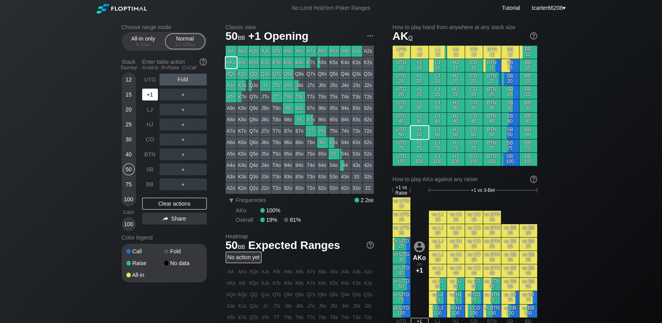
click at [152, 97] on div "+1" at bounding box center [150, 95] width 16 height 12
drag, startPoint x: 143, startPoint y: 171, endPoint x: 180, endPoint y: 177, distance: 38.0
click at [143, 171] on div "SB" at bounding box center [150, 169] width 16 height 12
click at [153, 184] on div "BB" at bounding box center [150, 184] width 16 height 12
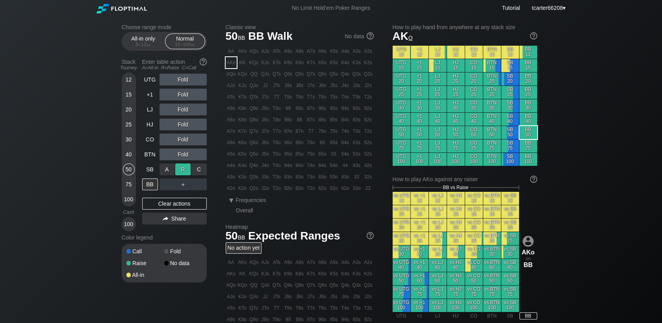
click at [183, 172] on div "R ✕" at bounding box center [182, 169] width 15 height 12
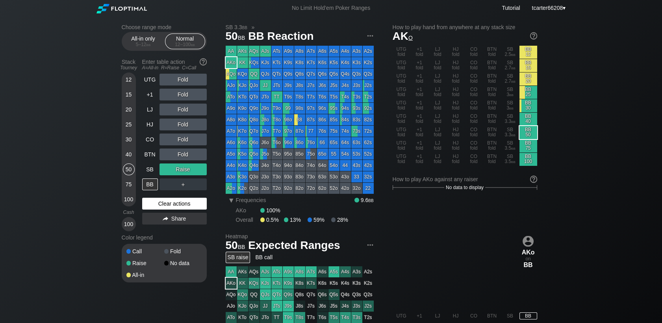
click at [197, 200] on div "Clear actions" at bounding box center [174, 204] width 65 height 12
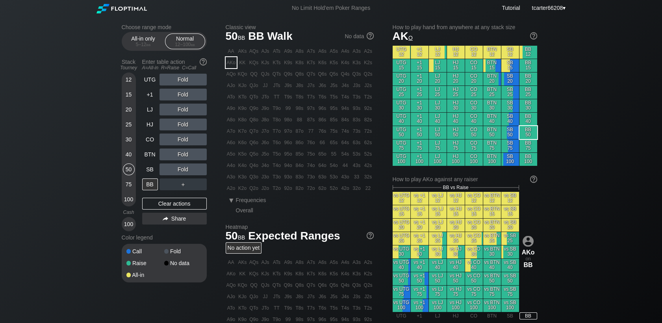
click at [131, 196] on div "100" at bounding box center [129, 199] width 12 height 12
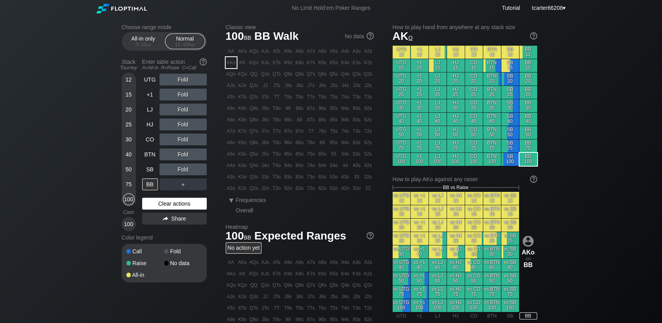
click at [163, 202] on div "Clear actions" at bounding box center [174, 204] width 65 height 12
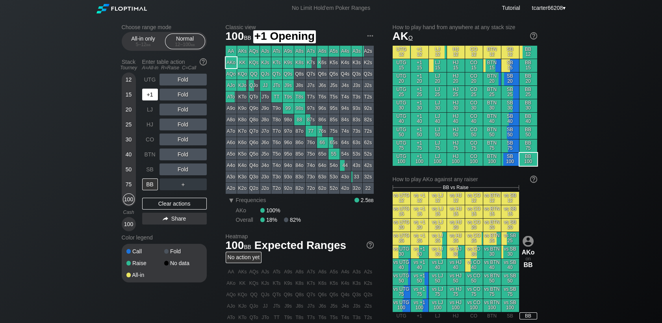
click at [152, 98] on div "+1" at bounding box center [150, 95] width 16 height 12
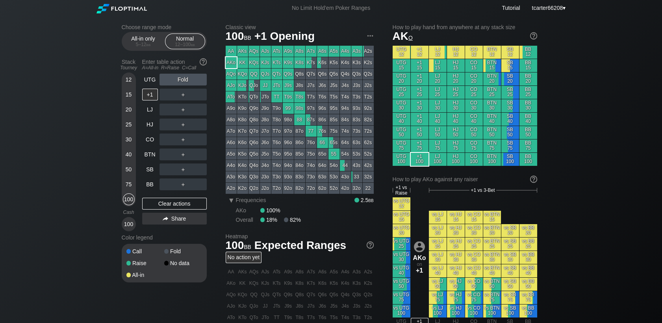
click at [129, 158] on div "40" at bounding box center [129, 155] width 12 height 12
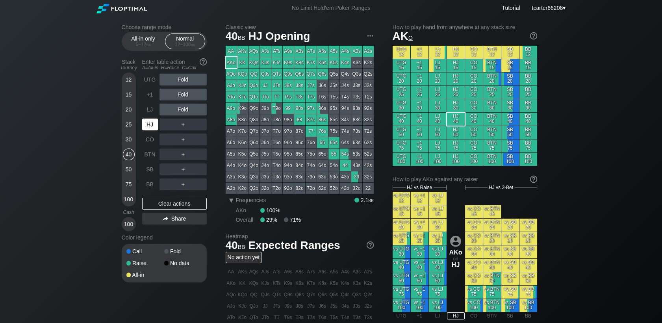
click at [152, 126] on div "HJ" at bounding box center [150, 125] width 16 height 12
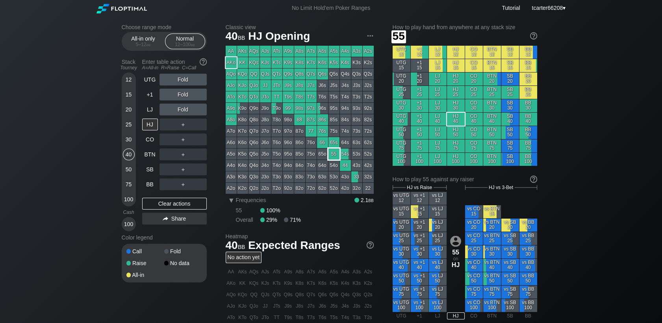
click at [337, 152] on div "55" at bounding box center [334, 154] width 11 height 11
click at [129, 171] on div "50" at bounding box center [129, 169] width 12 height 12
click at [147, 171] on div "SB" at bounding box center [150, 169] width 16 height 12
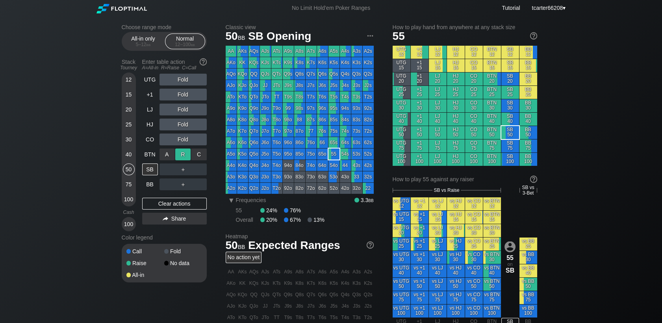
click at [186, 158] on div "R ✕" at bounding box center [182, 155] width 15 height 12
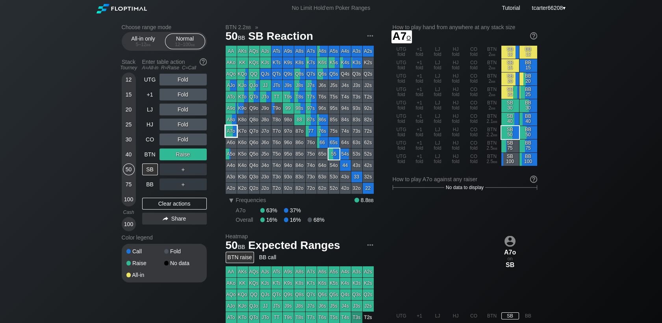
click at [228, 132] on div "A7o" at bounding box center [231, 131] width 11 height 11
drag, startPoint x: 175, startPoint y: 207, endPoint x: 151, endPoint y: 181, distance: 35.1
click at [175, 208] on div "Clear actions" at bounding box center [174, 204] width 65 height 12
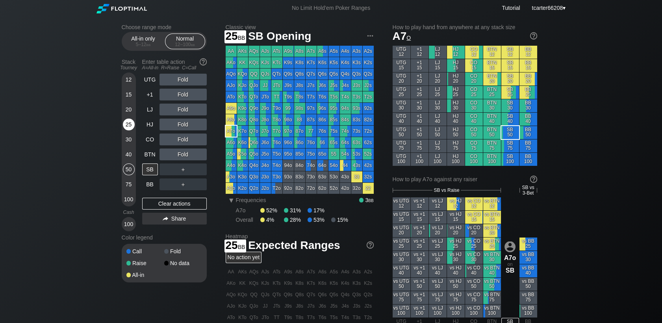
click at [128, 124] on div "25" at bounding box center [129, 125] width 12 height 12
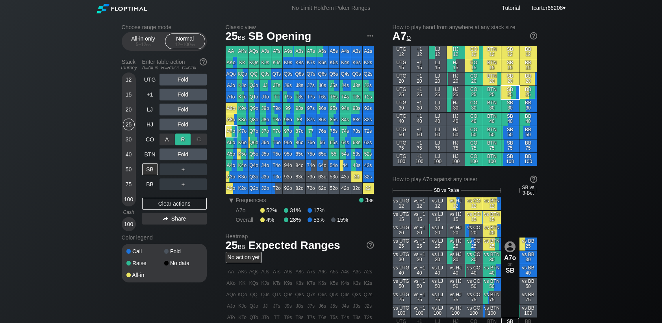
click at [179, 140] on div "R ✕" at bounding box center [182, 140] width 15 height 12
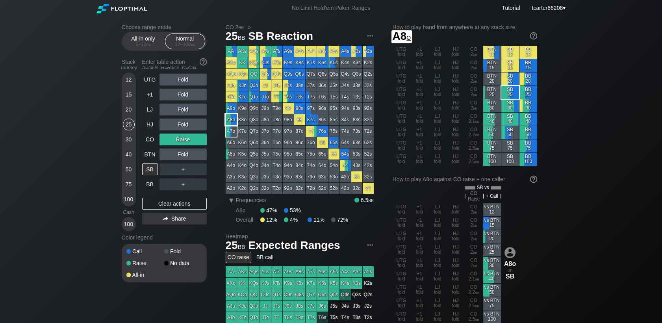
click at [230, 118] on div "A8o" at bounding box center [231, 119] width 11 height 11
click at [171, 206] on div "Clear actions" at bounding box center [174, 204] width 65 height 12
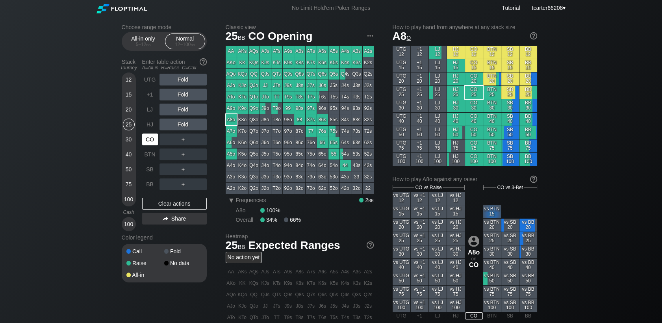
click at [156, 139] on div "CO" at bounding box center [150, 140] width 16 height 12
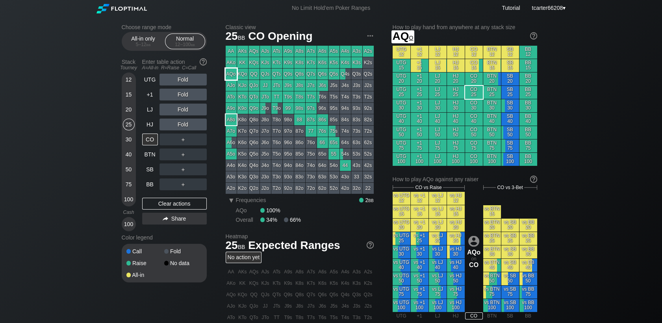
click at [227, 73] on div "AQo" at bounding box center [231, 74] width 11 height 11
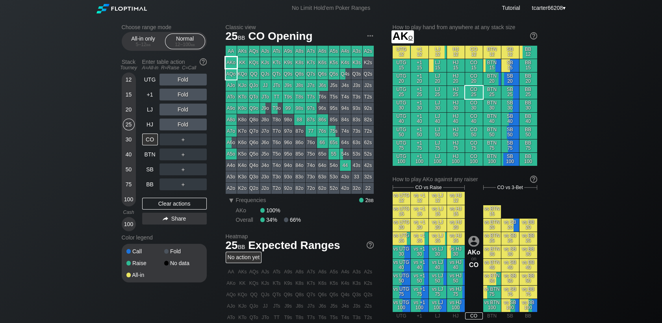
click at [228, 67] on div "AKo" at bounding box center [231, 62] width 11 height 11
click at [189, 128] on div "R ✕" at bounding box center [182, 125] width 15 height 12
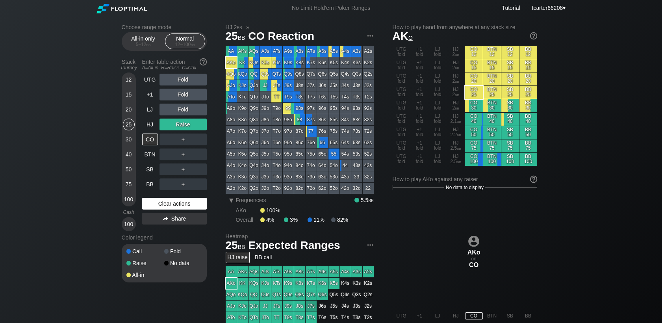
click at [195, 201] on div "Clear actions" at bounding box center [174, 204] width 65 height 12
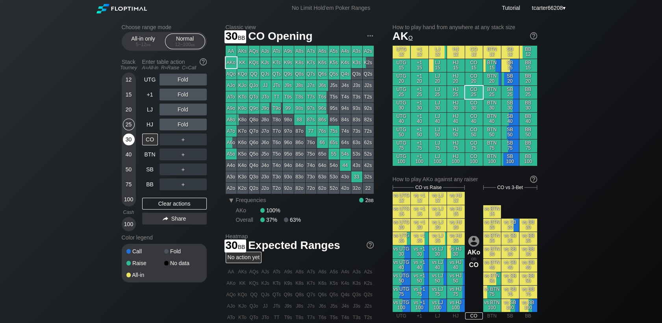
click at [129, 142] on div "30" at bounding box center [129, 140] width 12 height 12
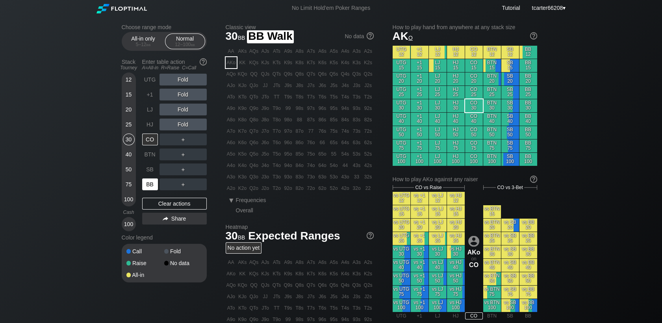
click at [145, 184] on div "BB" at bounding box center [150, 184] width 16 height 12
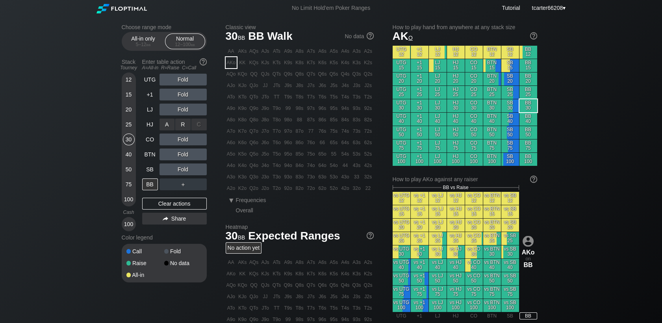
click at [184, 128] on div "R ✕" at bounding box center [182, 125] width 15 height 12
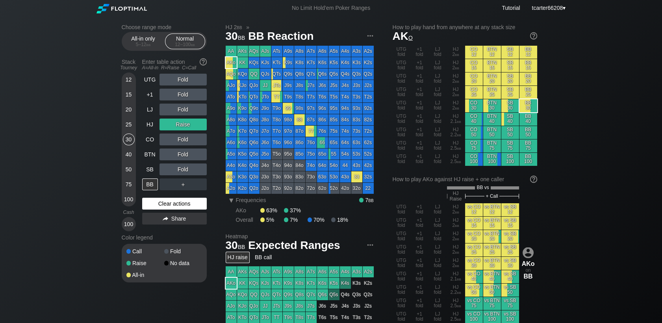
click at [187, 209] on div "Clear actions" at bounding box center [174, 204] width 65 height 12
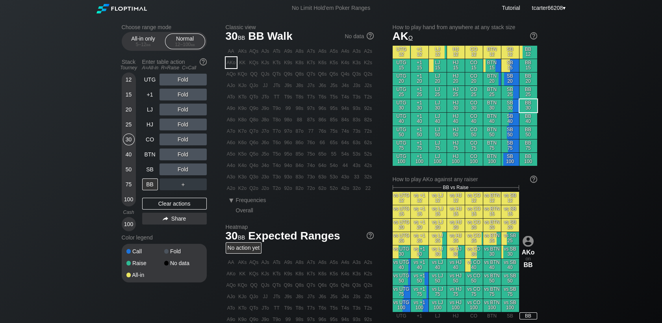
drag, startPoint x: 411, startPoint y: 11, endPoint x: 415, endPoint y: -5, distance: 17.2
click at [415, 0] on html "No Limit Hold’em Poker Ranges Tutorial tcarter66208 ▾ Choose range mode All-in …" at bounding box center [331, 161] width 662 height 323
click at [541, 20] on div "Choose range mode All-in only 5 – 12 bb Normal 12 – 100 bb Stack Tourney Enter …" at bounding box center [331, 267] width 432 height 503
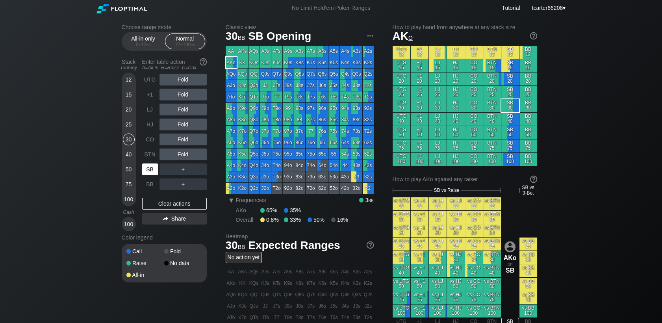
click at [152, 169] on div "SB" at bounding box center [150, 169] width 16 height 12
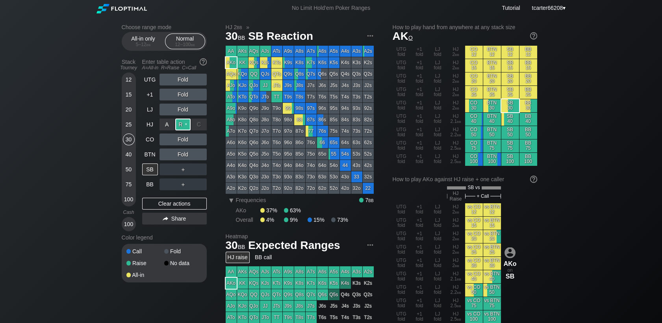
click at [180, 129] on div "R ✕" at bounding box center [182, 125] width 15 height 12
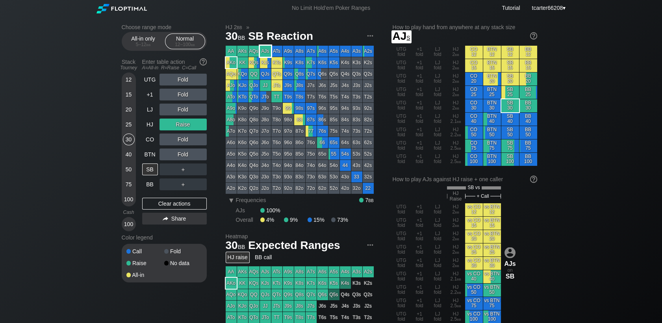
click at [262, 53] on div "AJs" at bounding box center [265, 51] width 11 height 11
click at [151, 159] on div "BTN" at bounding box center [150, 155] width 16 height 12
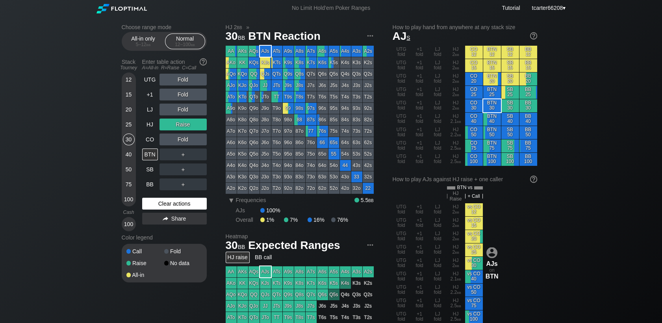
click at [163, 203] on div "Clear actions" at bounding box center [174, 204] width 65 height 12
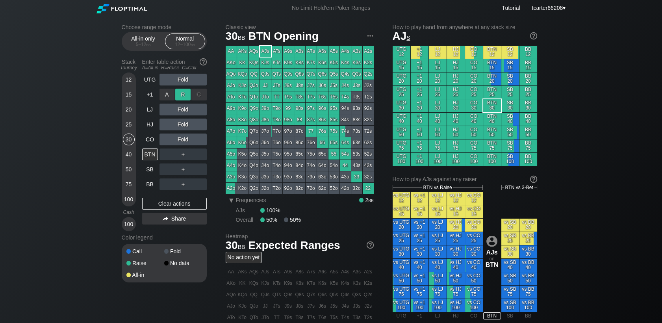
click at [180, 93] on div "R ✕" at bounding box center [182, 95] width 15 height 12
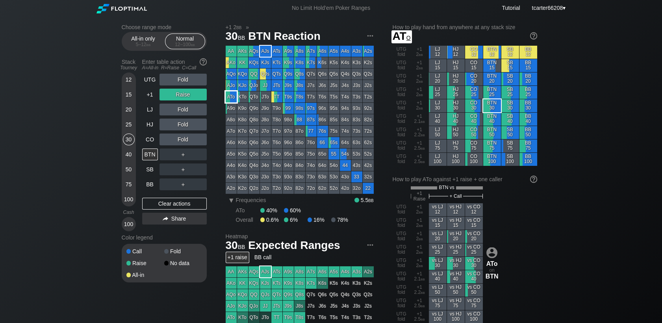
click at [230, 98] on div "ATo" at bounding box center [231, 96] width 11 height 11
drag, startPoint x: 139, startPoint y: 48, endPoint x: 139, endPoint y: 37, distance: 11.8
click at [139, 48] on div "All-in only 5 – 12 bb" at bounding box center [143, 41] width 36 height 15
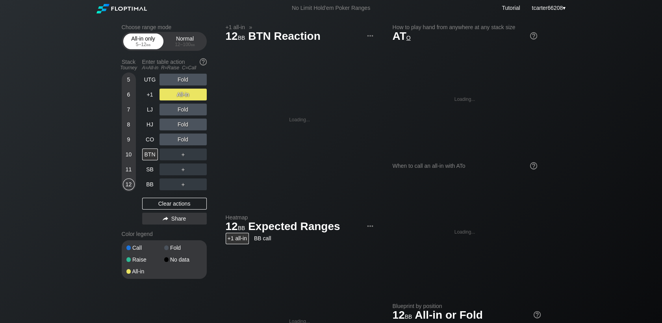
click at [139, 37] on div "All-in only 5 – 12 bb" at bounding box center [143, 41] width 36 height 15
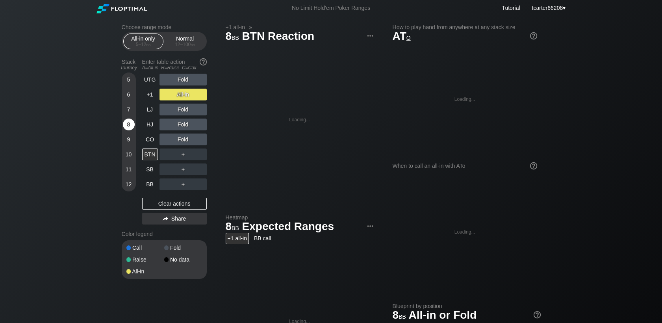
click at [123, 127] on div "8" at bounding box center [129, 125] width 12 height 12
click at [159, 201] on div "Clear actions" at bounding box center [174, 204] width 65 height 12
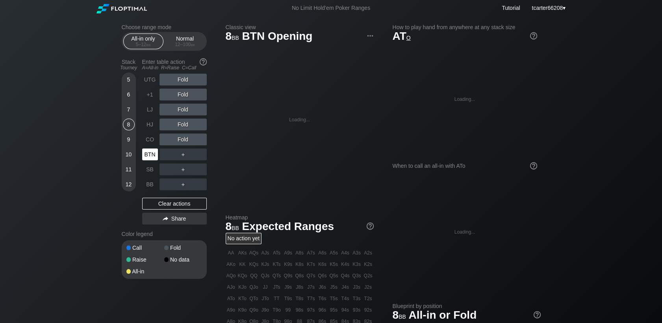
click at [154, 153] on div "BTN" at bounding box center [150, 155] width 16 height 12
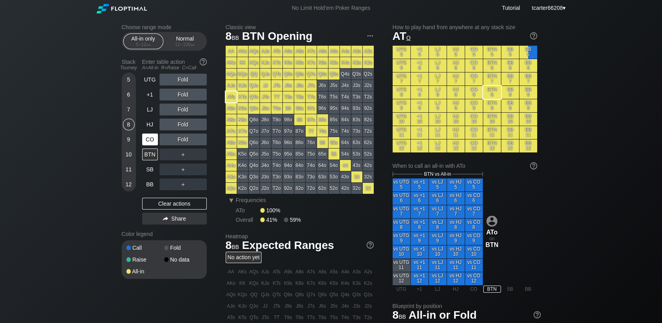
click at [150, 141] on div "CO" at bounding box center [150, 140] width 16 height 12
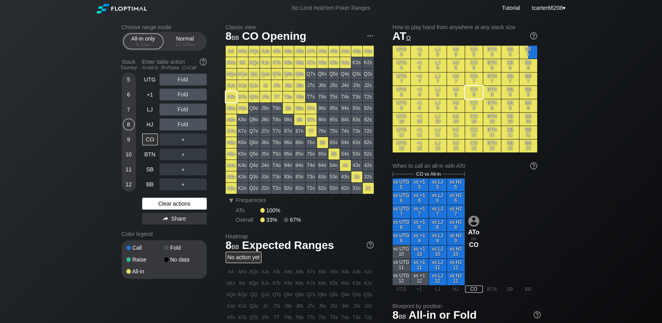
click at [147, 205] on div "Clear actions" at bounding box center [174, 204] width 65 height 12
drag, startPoint x: 189, startPoint y: 42, endPoint x: 164, endPoint y: 54, distance: 28.0
click at [189, 42] on div "12 – 100 bb" at bounding box center [185, 45] width 33 height 6
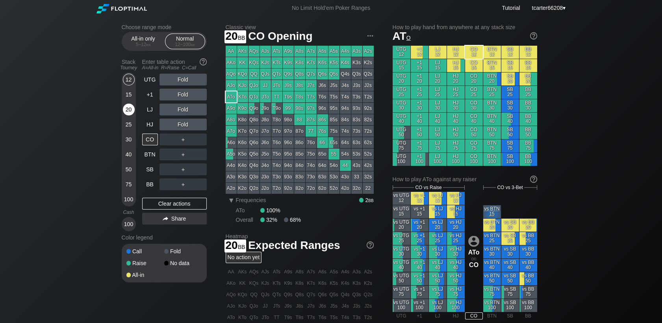
click at [129, 110] on div "20" at bounding box center [129, 110] width 12 height 12
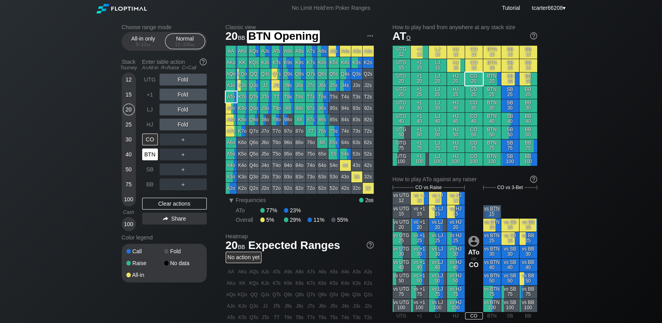
click at [150, 156] on div "BTN" at bounding box center [150, 155] width 16 height 12
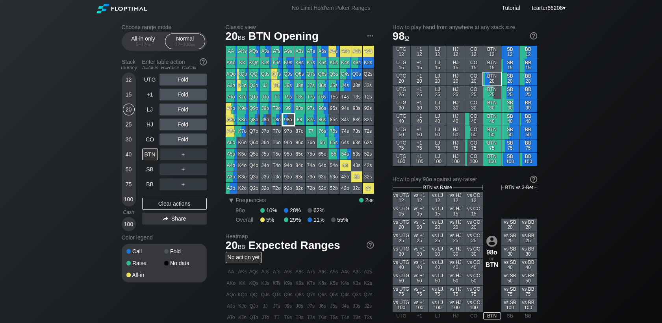
click at [292, 122] on div "98o" at bounding box center [288, 119] width 11 height 11
drag, startPoint x: 134, startPoint y: 140, endPoint x: 140, endPoint y: 149, distance: 10.7
click at [134, 140] on div "30" at bounding box center [129, 140] width 12 height 12
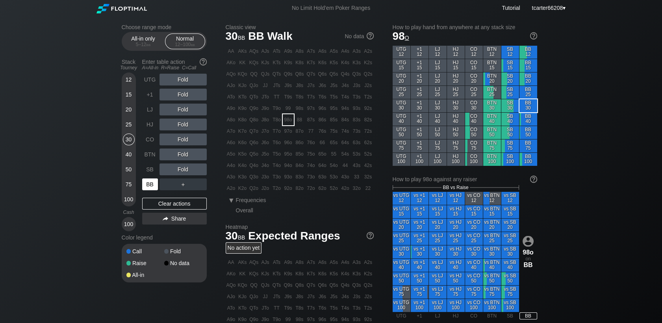
click at [152, 183] on div "BB" at bounding box center [150, 184] width 16 height 12
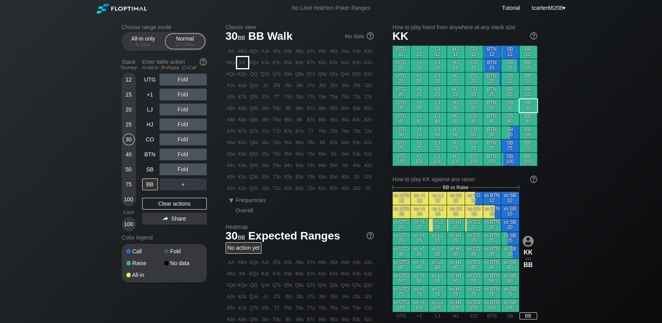
click at [243, 63] on div "KK" at bounding box center [242, 62] width 11 height 11
click at [180, 140] on div "R ✕" at bounding box center [182, 140] width 15 height 12
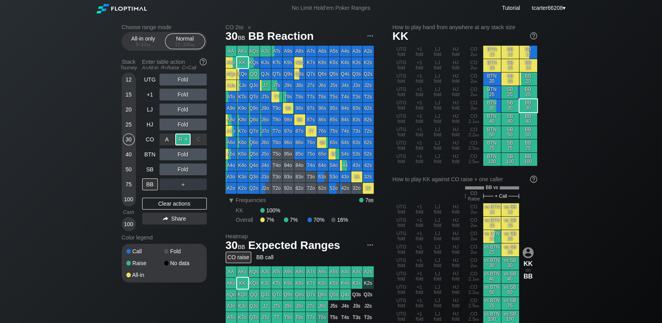
click at [180, 140] on div "R ✕" at bounding box center [182, 140] width 15 height 12
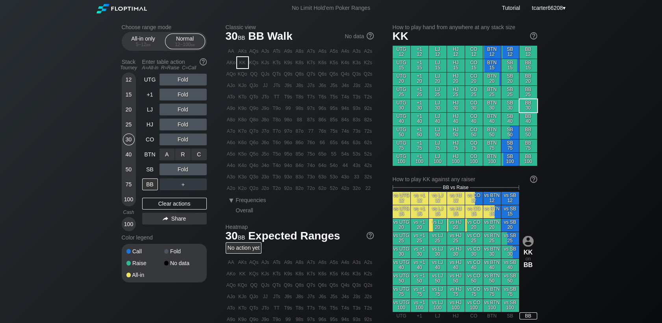
click at [187, 158] on div "R ✕" at bounding box center [182, 155] width 15 height 12
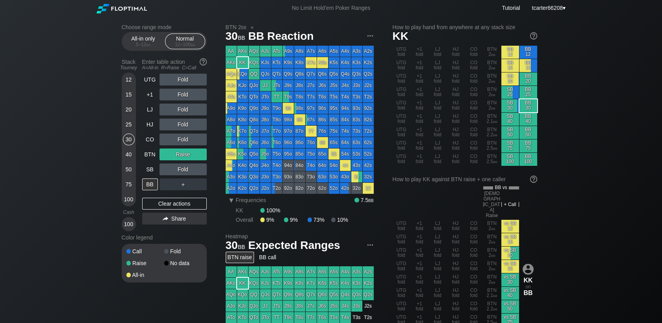
click at [178, 168] on div "Fold" at bounding box center [183, 169] width 47 height 12
click at [182, 171] on div "R ✕" at bounding box center [182, 169] width 15 height 12
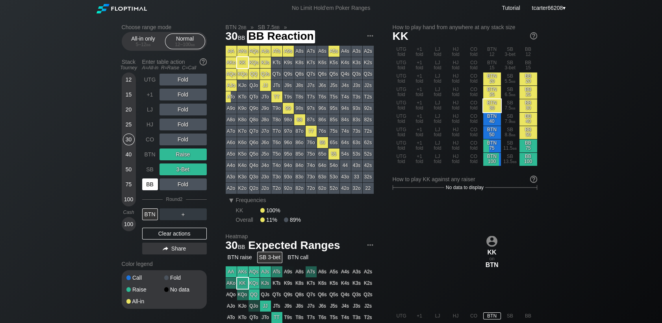
click at [152, 188] on div "BB" at bounding box center [150, 184] width 16 height 12
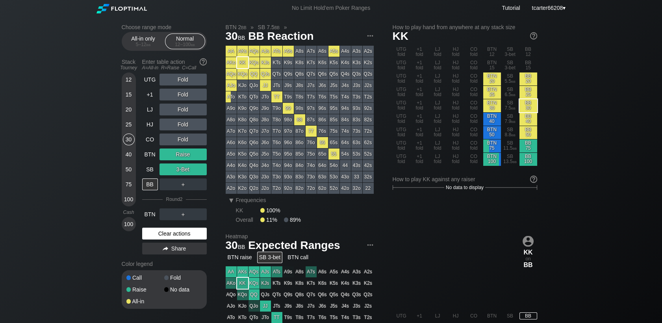
click at [192, 238] on div "Clear actions" at bounding box center [174, 234] width 65 height 12
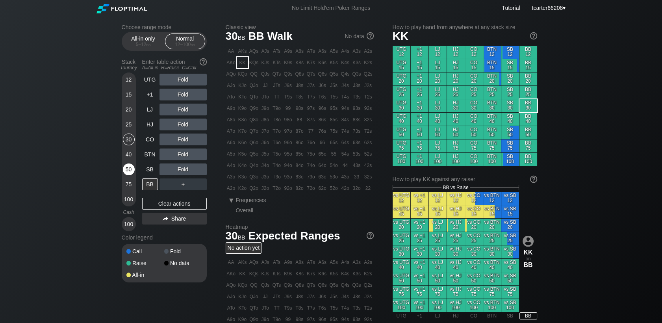
click at [129, 168] on div "50" at bounding box center [129, 169] width 12 height 12
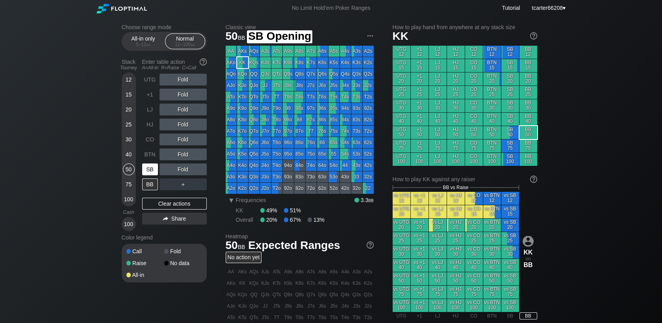
click at [143, 166] on div "SB" at bounding box center [150, 169] width 16 height 12
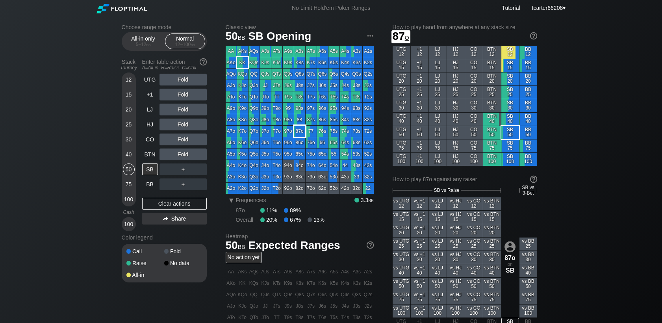
click at [298, 134] on div "87o" at bounding box center [299, 131] width 11 height 11
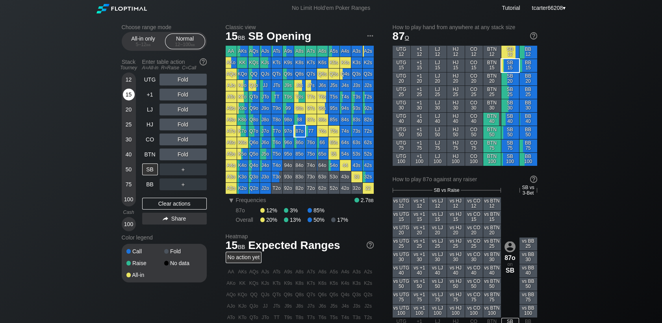
click at [131, 96] on div "15" at bounding box center [129, 95] width 12 height 12
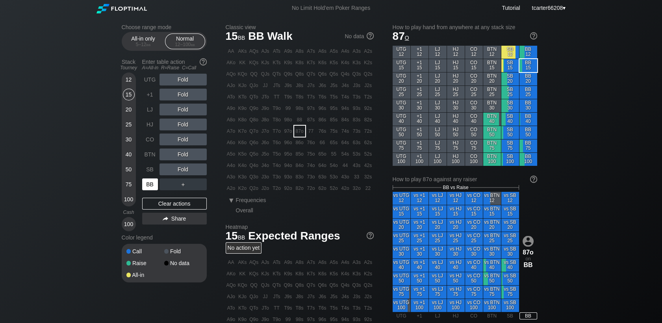
click at [151, 185] on div "BB" at bounding box center [150, 184] width 16 height 12
click at [180, 142] on div "R ✕" at bounding box center [182, 140] width 15 height 12
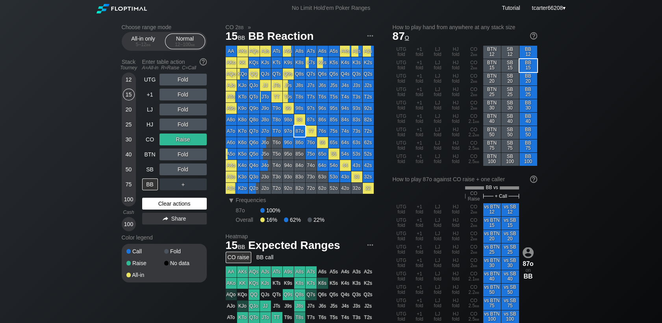
click at [176, 203] on div "Clear actions" at bounding box center [174, 204] width 65 height 12
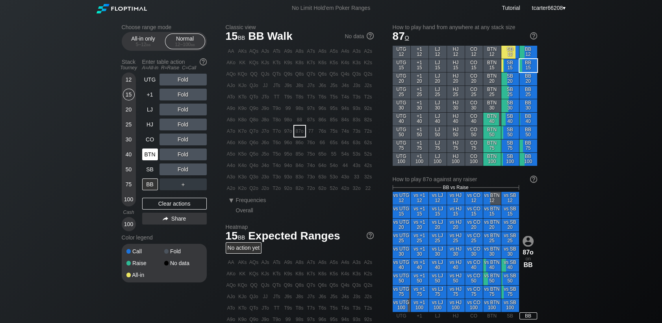
click at [151, 154] on div "BTN" at bounding box center [150, 155] width 16 height 12
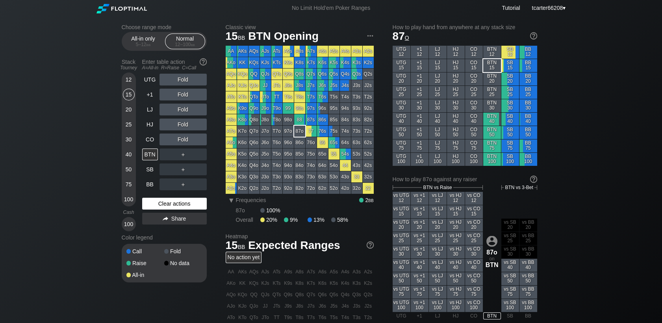
click at [173, 202] on div "Clear actions" at bounding box center [174, 204] width 65 height 12
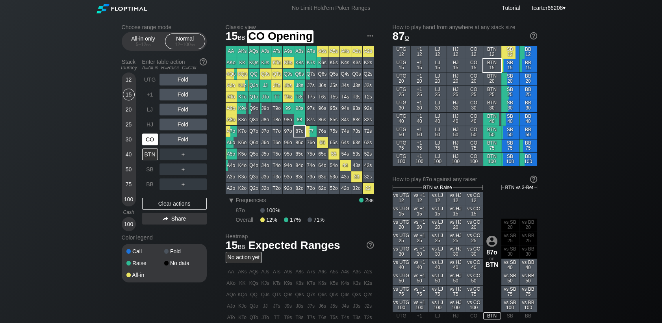
click at [157, 142] on div "CO" at bounding box center [150, 140] width 16 height 12
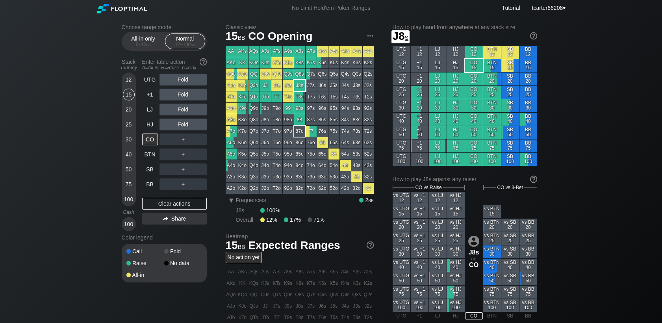
drag, startPoint x: 297, startPoint y: 84, endPoint x: 22, endPoint y: 87, distance: 275.4
click at [297, 85] on div "J8s" at bounding box center [299, 85] width 11 height 11
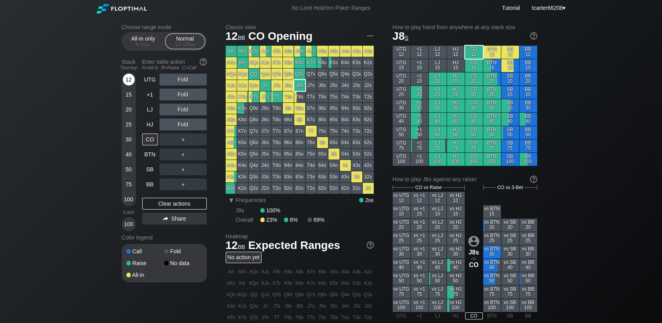
click at [129, 83] on div "12" at bounding box center [129, 80] width 12 height 12
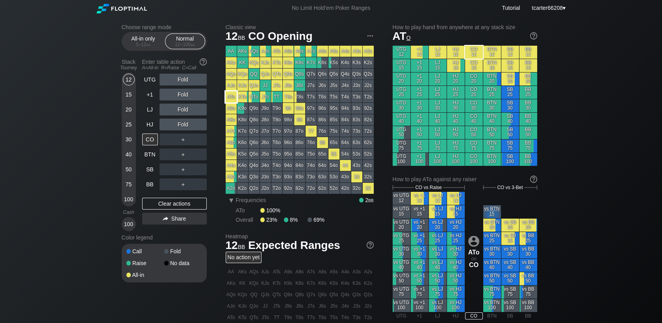
click at [234, 98] on div "ATo" at bounding box center [231, 96] width 11 height 11
drag, startPoint x: 193, startPoint y: 86, endPoint x: 183, endPoint y: 81, distance: 11.1
click at [183, 81] on div "R ✕" at bounding box center [182, 80] width 15 height 12
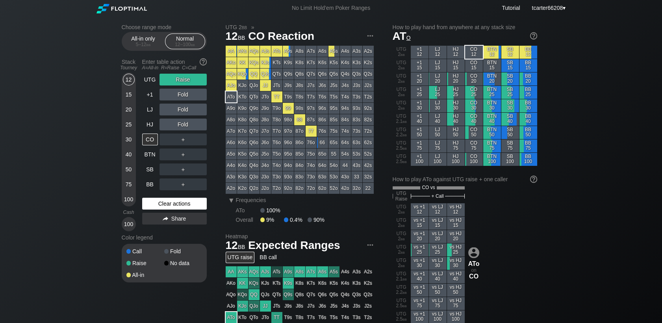
click at [157, 201] on div "Clear actions" at bounding box center [174, 204] width 65 height 12
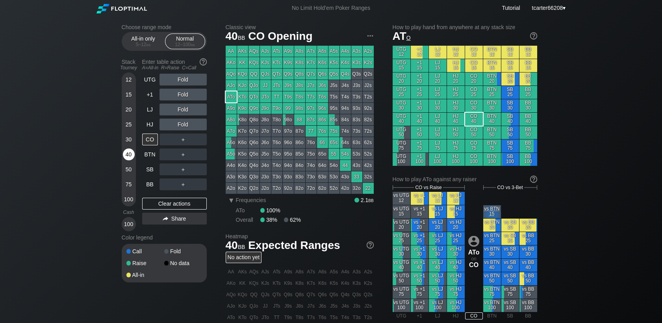
click at [130, 163] on div "40" at bounding box center [129, 156] width 12 height 15
drag, startPoint x: 130, startPoint y: 165, endPoint x: 129, endPoint y: 171, distance: 5.5
click at [130, 167] on div "50" at bounding box center [129, 169] width 12 height 12
click at [129, 171] on div "50" at bounding box center [129, 169] width 12 height 12
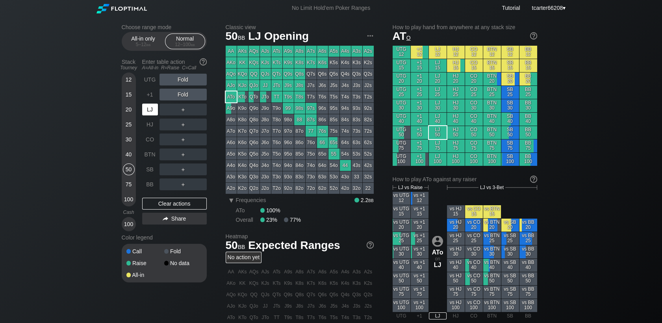
click at [153, 108] on div "LJ" at bounding box center [150, 110] width 16 height 12
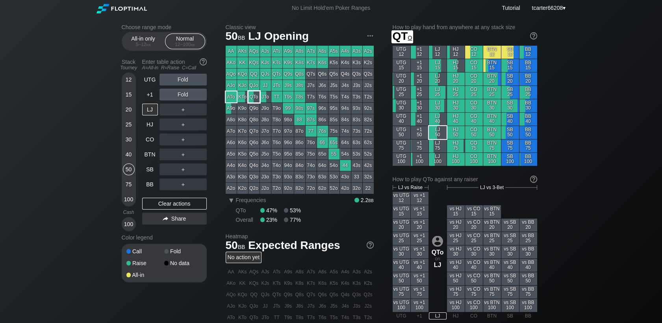
click at [255, 99] on div "QTo" at bounding box center [254, 96] width 11 height 11
drag, startPoint x: 139, startPoint y: 44, endPoint x: 133, endPoint y: 57, distance: 14.1
click at [139, 44] on div "5 – 12 bb" at bounding box center [143, 45] width 33 height 6
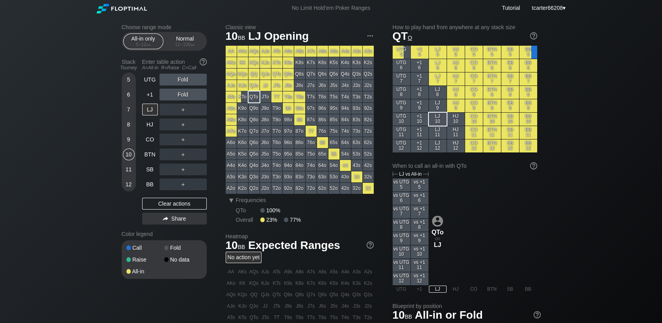
drag, startPoint x: 129, startPoint y: 161, endPoint x: 136, endPoint y: 159, distance: 7.5
click at [129, 160] on div "10" at bounding box center [129, 155] width 12 height 12
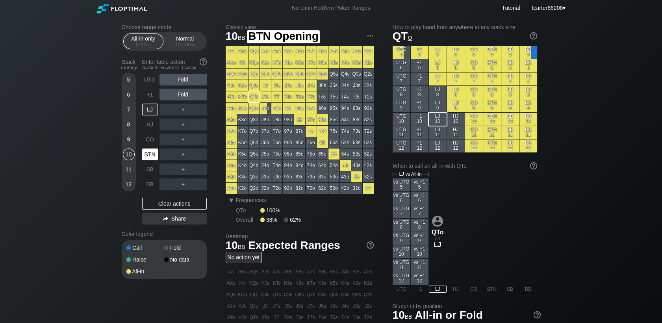
click at [149, 157] on div "BTN" at bounding box center [150, 155] width 16 height 12
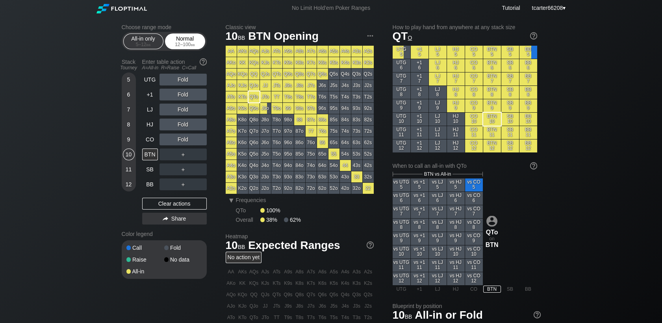
click at [192, 37] on div "Normal 12 – 100 bb" at bounding box center [185, 41] width 36 height 15
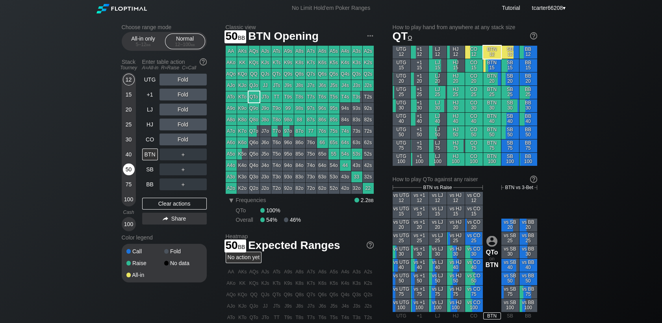
click at [129, 170] on div "50" at bounding box center [129, 169] width 12 height 12
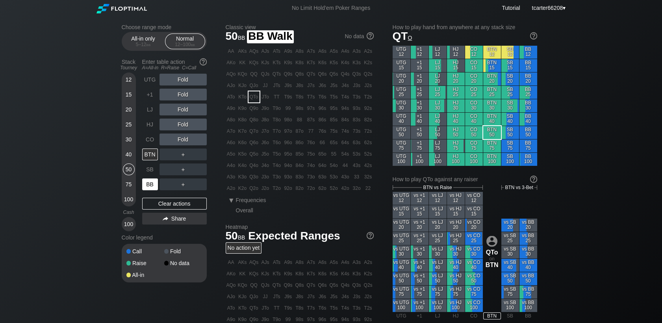
click at [148, 189] on div "BB" at bounding box center [150, 184] width 16 height 12
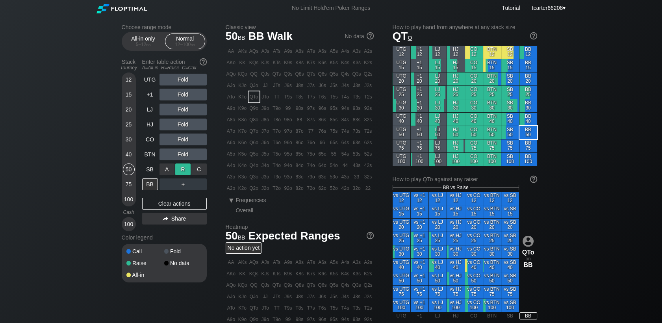
click at [178, 171] on div "R ✕" at bounding box center [182, 169] width 15 height 12
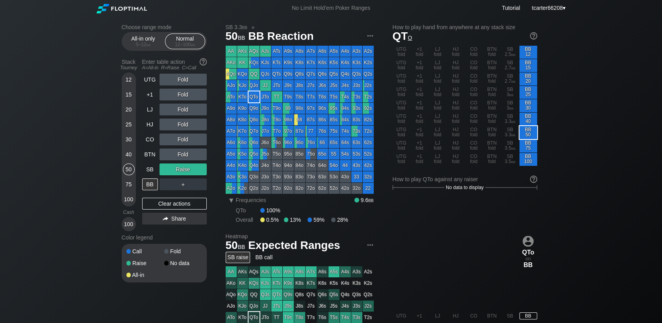
click at [128, 100] on div "15" at bounding box center [129, 95] width 12 height 12
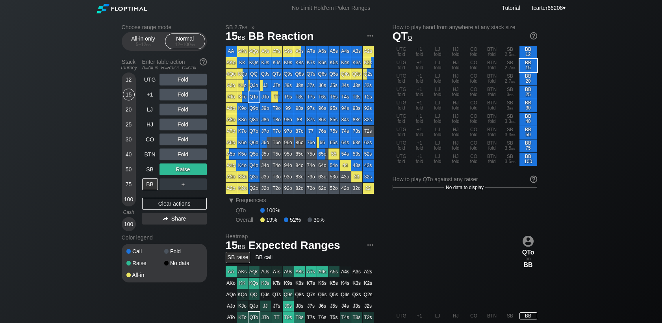
drag, startPoint x: 166, startPoint y: 209, endPoint x: 159, endPoint y: 190, distance: 20.1
click at [166, 210] on div "Clear actions" at bounding box center [174, 204] width 65 height 12
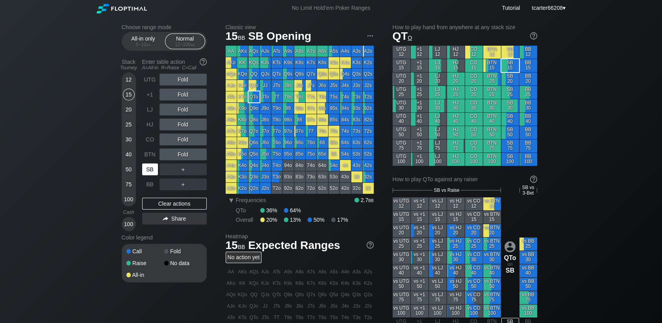
click at [146, 168] on div "SB" at bounding box center [150, 169] width 16 height 12
click at [140, 40] on div "All-in only 5 – 12 bb" at bounding box center [143, 41] width 36 height 15
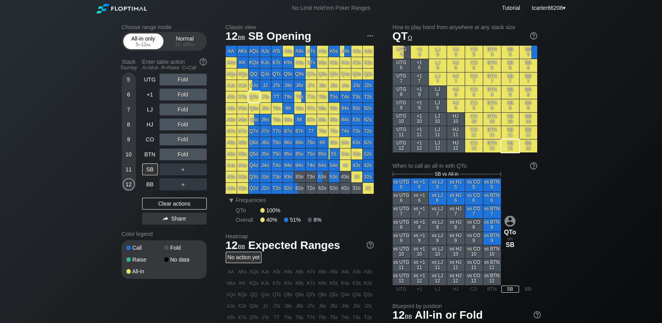
click at [140, 40] on div "All-in only 5 – 12 bb" at bounding box center [143, 41] width 36 height 15
click at [182, 39] on div "Normal 12 – 100 bb" at bounding box center [185, 41] width 36 height 15
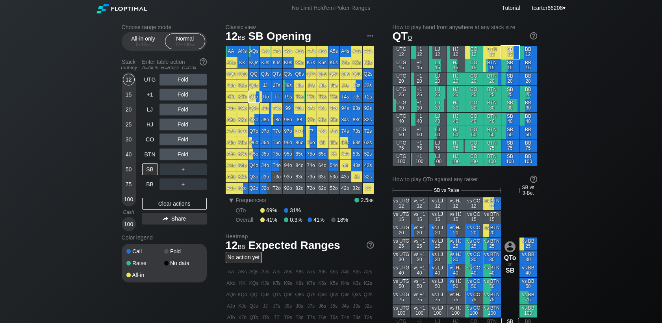
click at [135, 97] on div "12 15 20 25 30 40 50 75 100" at bounding box center [129, 139] width 14 height 134
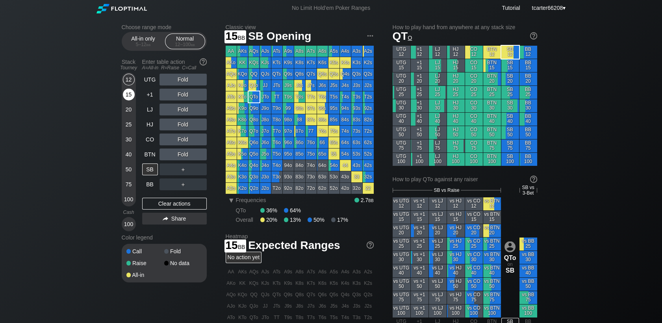
click at [131, 97] on div "15" at bounding box center [129, 95] width 12 height 12
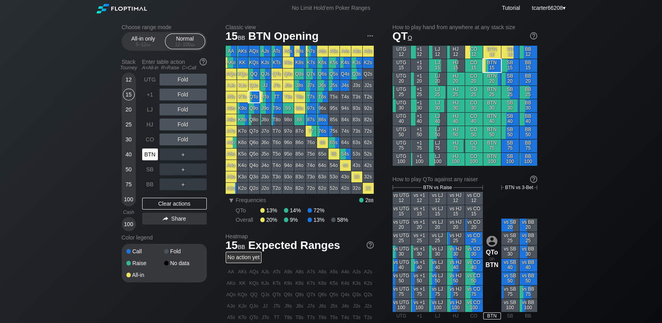
click at [151, 154] on div "BTN" at bounding box center [150, 155] width 16 height 12
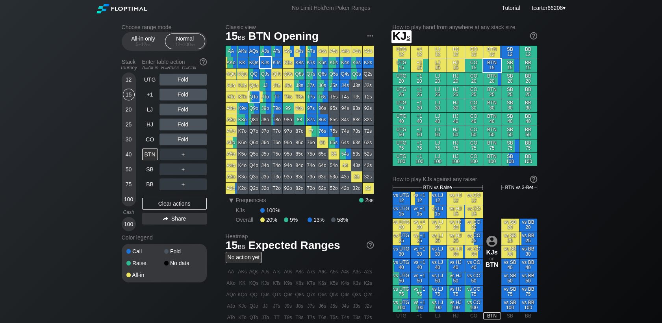
click at [265, 65] on div "KJs" at bounding box center [265, 62] width 11 height 11
drag, startPoint x: 186, startPoint y: 130, endPoint x: 189, endPoint y: 126, distance: 4.8
click at [189, 126] on div "R ✕" at bounding box center [182, 125] width 15 height 12
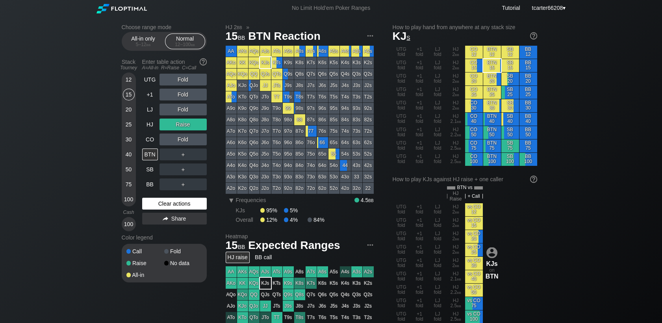
click at [186, 206] on div "Clear actions" at bounding box center [174, 204] width 65 height 12
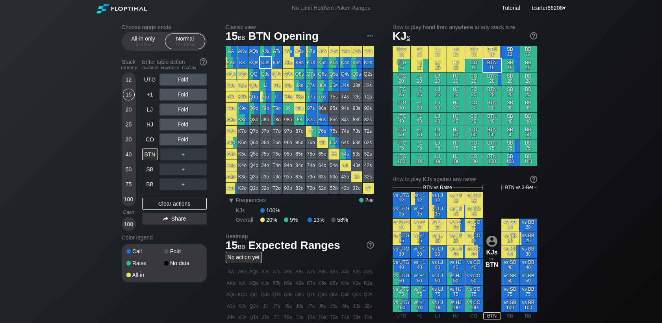
click at [127, 143] on div "30" at bounding box center [129, 140] width 12 height 12
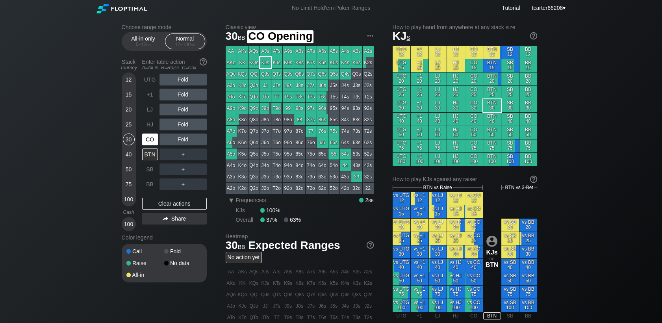
click at [154, 145] on div "CO" at bounding box center [150, 140] width 16 height 12
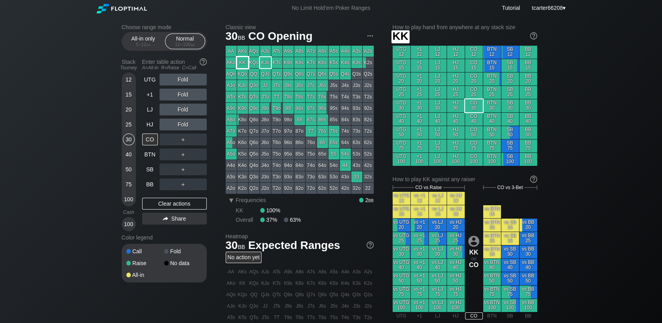
click at [243, 64] on div "KK" at bounding box center [242, 62] width 11 height 11
click at [176, 124] on div "Fold" at bounding box center [183, 125] width 47 height 12
click at [180, 127] on div "R ✕" at bounding box center [182, 125] width 15 height 12
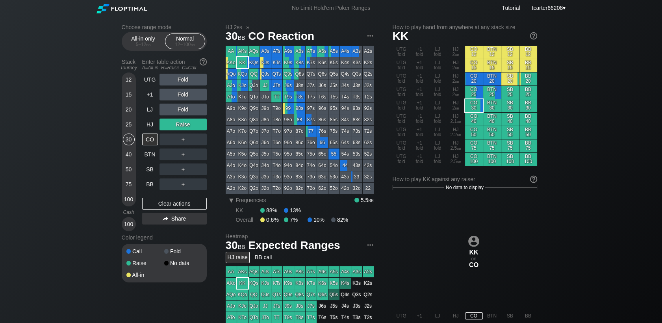
click at [185, 141] on div "＋" at bounding box center [183, 140] width 47 height 12
click at [185, 141] on div "R ✕" at bounding box center [182, 140] width 15 height 12
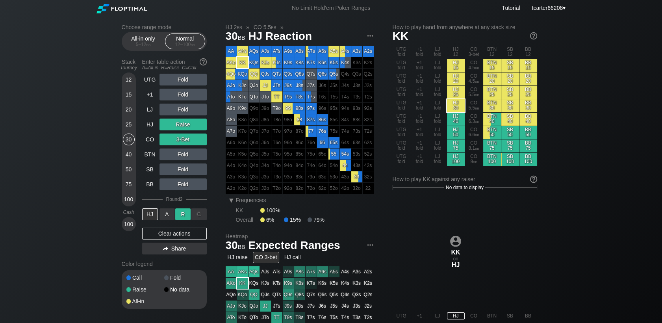
click at [181, 216] on div "R ✕" at bounding box center [182, 214] width 15 height 12
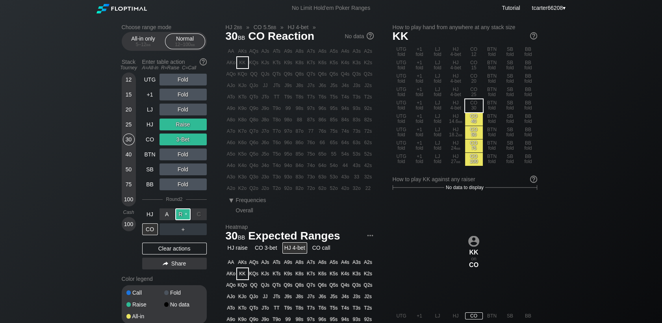
click at [182, 218] on div "R ✕" at bounding box center [182, 214] width 15 height 12
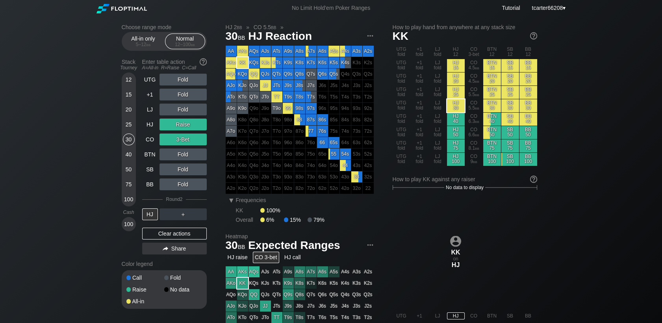
click at [182, 243] on div "UTG Fold +1 Fold LJ Fold HJ Raise CO 3-Bet BTN Fold SB Fold BB Fold Round 2 HJ …" at bounding box center [174, 166] width 65 height 184
click at [187, 238] on div "Clear actions" at bounding box center [174, 234] width 65 height 12
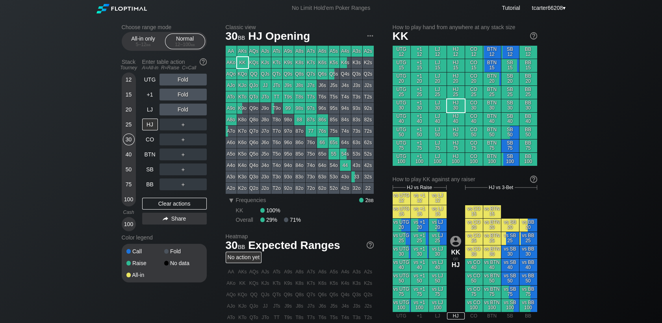
drag, startPoint x: 194, startPoint y: 203, endPoint x: 169, endPoint y: 188, distance: 29.1
click at [194, 203] on div "Clear actions" at bounding box center [174, 204] width 65 height 12
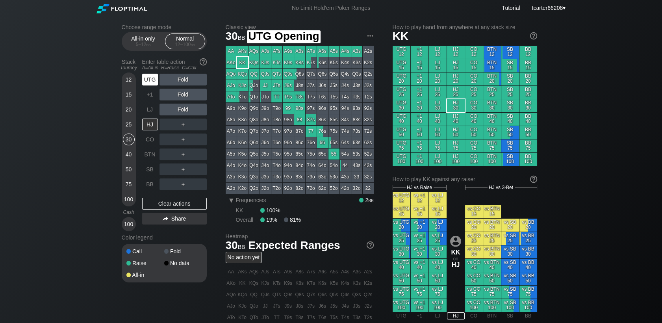
click at [153, 79] on div "UTG" at bounding box center [150, 80] width 16 height 12
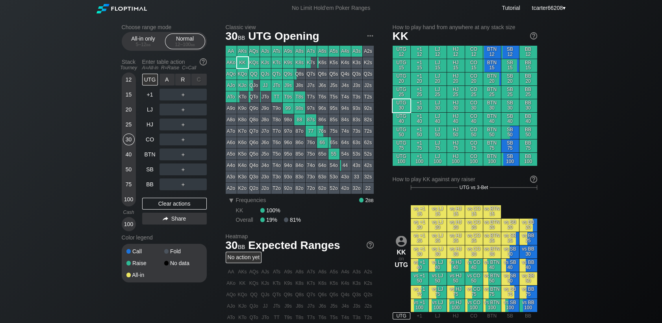
click at [183, 84] on div "R ✕" at bounding box center [182, 80] width 15 height 12
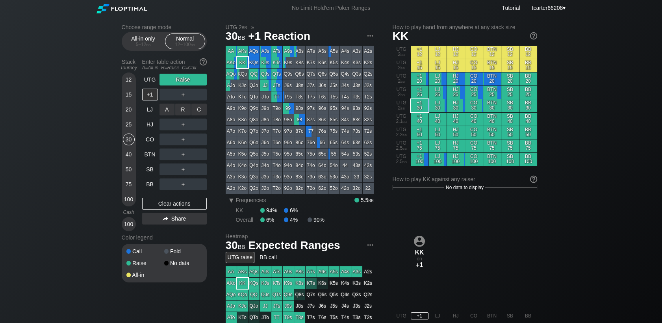
click at [185, 115] on div "R ✕" at bounding box center [182, 110] width 15 height 12
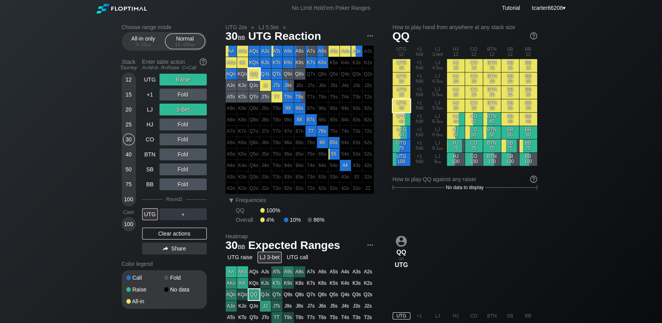
click at [256, 76] on div "QQ" at bounding box center [254, 74] width 11 height 11
click at [131, 154] on div "40" at bounding box center [129, 155] width 12 height 12
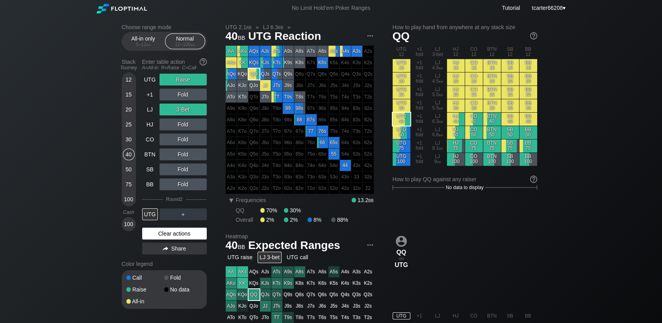
click at [175, 237] on div "Clear actions" at bounding box center [174, 234] width 65 height 12
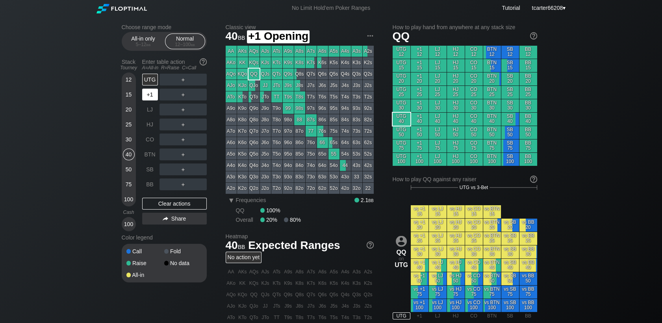
click at [147, 94] on div "+1" at bounding box center [150, 95] width 16 height 12
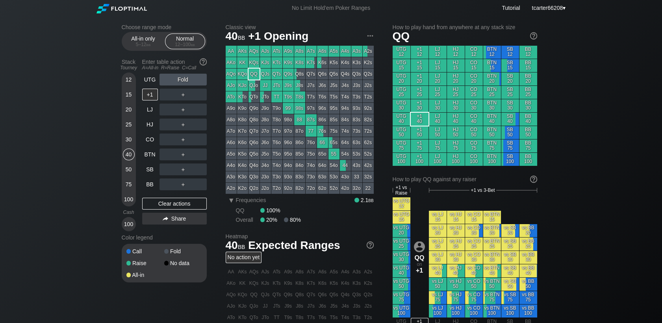
click at [136, 114] on div "Stack Tourney Enter table action A=All-in R=Raise C=Call [PHONE_NUMBER] [PHONE_…" at bounding box center [164, 144] width 85 height 176
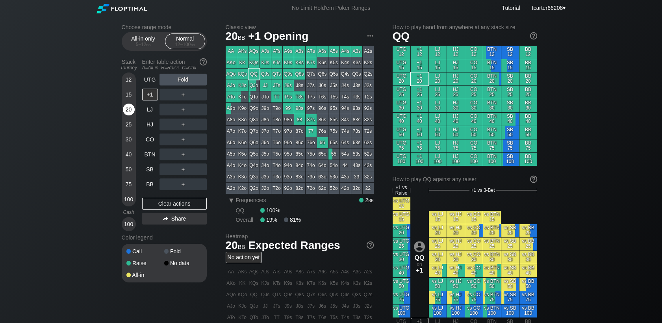
click at [134, 113] on div "20" at bounding box center [129, 110] width 12 height 12
click at [185, 84] on div "R ✕" at bounding box center [182, 80] width 15 height 12
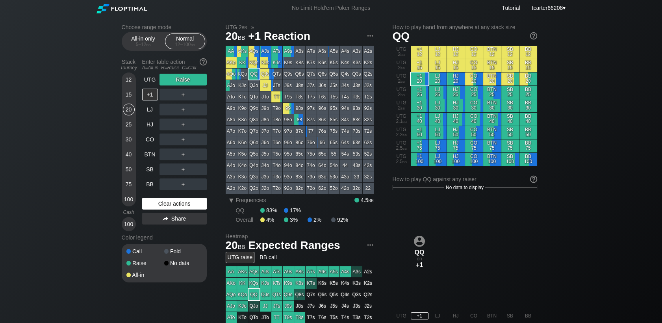
click at [186, 203] on div "Clear actions" at bounding box center [174, 204] width 65 height 12
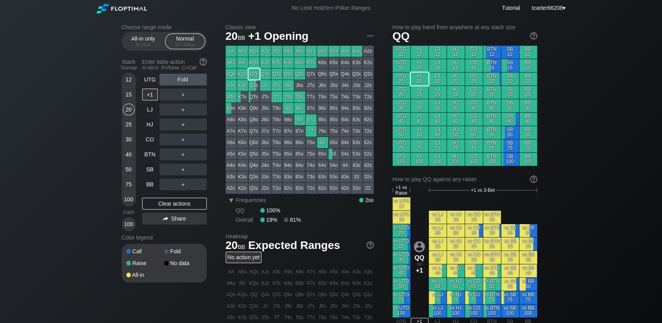
drag, startPoint x: 126, startPoint y: 171, endPoint x: 134, endPoint y: 171, distance: 8.7
click at [126, 171] on div "50" at bounding box center [129, 169] width 12 height 12
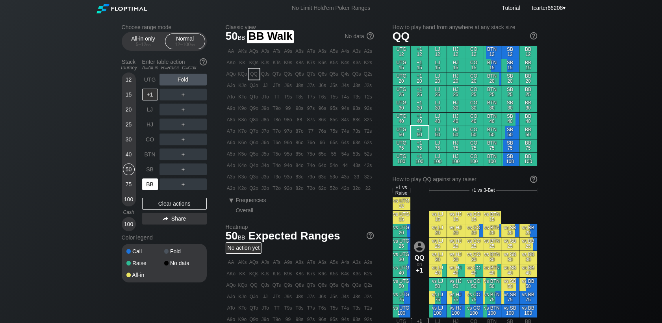
click at [147, 183] on div "BB" at bounding box center [150, 184] width 16 height 12
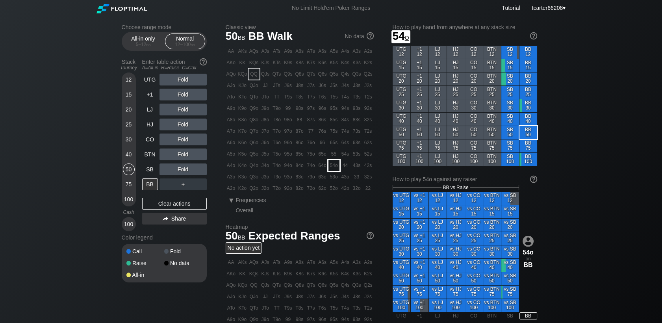
click at [338, 171] on div "54o" at bounding box center [334, 165] width 11 height 11
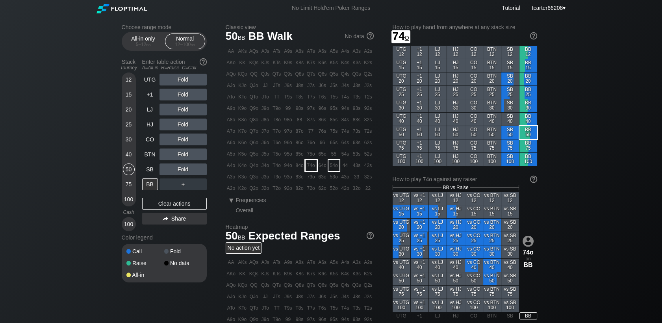
click at [315, 169] on div "74o" at bounding box center [311, 165] width 11 height 11
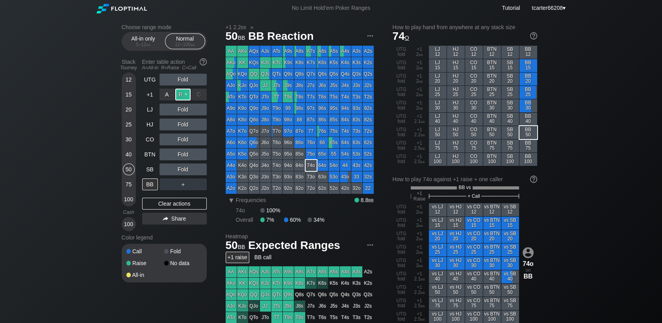
click at [184, 94] on div "R ✕" at bounding box center [182, 95] width 15 height 12
click at [183, 206] on div "Clear actions" at bounding box center [174, 204] width 65 height 12
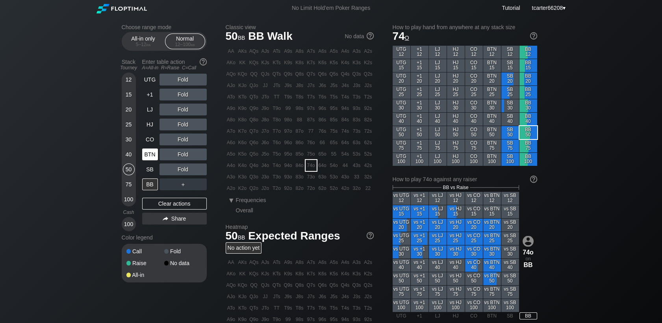
drag, startPoint x: 129, startPoint y: 153, endPoint x: 154, endPoint y: 154, distance: 24.8
click at [129, 153] on div "40" at bounding box center [129, 155] width 12 height 12
click at [154, 154] on div "BTN" at bounding box center [150, 155] width 16 height 12
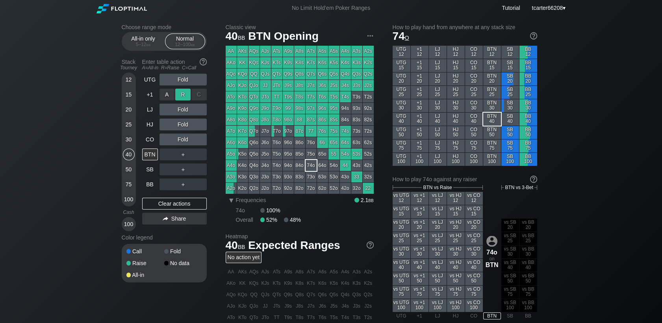
click at [181, 100] on div "R ✕" at bounding box center [182, 95] width 15 height 12
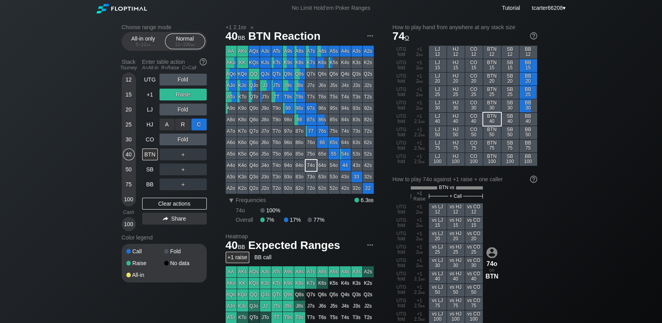
click at [196, 126] on div "C ✕" at bounding box center [198, 125] width 15 height 12
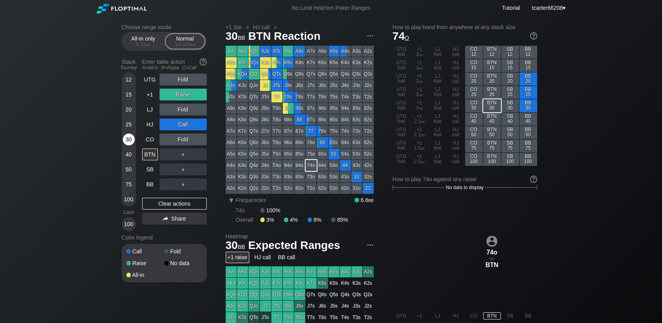
click at [129, 142] on div "30" at bounding box center [129, 140] width 12 height 12
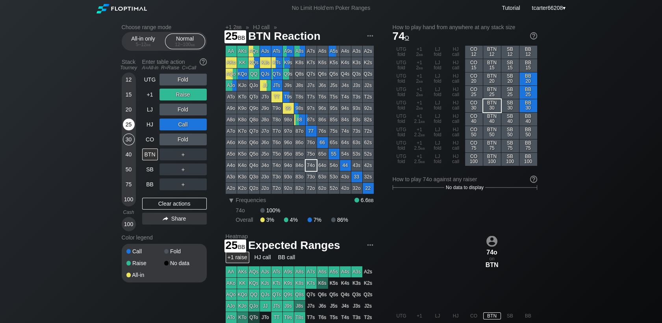
click at [134, 129] on div "25" at bounding box center [129, 126] width 12 height 15
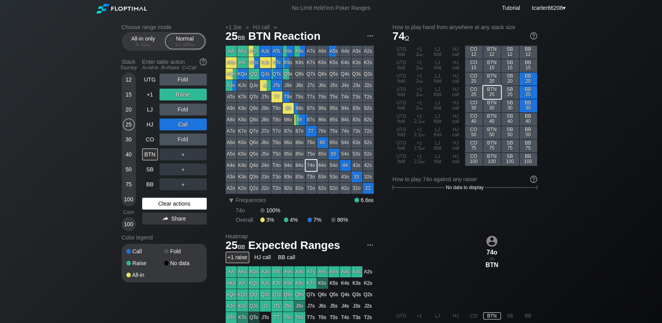
click at [180, 204] on div "Clear actions" at bounding box center [174, 204] width 65 height 12
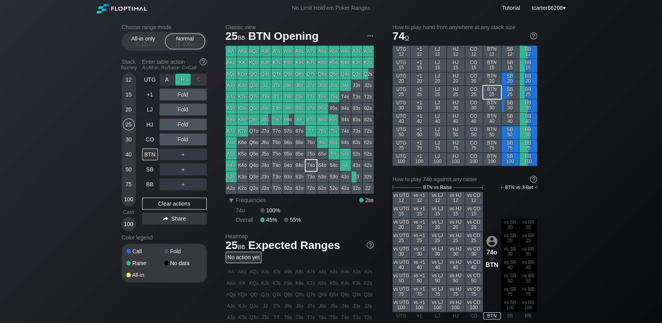
click at [180, 77] on div "R ✕" at bounding box center [182, 80] width 15 height 12
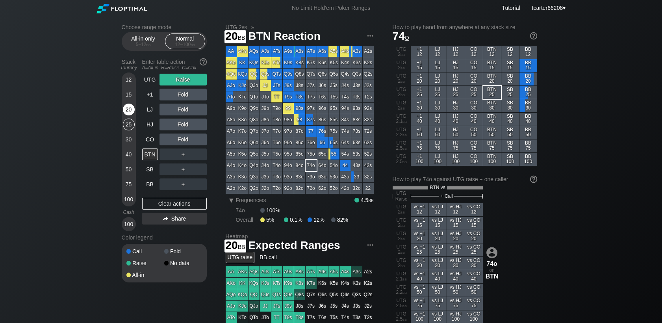
click at [128, 110] on div "20" at bounding box center [129, 110] width 12 height 12
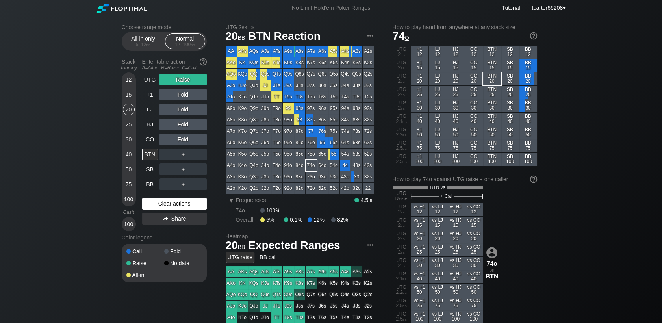
click at [167, 204] on div "Clear actions" at bounding box center [174, 204] width 65 height 12
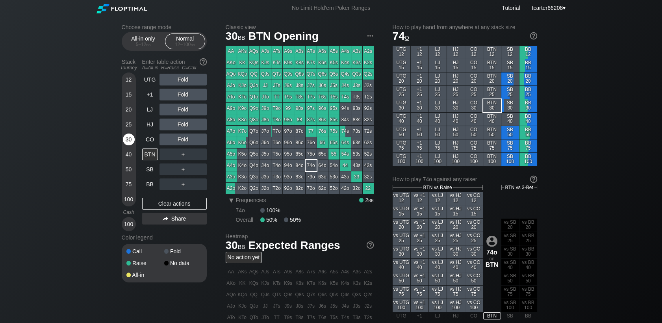
click at [132, 143] on div "30" at bounding box center [129, 140] width 12 height 12
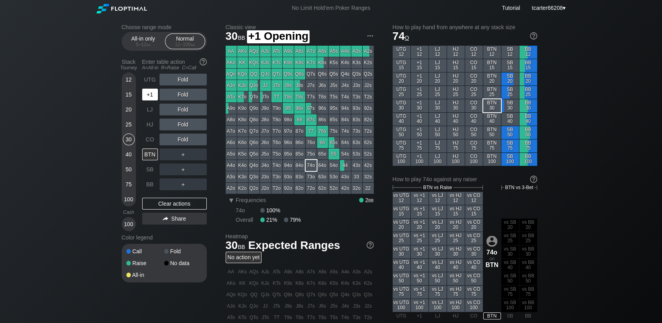
click at [149, 97] on div "+1" at bounding box center [150, 95] width 16 height 12
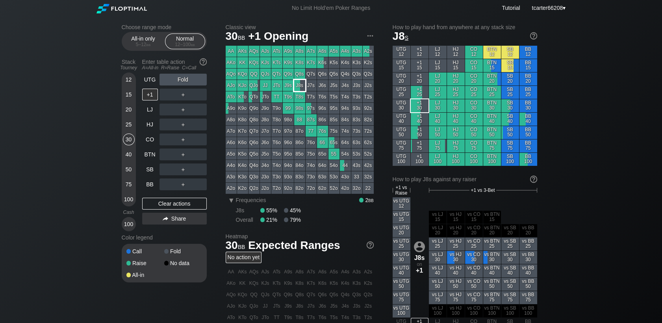
click at [299, 87] on div "J8s" at bounding box center [299, 85] width 11 height 11
click at [199, 210] on div "Clear actions" at bounding box center [174, 204] width 65 height 12
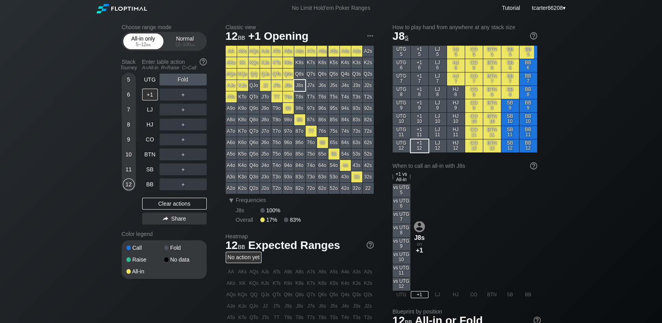
click at [146, 33] on div "All-in only 5 – 12 bb" at bounding box center [143, 41] width 40 height 16
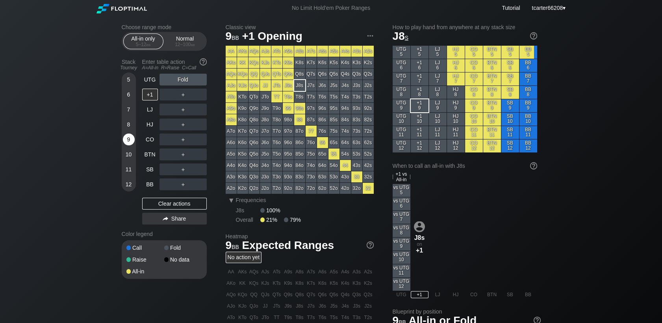
click at [128, 141] on div "9" at bounding box center [129, 140] width 12 height 12
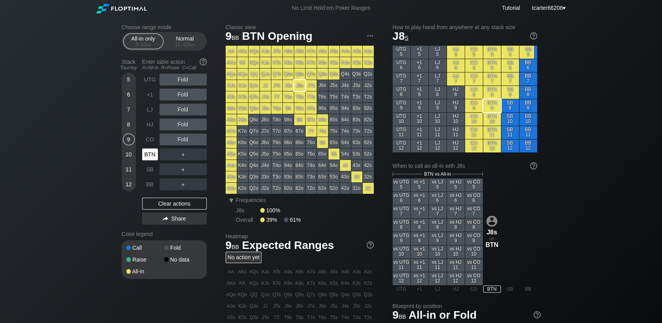
click at [157, 158] on div "BTN" at bounding box center [150, 155] width 16 height 12
click at [185, 41] on div "Normal 12 – 100 bb" at bounding box center [185, 41] width 36 height 15
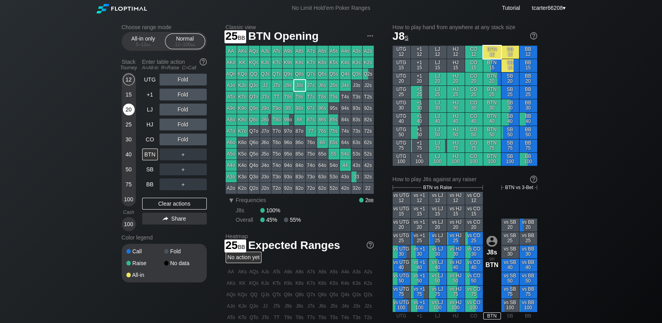
click at [129, 118] on div "20" at bounding box center [129, 111] width 12 height 15
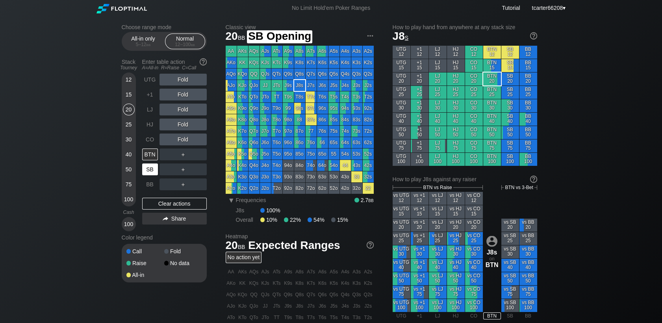
click at [152, 177] on div "SB" at bounding box center [150, 169] width 17 height 15
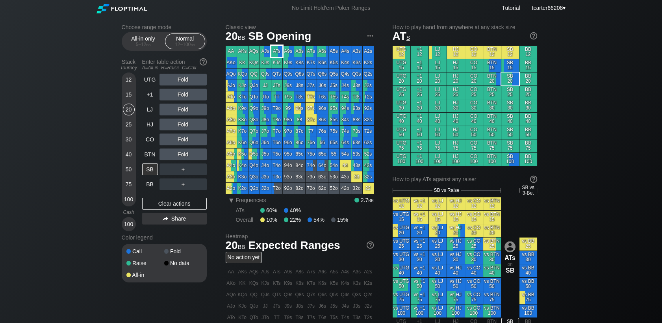
click at [281, 53] on div "ATs" at bounding box center [276, 51] width 11 height 11
click at [180, 172] on div "＋" at bounding box center [183, 169] width 47 height 12
click at [182, 171] on div "R ✕" at bounding box center [182, 169] width 15 height 12
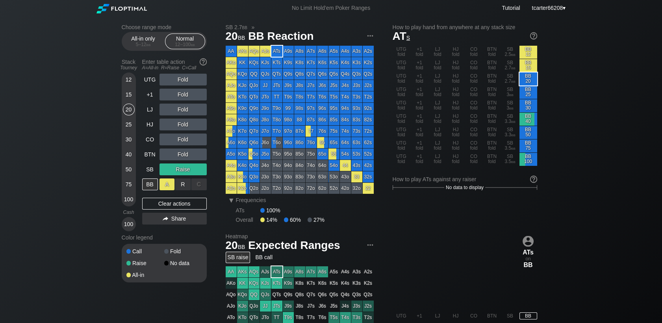
click at [167, 184] on div "A ✕" at bounding box center [167, 184] width 15 height 12
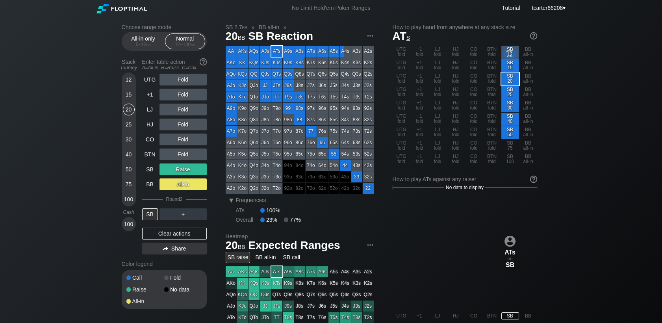
drag, startPoint x: 171, startPoint y: 237, endPoint x: 167, endPoint y: 227, distance: 10.1
click at [171, 237] on div "Clear actions" at bounding box center [174, 234] width 65 height 12
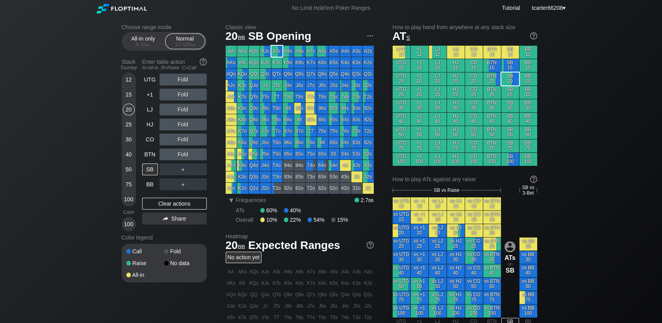
click at [127, 141] on div "30" at bounding box center [129, 140] width 12 height 12
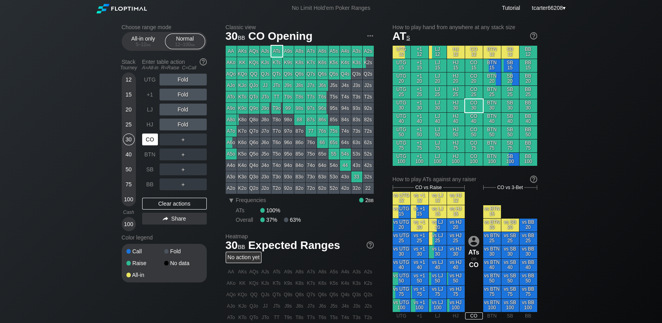
click at [150, 142] on div "CO" at bounding box center [150, 140] width 16 height 12
drag, startPoint x: 139, startPoint y: 48, endPoint x: 12, endPoint y: 57, distance: 126.7
click at [139, 48] on div "All-in only 5 – 12 bb" at bounding box center [143, 41] width 36 height 15
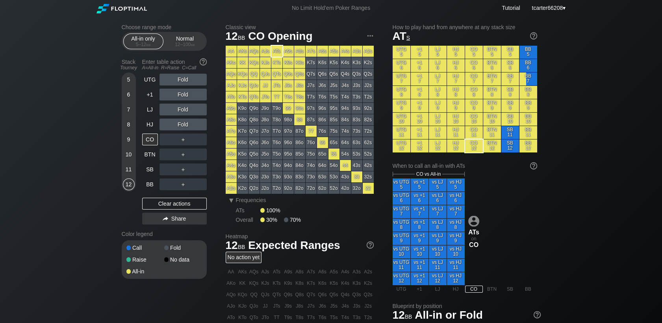
click at [132, 78] on div "5" at bounding box center [129, 80] width 12 height 12
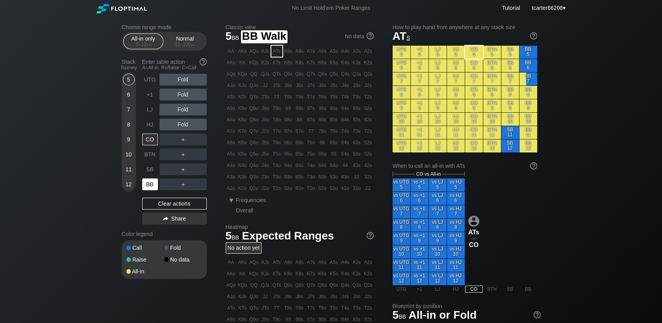
click at [150, 187] on div "BB" at bounding box center [150, 184] width 16 height 12
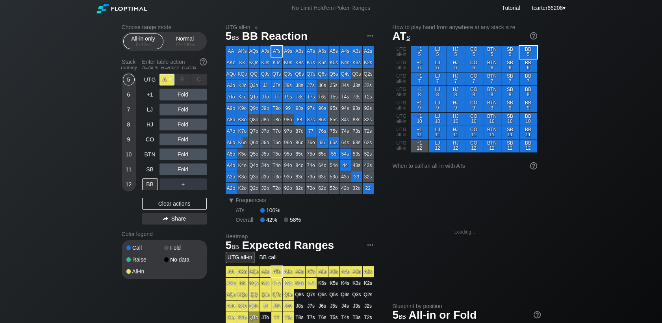
click at [164, 81] on div "A ✕" at bounding box center [167, 80] width 15 height 12
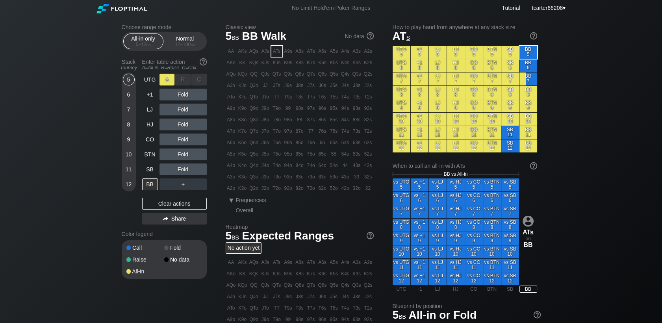
click at [164, 81] on div "A ✕" at bounding box center [167, 80] width 15 height 12
click at [156, 149] on div "BTN" at bounding box center [150, 155] width 16 height 12
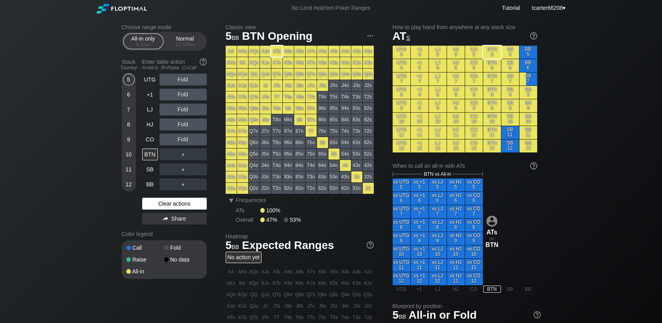
click at [188, 204] on div "Clear actions" at bounding box center [174, 204] width 65 height 12
click at [174, 206] on div "Clear actions" at bounding box center [174, 204] width 65 height 12
drag, startPoint x: 186, startPoint y: 42, endPoint x: 165, endPoint y: 63, distance: 29.8
click at [186, 42] on div "12 – 100 bb" at bounding box center [185, 45] width 33 height 6
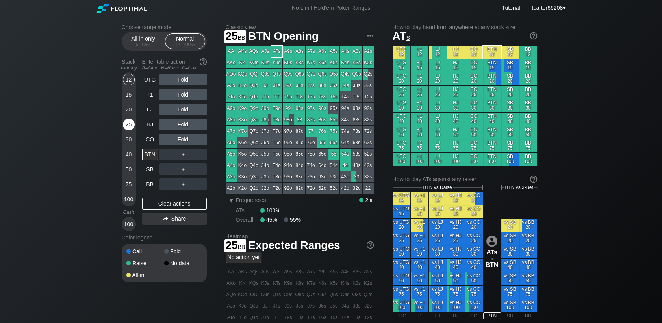
click at [131, 128] on div "25" at bounding box center [129, 125] width 12 height 12
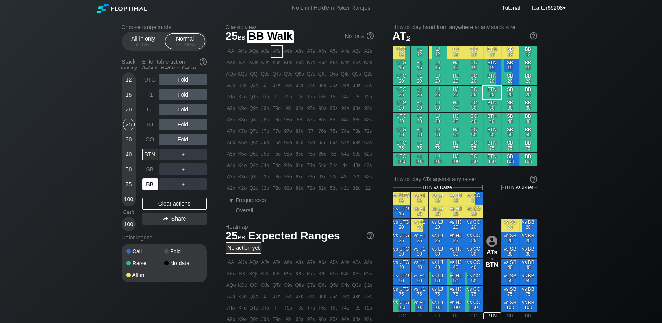
click at [156, 186] on div "BB" at bounding box center [150, 184] width 16 height 12
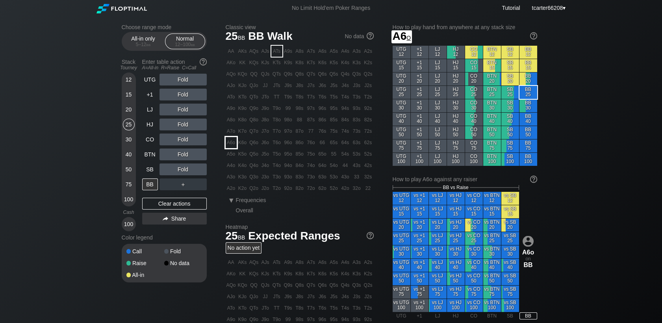
click at [235, 143] on div "A6o" at bounding box center [231, 142] width 11 height 11
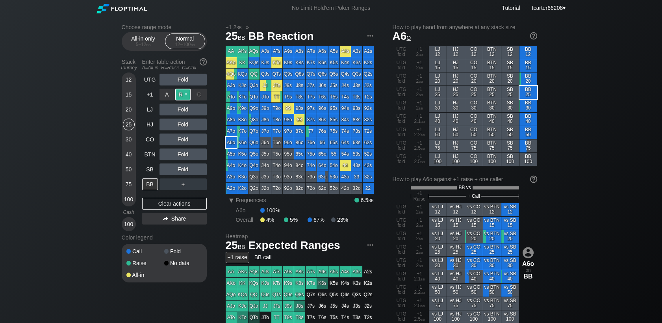
click at [187, 95] on div "R ✕" at bounding box center [182, 95] width 15 height 12
click at [147, 169] on div "SB" at bounding box center [150, 169] width 16 height 12
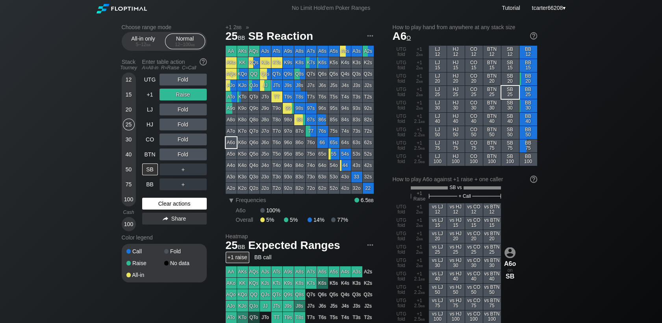
click at [182, 207] on div "Clear actions" at bounding box center [174, 204] width 65 height 12
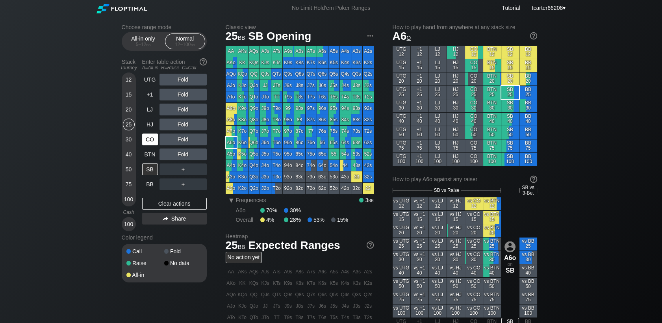
click at [149, 143] on div "CO" at bounding box center [150, 140] width 16 height 12
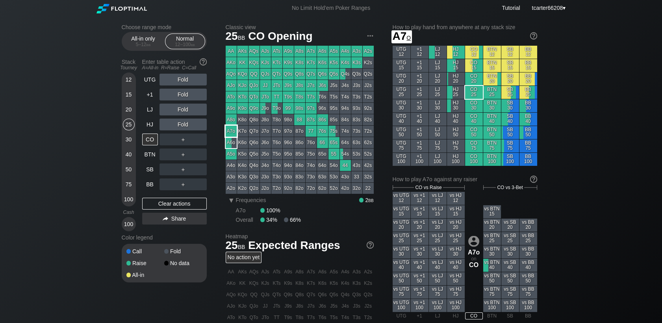
click at [232, 133] on div "A7o" at bounding box center [231, 131] width 11 height 11
click at [179, 142] on div "＋" at bounding box center [183, 140] width 47 height 12
click at [179, 142] on div "R ✕" at bounding box center [182, 140] width 15 height 12
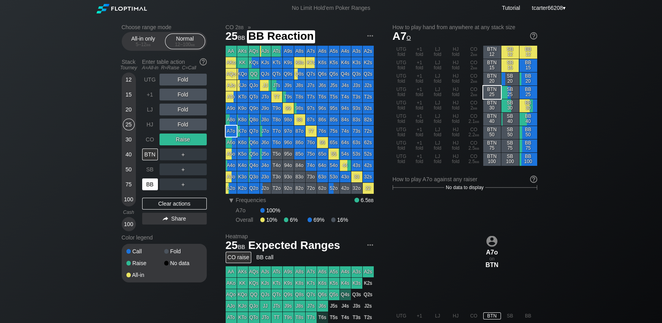
click at [158, 188] on div "BB" at bounding box center [150, 184] width 16 height 12
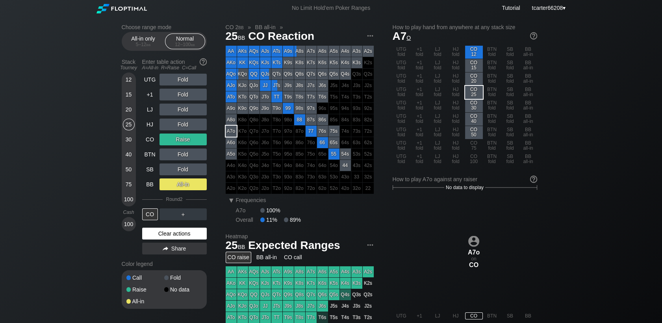
click at [192, 232] on div "Clear actions" at bounding box center [174, 234] width 65 height 12
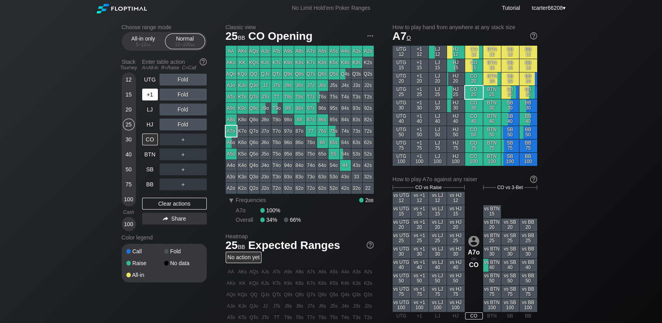
click at [145, 99] on div "+1" at bounding box center [150, 95] width 16 height 12
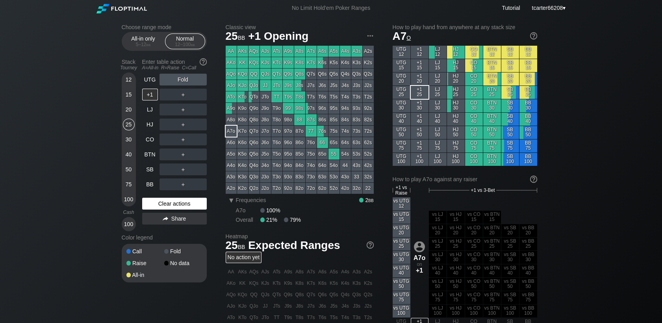
click at [176, 204] on div "Clear actions" at bounding box center [174, 204] width 65 height 12
click at [130, 109] on div "20" at bounding box center [129, 110] width 12 height 12
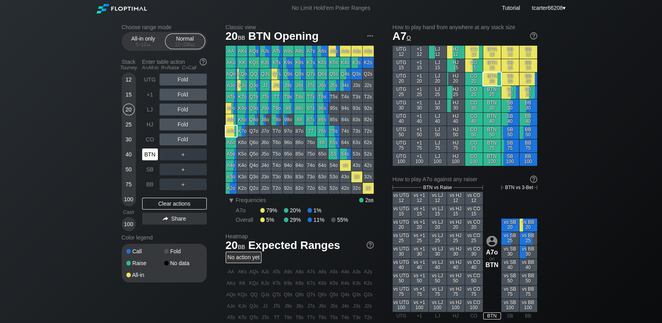
click at [155, 157] on div "BTN" at bounding box center [150, 155] width 16 height 12
click at [176, 210] on div "Clear actions" at bounding box center [174, 204] width 65 height 12
click at [133, 99] on div "15" at bounding box center [129, 95] width 12 height 12
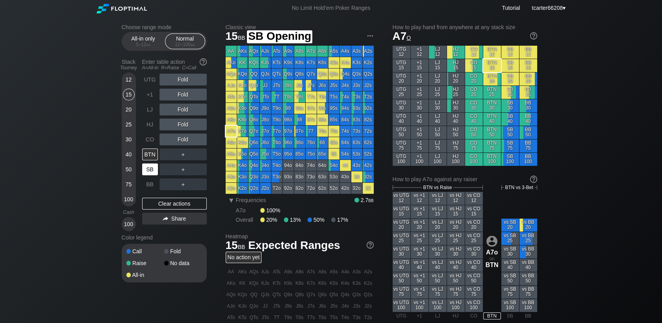
click at [151, 173] on div "SB" at bounding box center [150, 169] width 16 height 12
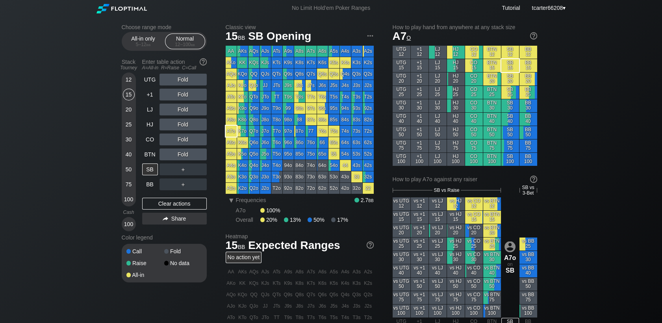
click at [123, 118] on div "20" at bounding box center [129, 111] width 12 height 15
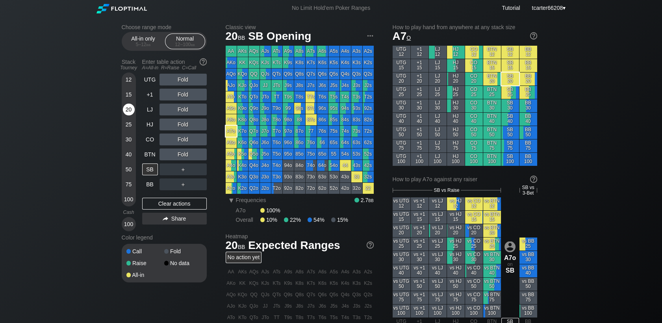
click at [125, 118] on div "20" at bounding box center [129, 111] width 12 height 15
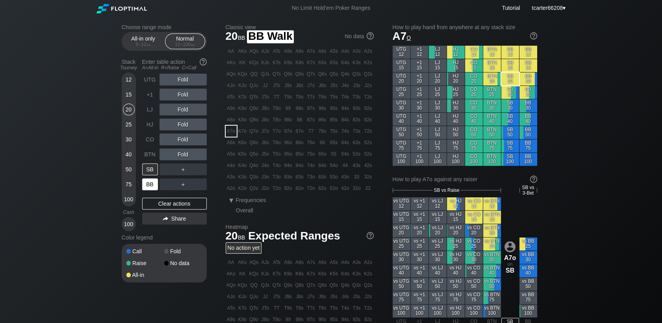
click at [152, 182] on div "BB" at bounding box center [150, 184] width 16 height 12
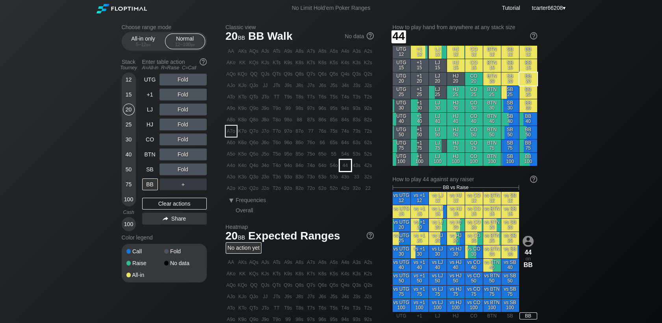
click at [345, 169] on div "44" at bounding box center [345, 165] width 11 height 11
click at [168, 154] on div "A ✕" at bounding box center [167, 155] width 15 height 12
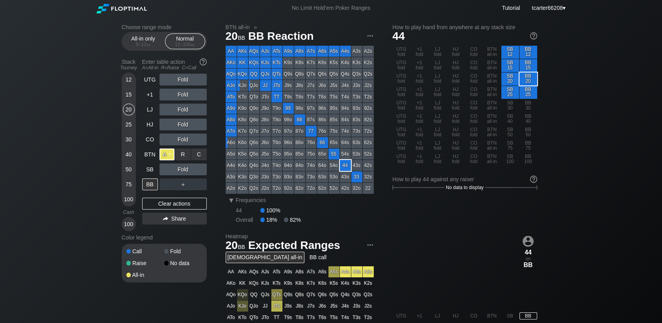
click at [168, 154] on div "A ✕" at bounding box center [167, 155] width 15 height 12
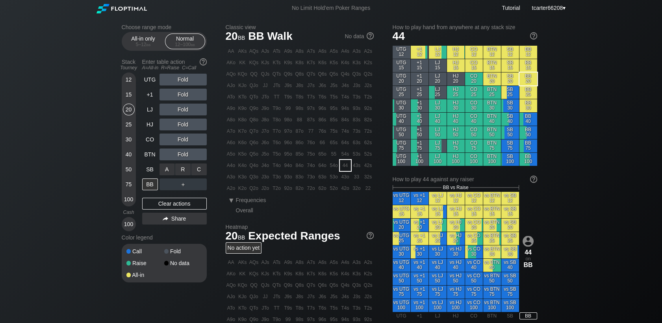
click at [163, 173] on div "A ✕" at bounding box center [167, 169] width 15 height 12
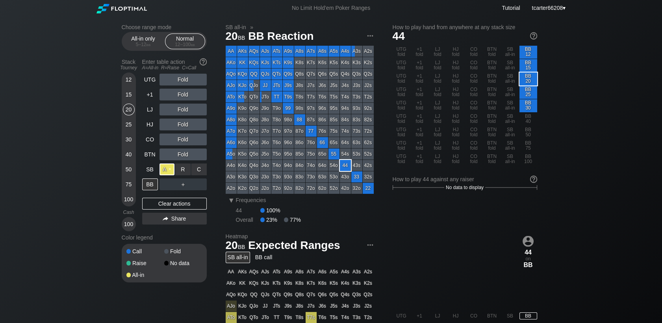
click at [165, 173] on div "A ✕" at bounding box center [167, 169] width 15 height 12
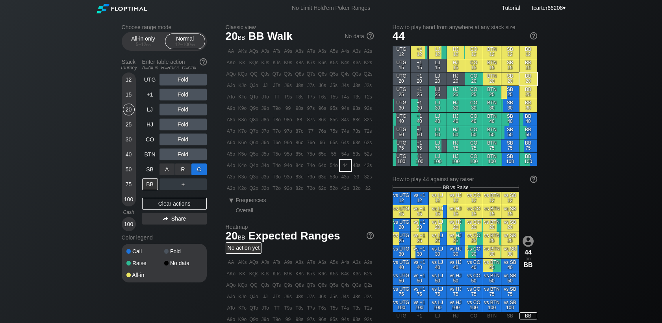
click at [199, 171] on div "C ✕" at bounding box center [198, 169] width 15 height 12
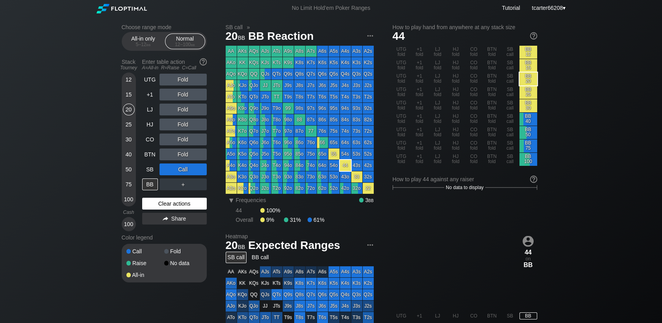
drag, startPoint x: 175, startPoint y: 205, endPoint x: 158, endPoint y: 203, distance: 16.6
click at [175, 205] on div "Clear actions" at bounding box center [174, 204] width 65 height 12
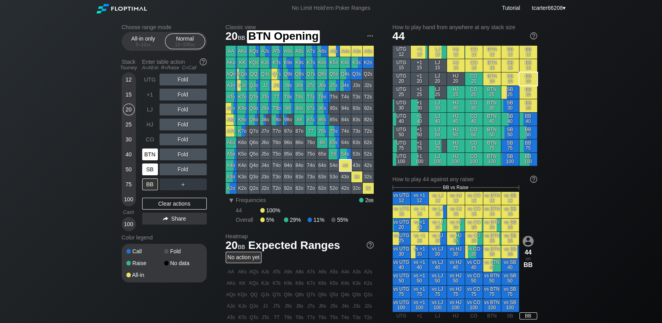
click at [151, 167] on div "SB" at bounding box center [150, 169] width 16 height 12
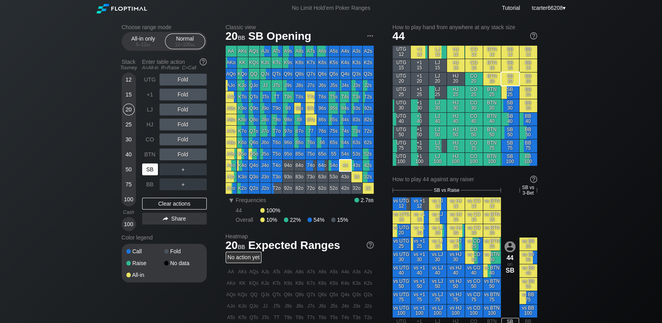
click at [151, 167] on div "SB" at bounding box center [150, 169] width 16 height 12
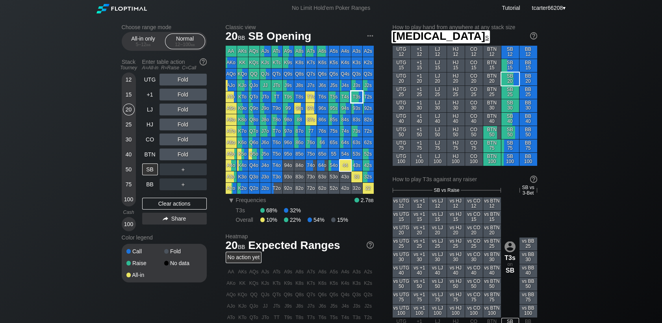
click at [354, 101] on div "T3s" at bounding box center [356, 96] width 11 height 11
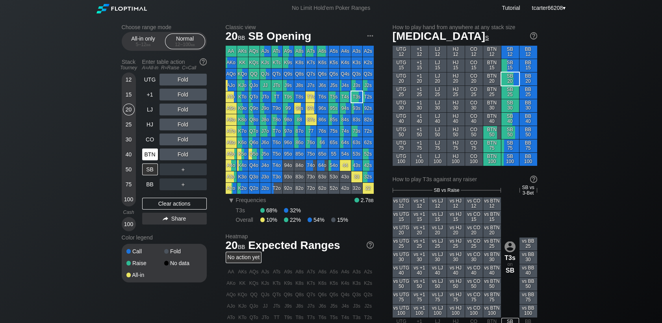
click at [143, 155] on div "BTN" at bounding box center [150, 155] width 16 height 12
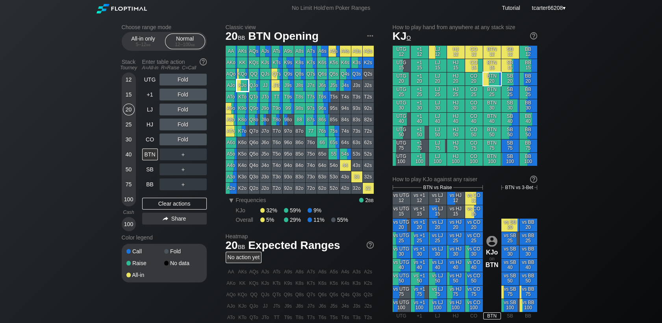
click at [241, 86] on div "KJo" at bounding box center [242, 85] width 11 height 11
drag, startPoint x: 130, startPoint y: 93, endPoint x: 136, endPoint y: 101, distance: 10.1
click at [130, 93] on div "15" at bounding box center [129, 95] width 12 height 12
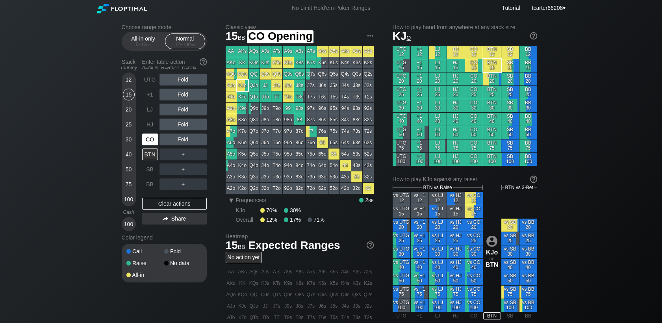
click at [148, 141] on div "CO" at bounding box center [150, 140] width 16 height 12
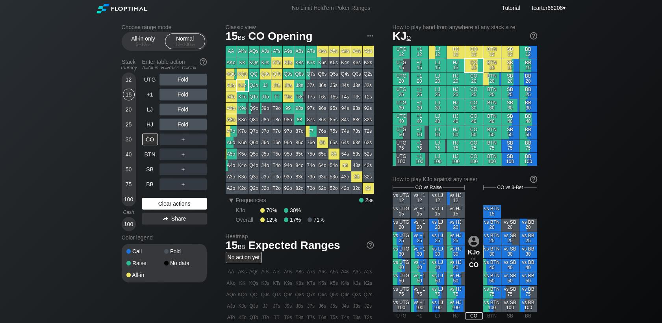
click at [173, 204] on div "Clear actions" at bounding box center [174, 204] width 65 height 12
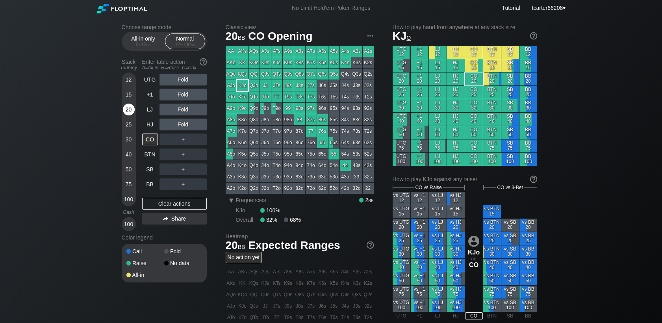
click at [130, 112] on div "20" at bounding box center [129, 110] width 12 height 12
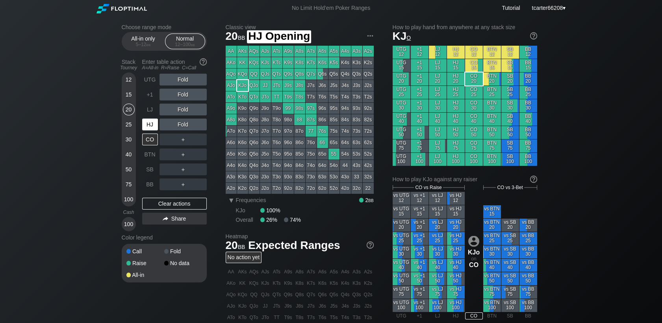
click at [154, 129] on div "HJ" at bounding box center [150, 125] width 16 height 12
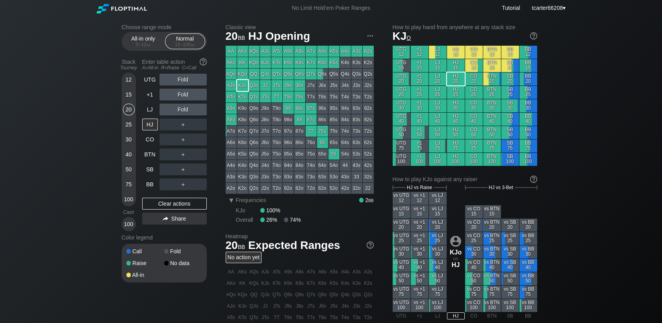
click at [130, 100] on div "15" at bounding box center [129, 95] width 12 height 12
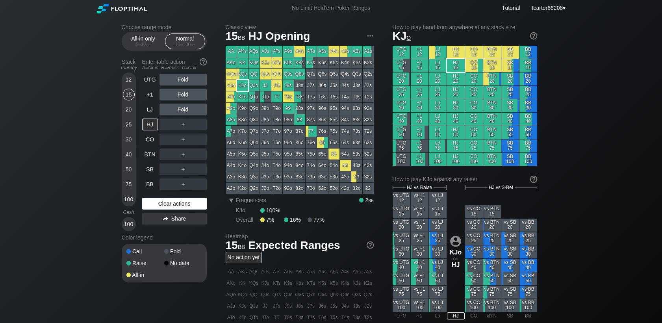
click at [158, 199] on div "Clear actions" at bounding box center [174, 204] width 65 height 12
click at [160, 208] on div "Clear actions" at bounding box center [174, 204] width 65 height 12
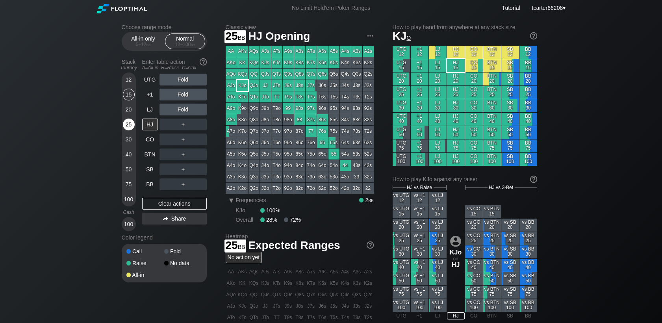
click at [132, 132] on div "25" at bounding box center [129, 126] width 12 height 15
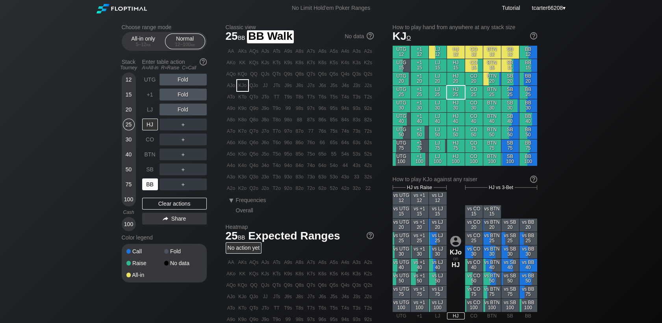
click at [148, 187] on div "BB" at bounding box center [150, 184] width 16 height 12
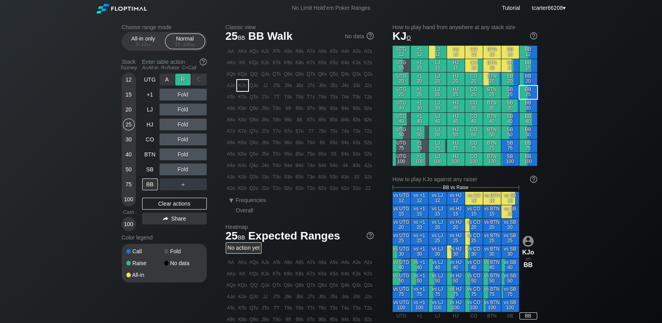
click at [180, 78] on div "R ✕" at bounding box center [182, 80] width 15 height 12
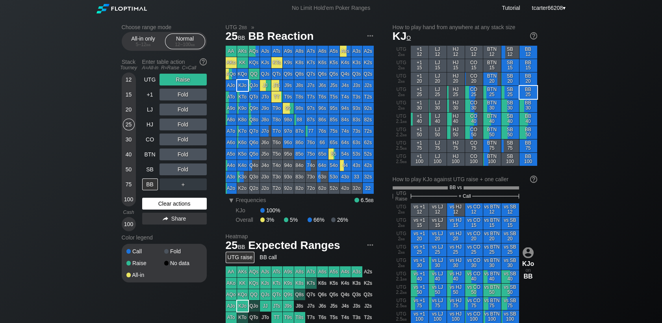
click at [199, 207] on div "Clear actions" at bounding box center [174, 204] width 65 height 12
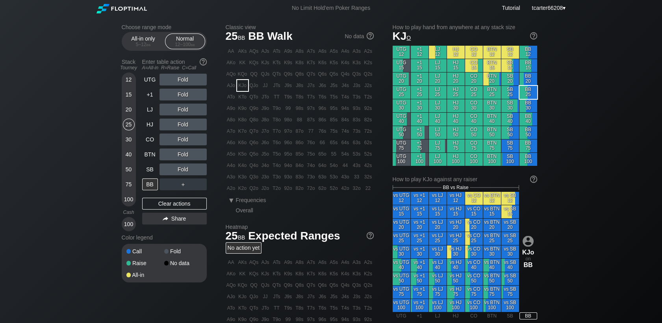
drag, startPoint x: 132, startPoint y: 113, endPoint x: 136, endPoint y: 117, distance: 5.0
click at [132, 113] on div "20" at bounding box center [129, 110] width 12 height 12
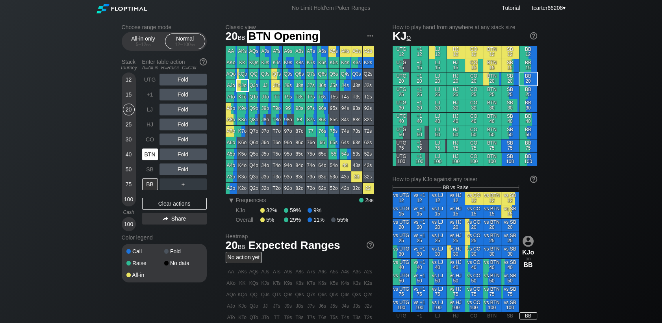
click at [153, 155] on div "BTN" at bounding box center [150, 155] width 16 height 12
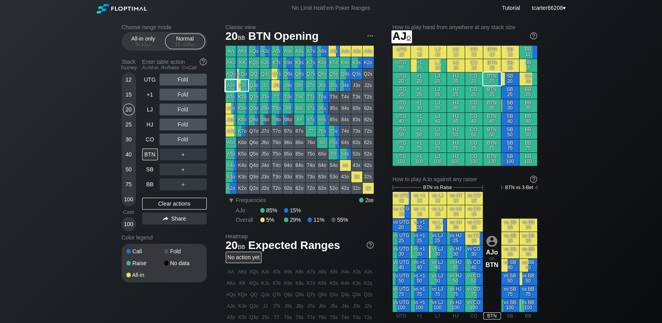
click at [229, 87] on div "AJo" at bounding box center [231, 85] width 11 height 11
drag, startPoint x: 186, startPoint y: 118, endPoint x: 186, endPoint y: 126, distance: 7.9
click at [186, 126] on div "R ✕" at bounding box center [182, 125] width 15 height 12
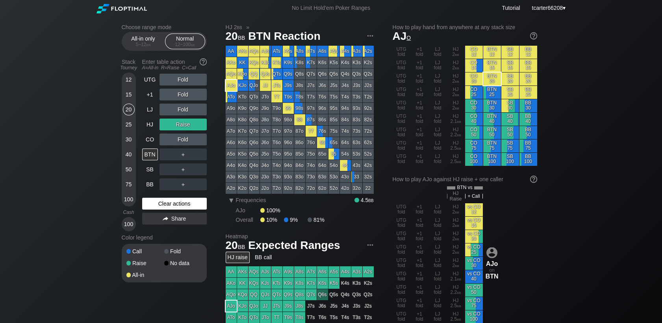
drag, startPoint x: 156, startPoint y: 197, endPoint x: 156, endPoint y: 202, distance: 4.8
click at [156, 197] on div "UTG Fold +1 Fold LJ Fold HJ Raise CO Fold BTN ＋ SB ＋ BB ＋ Clear actions Share" at bounding box center [174, 153] width 65 height 158
click at [156, 203] on div "Clear actions" at bounding box center [174, 204] width 65 height 12
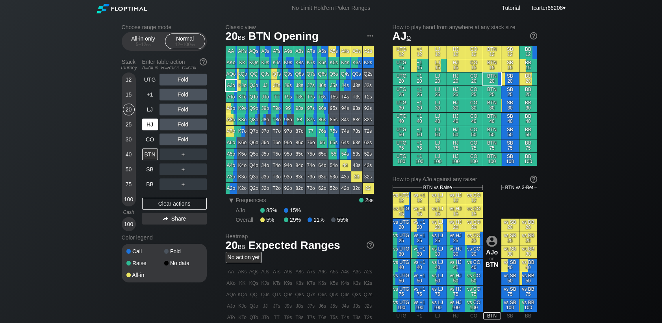
click at [151, 124] on div "HJ" at bounding box center [150, 125] width 16 height 12
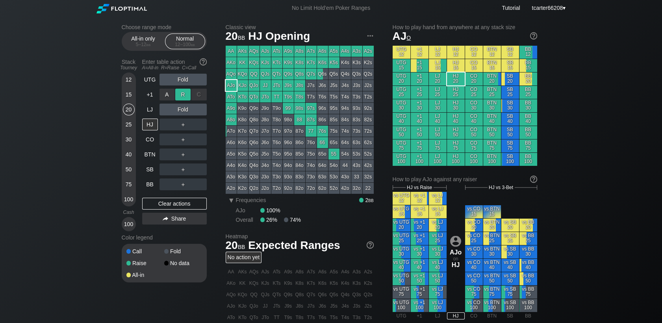
click at [189, 96] on div "R ✕" at bounding box center [182, 95] width 15 height 12
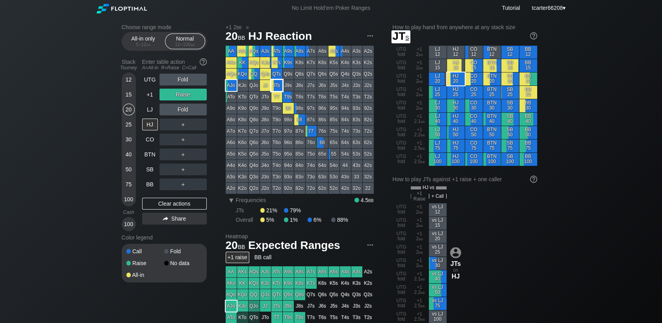
click at [277, 87] on div "JTs" at bounding box center [276, 85] width 11 height 11
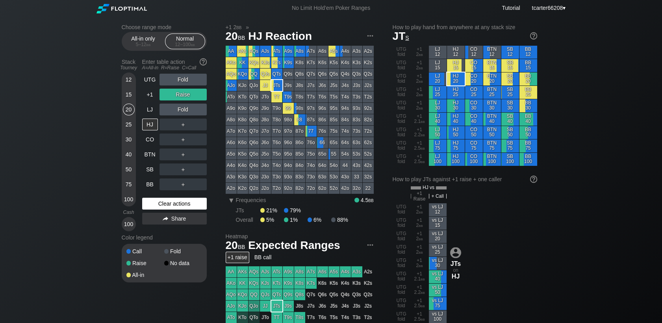
drag, startPoint x: 149, startPoint y: 169, endPoint x: 170, endPoint y: 209, distance: 44.8
click at [149, 169] on div "SB" at bounding box center [150, 169] width 16 height 12
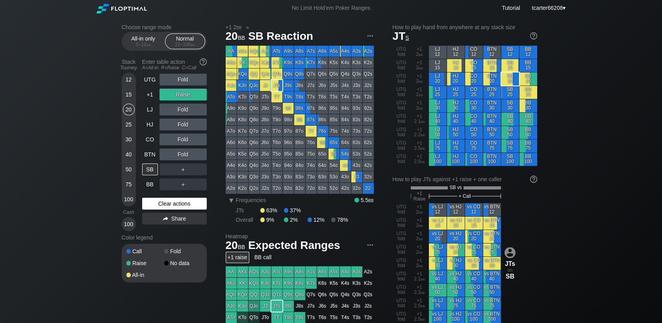
click at [173, 208] on div "Clear actions" at bounding box center [174, 204] width 65 height 12
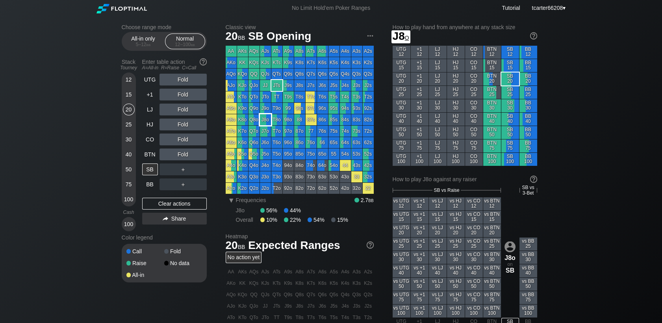
click at [268, 119] on div "J8o" at bounding box center [265, 119] width 11 height 11
drag, startPoint x: 130, startPoint y: 89, endPoint x: 129, endPoint y: 93, distance: 4.1
click at [130, 89] on div "12" at bounding box center [129, 81] width 12 height 15
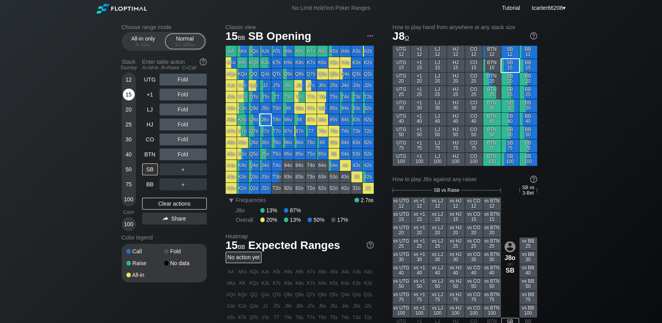
click at [129, 96] on div "15" at bounding box center [129, 95] width 12 height 12
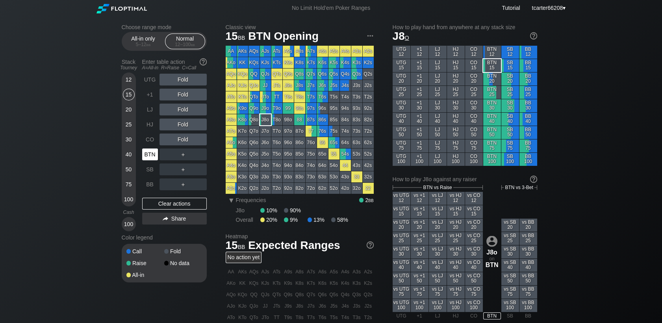
click at [152, 154] on div "BTN" at bounding box center [150, 155] width 16 height 12
click at [185, 109] on div "R ✕" at bounding box center [182, 110] width 15 height 12
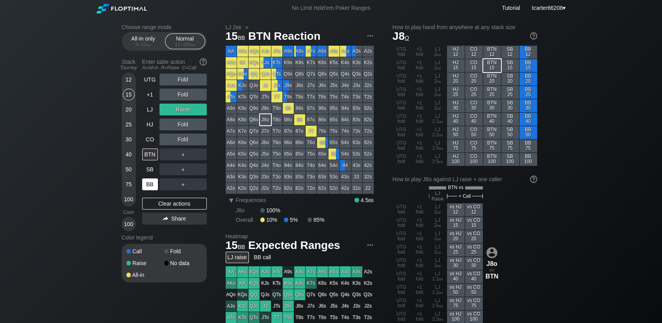
drag, startPoint x: 163, startPoint y: 202, endPoint x: 158, endPoint y: 181, distance: 21.1
click at [163, 202] on div "Clear actions" at bounding box center [174, 204] width 65 height 12
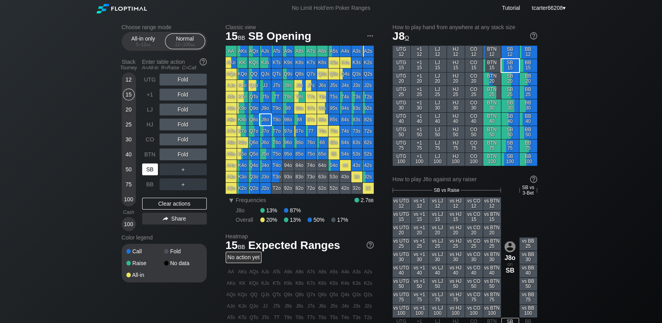
click at [151, 168] on div "SB" at bounding box center [150, 169] width 16 height 12
click at [197, 168] on div "＋" at bounding box center [183, 169] width 47 height 12
click at [197, 173] on div "C ✕" at bounding box center [198, 169] width 15 height 12
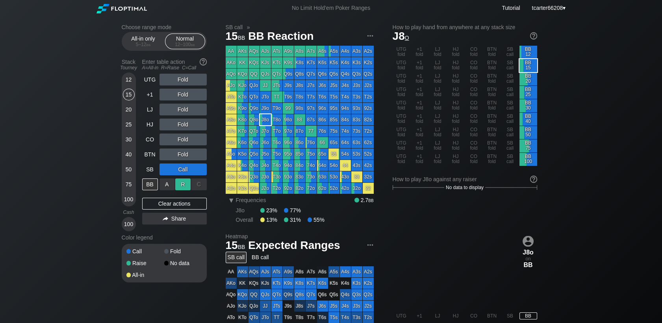
click at [180, 187] on div "R ✕" at bounding box center [182, 184] width 15 height 12
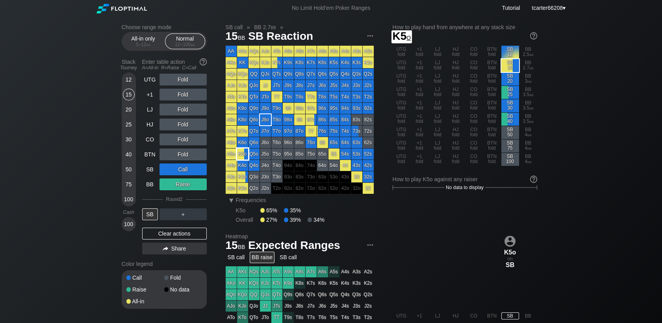
click at [244, 156] on div "K5o" at bounding box center [242, 154] width 11 height 11
click at [154, 232] on div "Clear actions" at bounding box center [174, 234] width 65 height 12
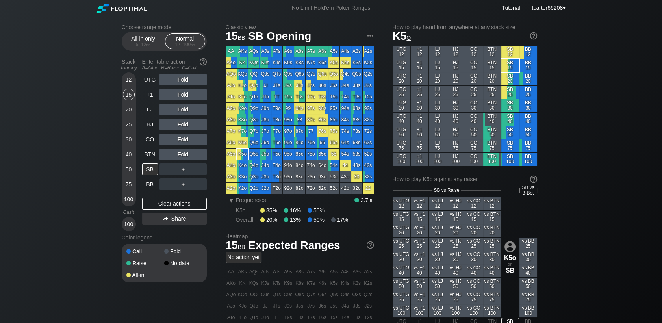
click at [127, 140] on div "30" at bounding box center [129, 140] width 12 height 12
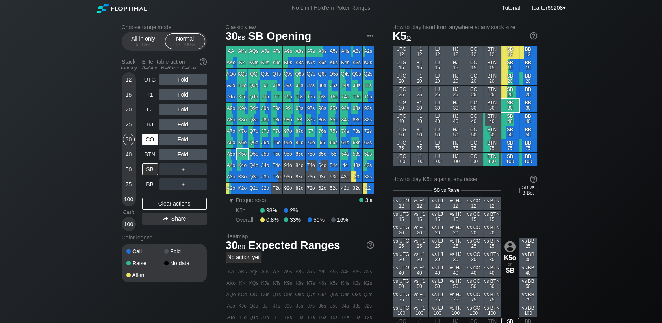
click at [155, 145] on div "CO" at bounding box center [150, 140] width 16 height 12
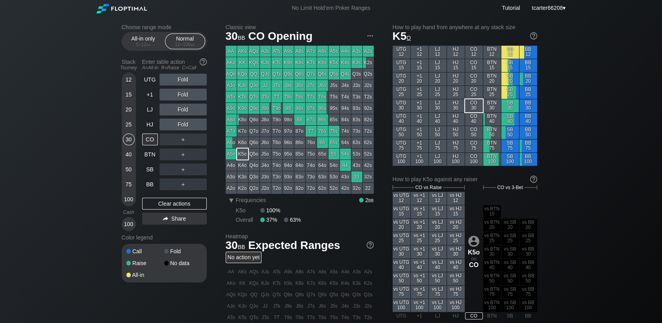
click at [128, 111] on div "20" at bounding box center [129, 110] width 12 height 12
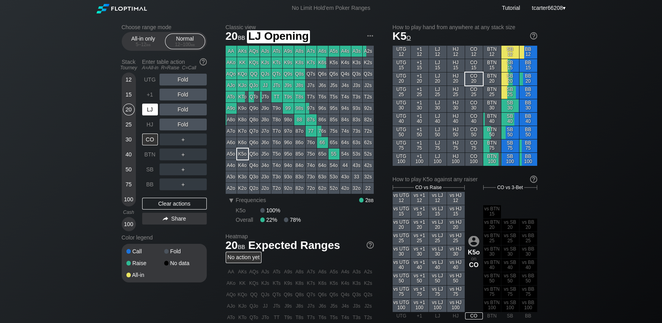
click at [147, 115] on div "LJ" at bounding box center [150, 110] width 16 height 12
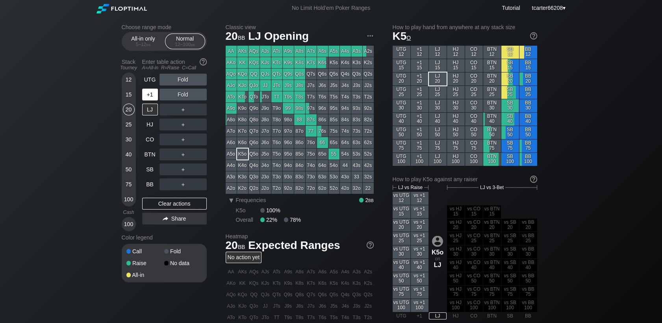
click at [153, 100] on div "+1" at bounding box center [150, 95] width 16 height 12
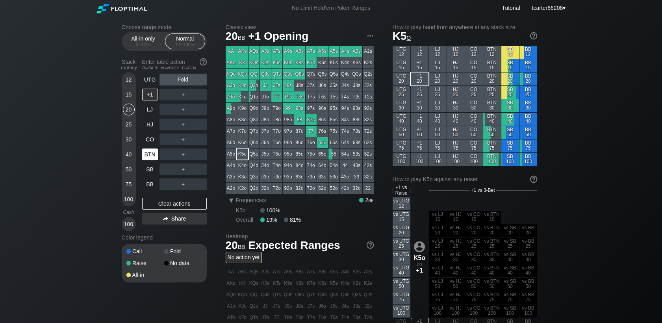
click at [150, 156] on div "BTN" at bounding box center [150, 155] width 16 height 12
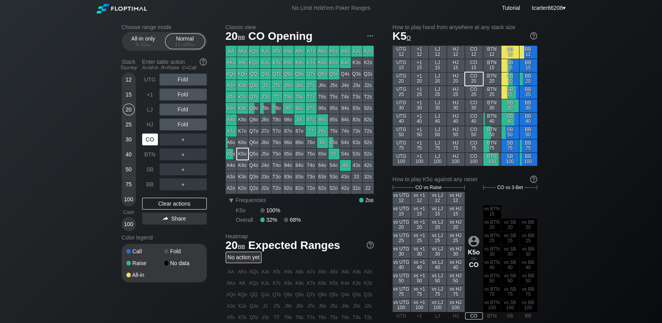
click at [149, 143] on div "CO" at bounding box center [150, 140] width 16 height 12
click at [132, 95] on div "15" at bounding box center [129, 95] width 12 height 12
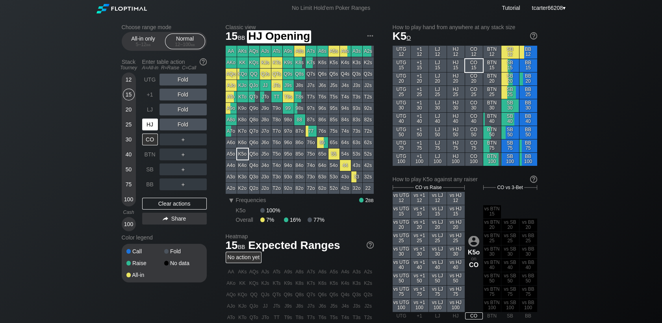
click at [147, 122] on div "HJ" at bounding box center [150, 125] width 16 height 12
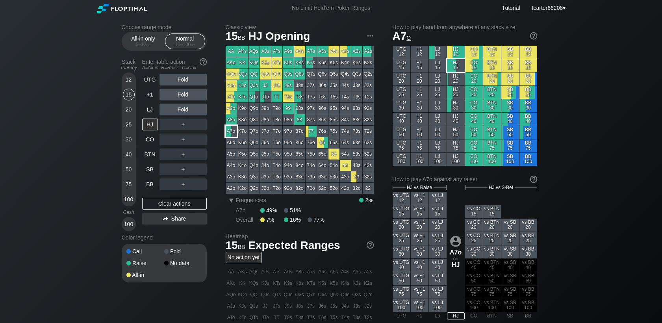
click at [233, 133] on div "A7o" at bounding box center [231, 131] width 11 height 11
click at [156, 209] on div "Clear actions" at bounding box center [174, 204] width 65 height 12
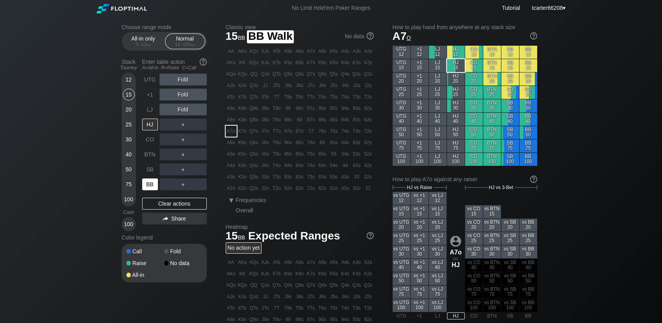
click at [152, 180] on div "BB" at bounding box center [150, 184] width 16 height 12
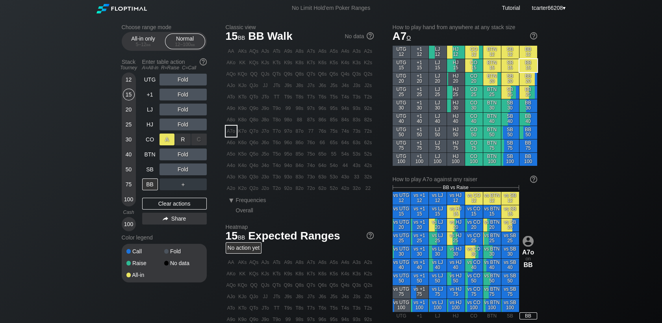
click at [168, 142] on div "A ✕" at bounding box center [167, 140] width 15 height 12
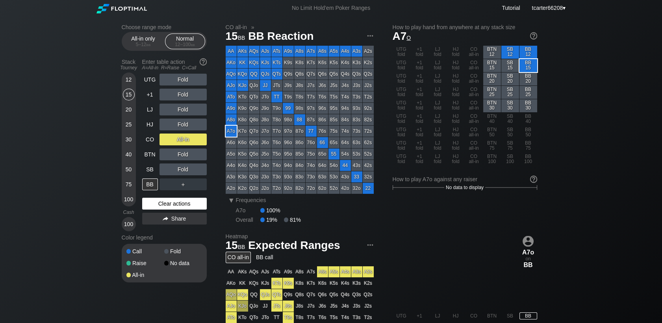
click at [176, 203] on div "Clear actions" at bounding box center [174, 204] width 65 height 12
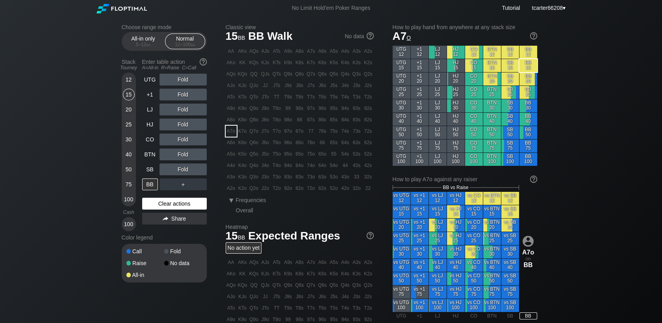
click at [160, 208] on div "Clear actions" at bounding box center [174, 204] width 65 height 12
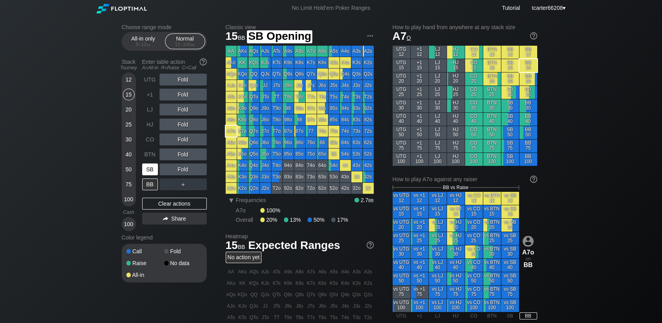
click at [156, 172] on div "SB" at bounding box center [150, 169] width 16 height 12
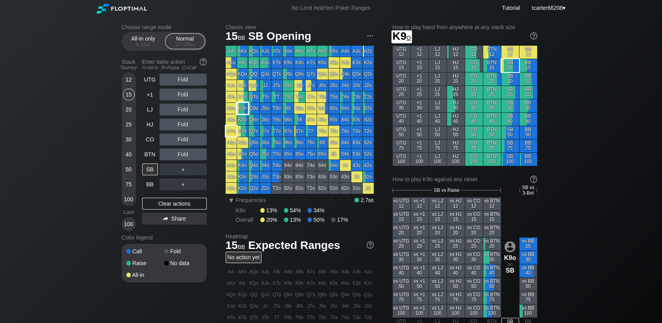
click at [240, 110] on div "K9o" at bounding box center [242, 108] width 11 height 11
drag, startPoint x: 130, startPoint y: 80, endPoint x: 134, endPoint y: 96, distance: 16.0
click at [130, 80] on div "12" at bounding box center [129, 80] width 12 height 12
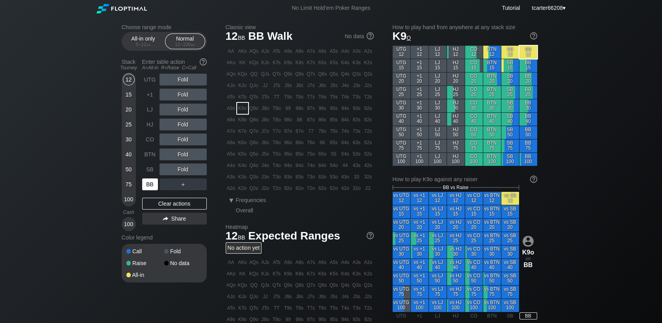
click at [149, 184] on div "BB" at bounding box center [150, 184] width 16 height 12
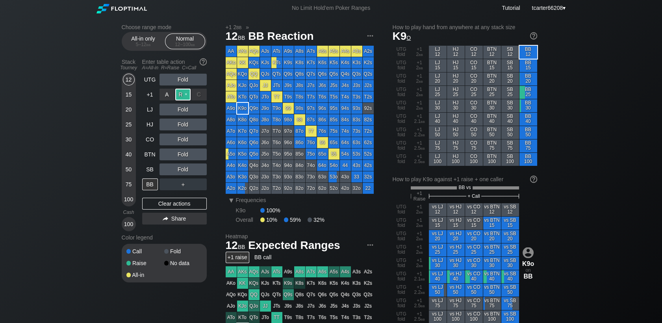
click at [183, 95] on div "R ✕" at bounding box center [182, 95] width 15 height 12
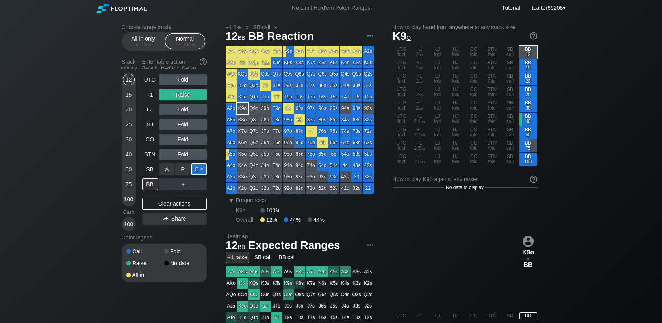
click at [202, 173] on div "C ✕" at bounding box center [198, 169] width 15 height 12
click at [186, 203] on div "Clear actions" at bounding box center [174, 204] width 65 height 12
